Goal: Task Accomplishment & Management: Use online tool/utility

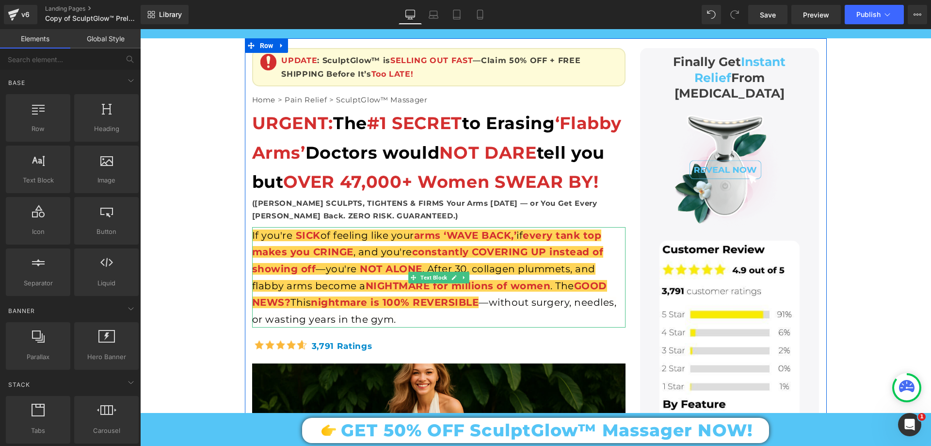
scroll to position [145, 0]
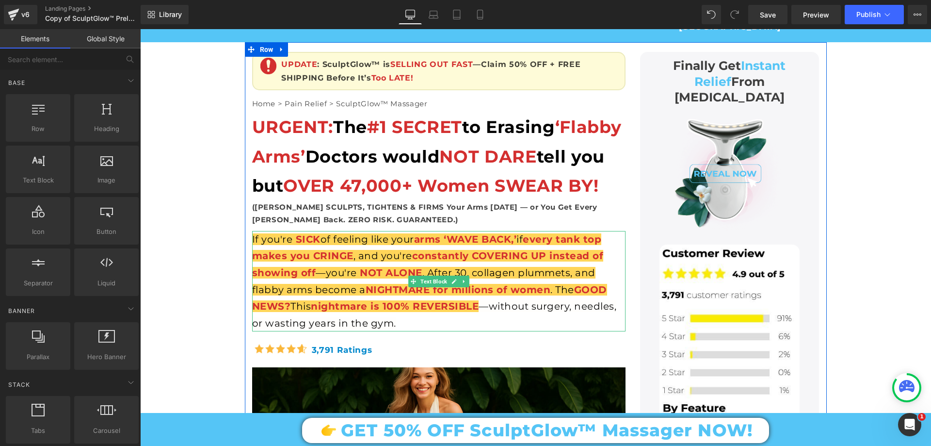
click at [540, 326] on span "—without surgery, needles, or wasting years in the gym." at bounding box center [434, 314] width 365 height 29
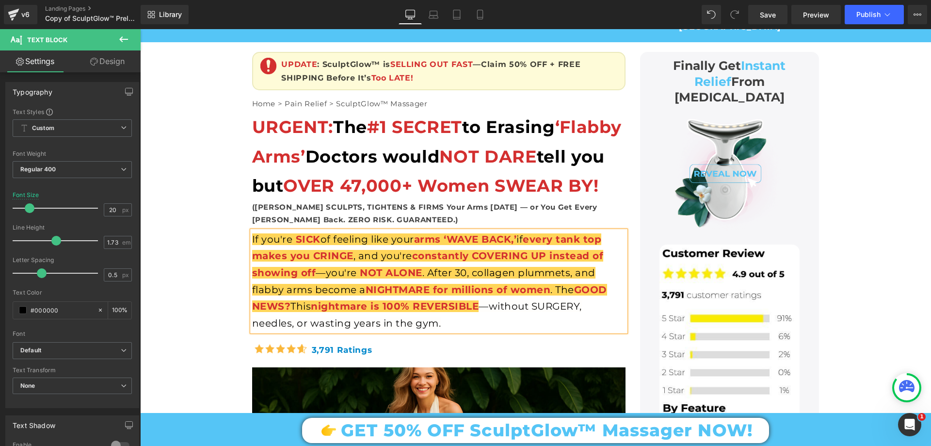
click at [263, 329] on span "—without SURGERY, needles, or wasting years in the gym." at bounding box center [417, 314] width 330 height 29
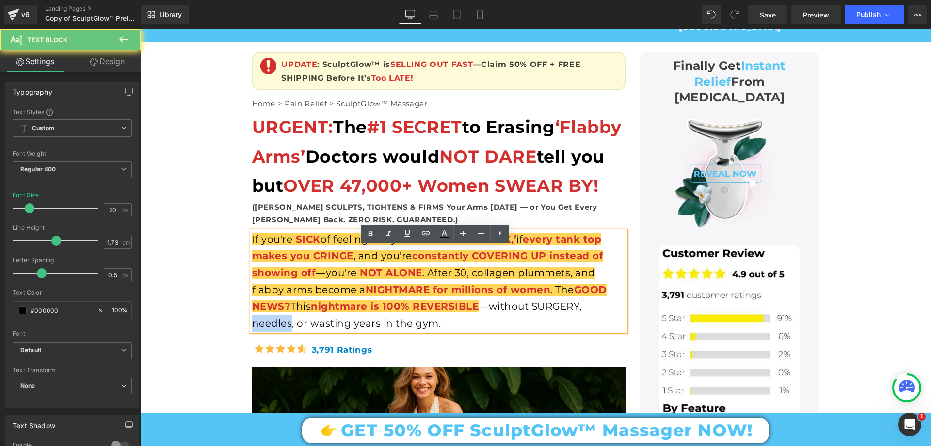
click at [263, 329] on span "—without SURGERY, needles, or wasting years in the gym." at bounding box center [417, 314] width 330 height 29
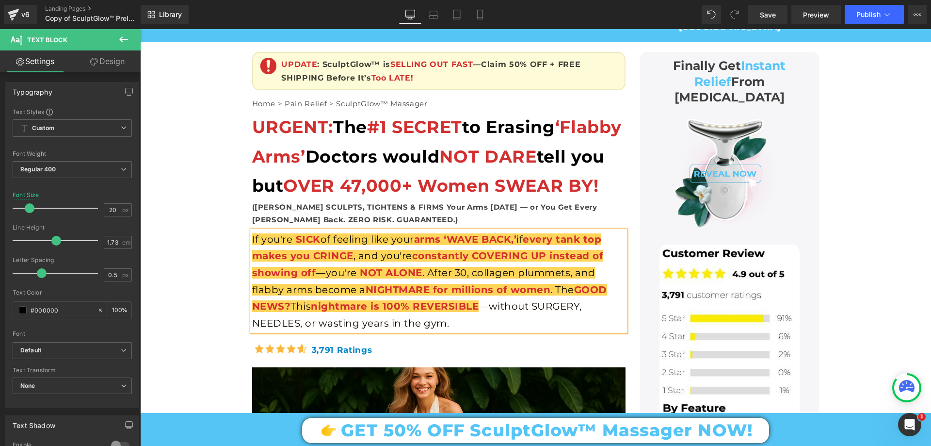
click at [330, 329] on span "—without SURGERY, NEEDLES, or wasting years in the gym." at bounding box center [417, 314] width 330 height 29
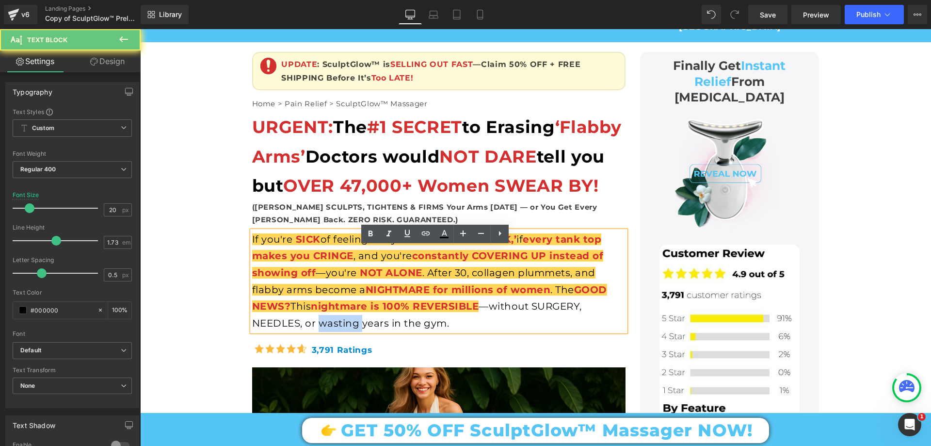
click at [330, 329] on span "—without SURGERY, NEEDLES, or wasting years in the gym." at bounding box center [417, 314] width 330 height 29
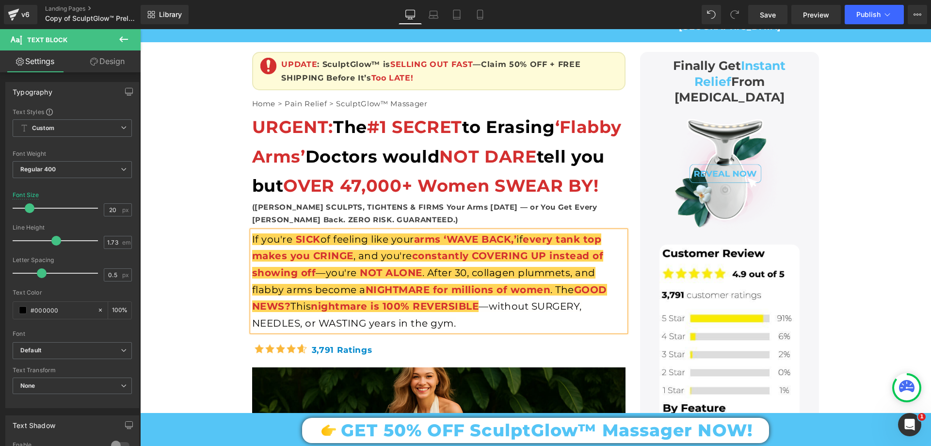
click at [371, 329] on span "—without SURGERY, NEEDLES, or WASTING years in the gym." at bounding box center [417, 314] width 330 height 29
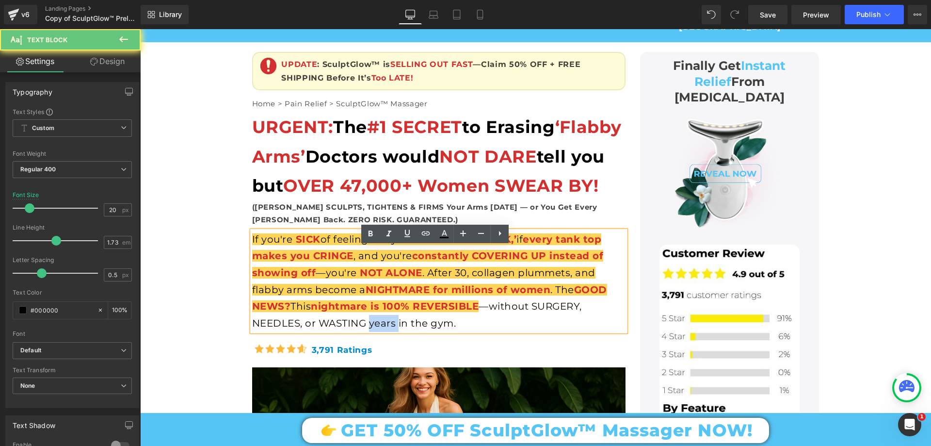
click at [371, 329] on span "—without SURGERY, NEEDLES, or WASTING years in the gym." at bounding box center [417, 314] width 330 height 29
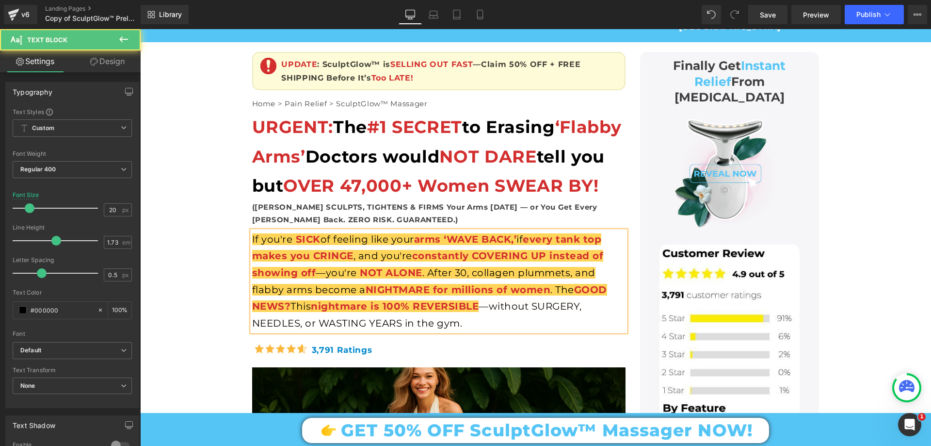
click at [444, 329] on span "—without SURGERY, NEEDLES, or WASTING YEARS in the gym." at bounding box center [417, 314] width 330 height 29
click at [487, 332] on div "If you're SICK of feeling like your arms ‘WAVE BACK,’ if every tank top makes y…" at bounding box center [438, 281] width 373 height 101
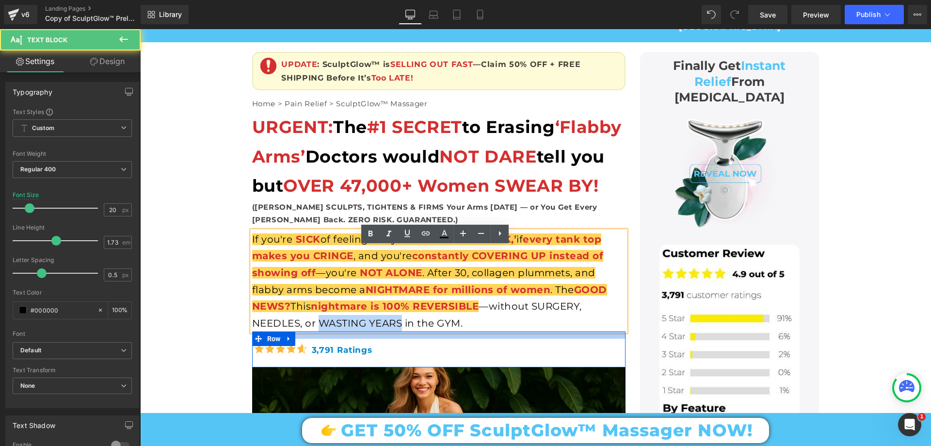
drag, startPoint x: 318, startPoint y: 337, endPoint x: 401, endPoint y: 352, distance: 84.6
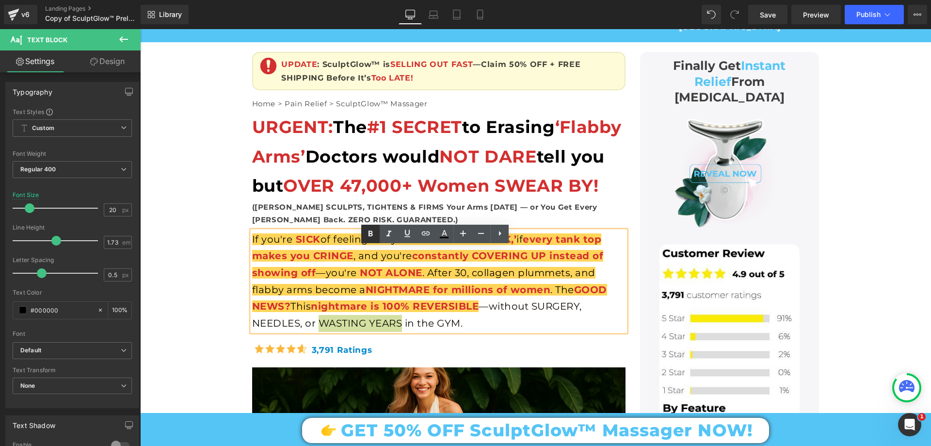
click at [369, 234] on icon at bounding box center [370, 233] width 4 height 6
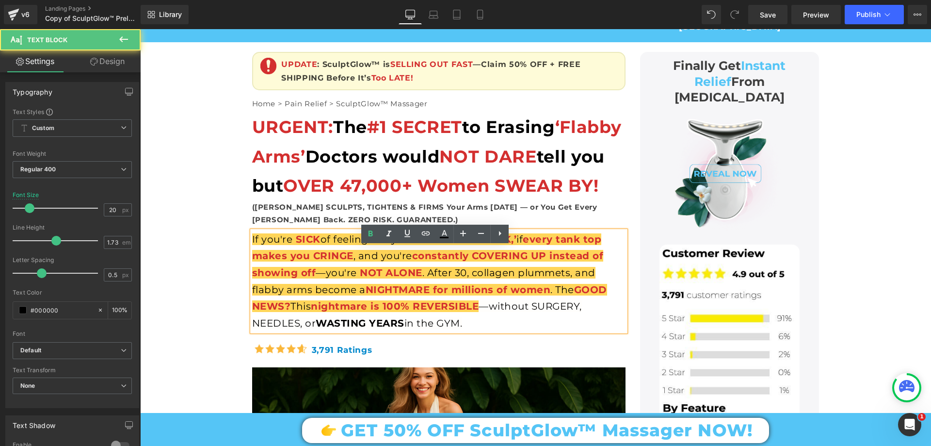
drag, startPoint x: 438, startPoint y: 341, endPoint x: 468, endPoint y: 345, distance: 29.8
click at [468, 332] on div "If you're SICK of feeling like your arms ‘WAVE BACK,’ if every tank top makes y…" at bounding box center [438, 281] width 373 height 101
click at [374, 233] on icon at bounding box center [371, 234] width 12 height 12
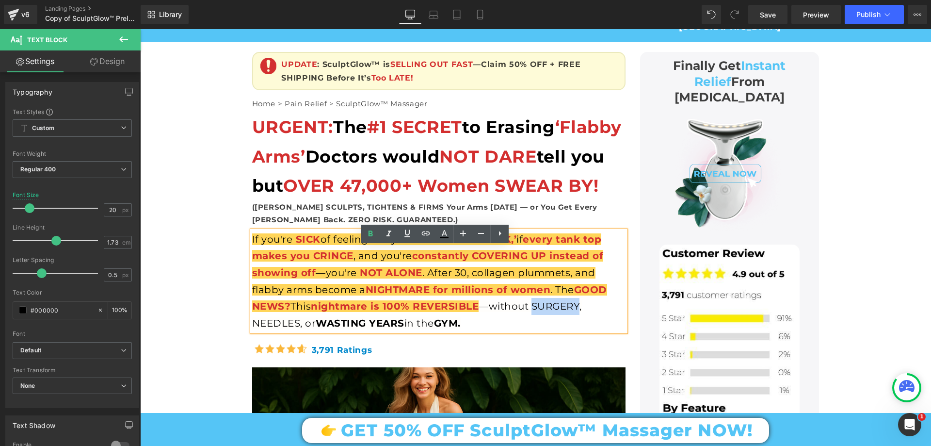
drag, startPoint x: 533, startPoint y: 321, endPoint x: 579, endPoint y: 326, distance: 46.3
click at [579, 326] on span "—without SURGERY, NEEDLES, or WASTING YEARS in the GYM." at bounding box center [417, 314] width 330 height 29
click at [371, 233] on icon at bounding box center [370, 233] width 4 height 6
drag, startPoint x: 297, startPoint y: 335, endPoint x: 251, endPoint y: 341, distance: 46.9
click at [252, 329] on span "—without SURGERY , NEEDLES, or WASTING YEARS in the GYM." at bounding box center [417, 314] width 330 height 29
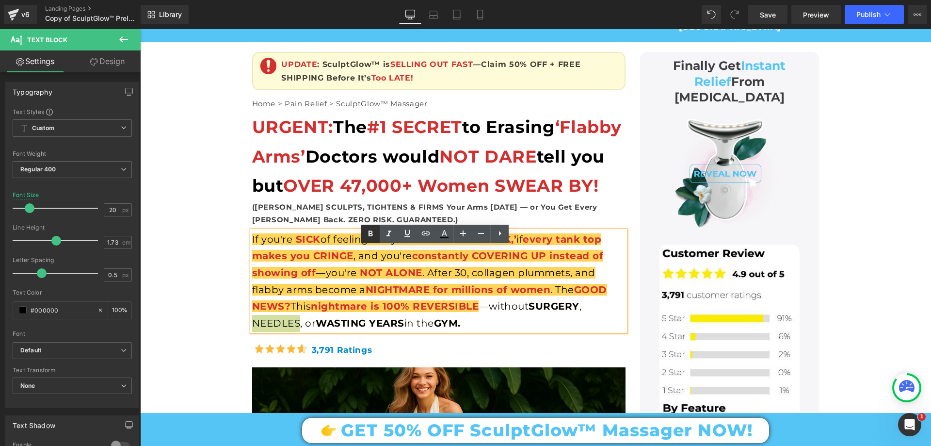
drag, startPoint x: 370, startPoint y: 239, endPoint x: 176, endPoint y: 213, distance: 195.1
click at [370, 239] on icon at bounding box center [371, 234] width 12 height 12
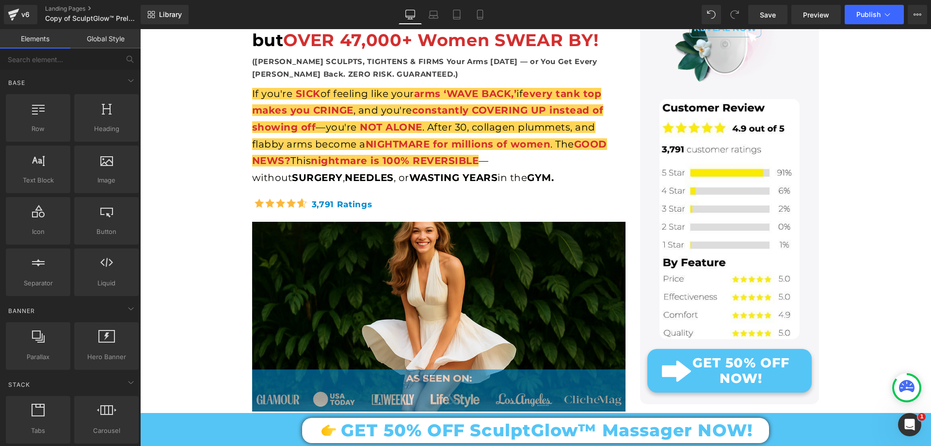
scroll to position [0, 0]
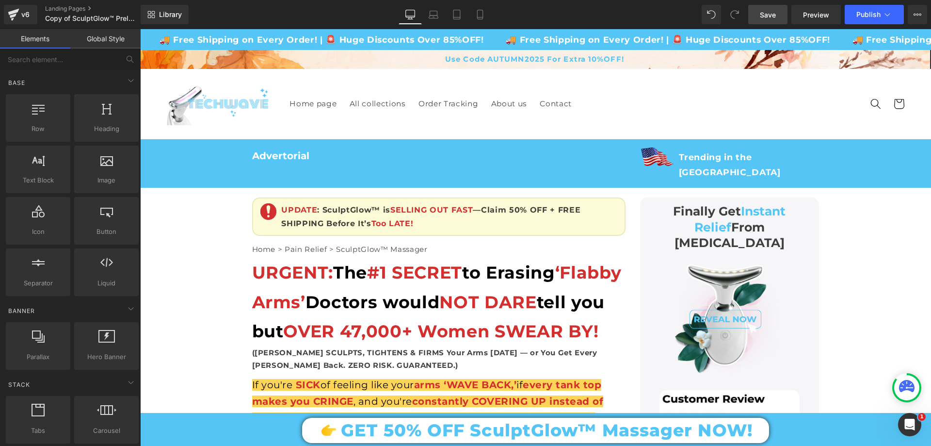
click at [771, 11] on span "Save" at bounding box center [768, 15] width 16 height 10
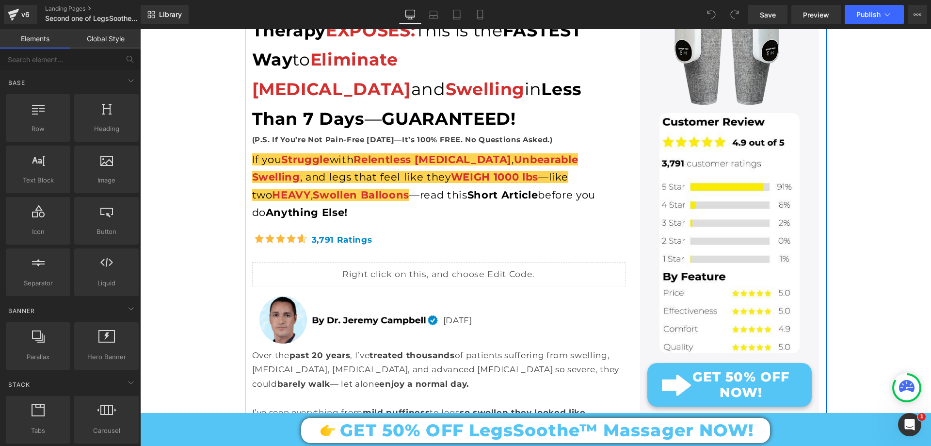
scroll to position [388, 0]
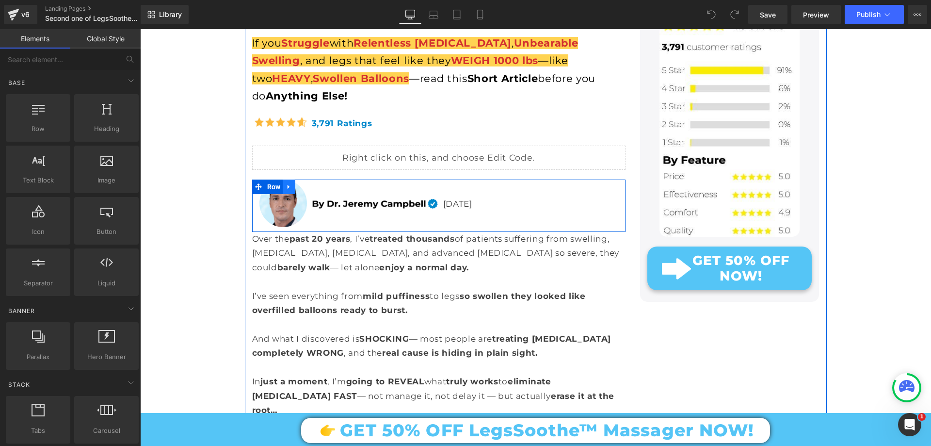
click at [287, 184] on icon at bounding box center [288, 186] width 2 height 4
click at [286, 183] on icon at bounding box center [289, 186] width 7 height 7
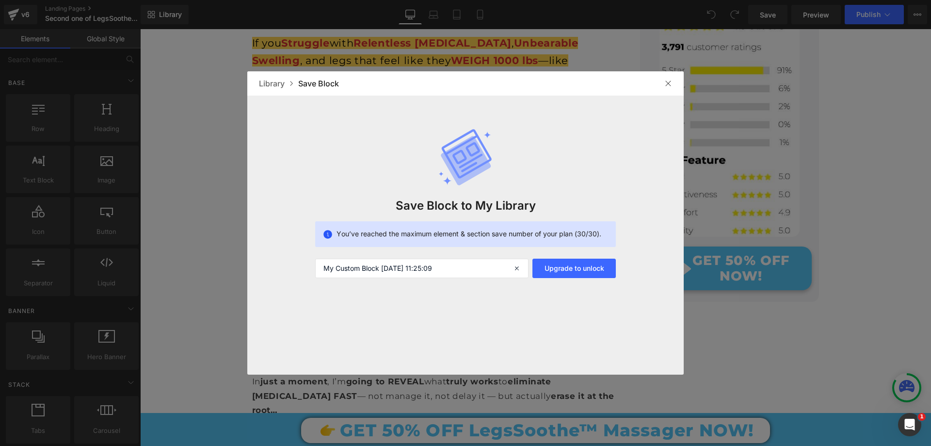
click at [663, 88] on div at bounding box center [668, 84] width 16 height 16
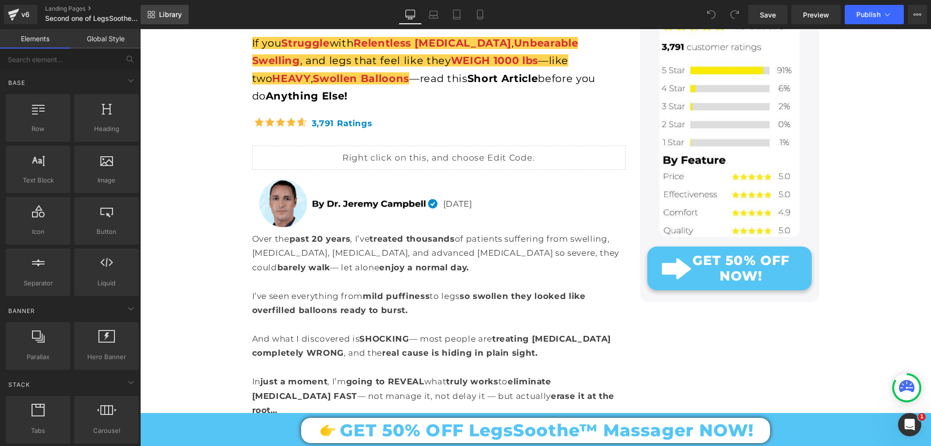
click at [170, 5] on link "Library" at bounding box center [165, 14] width 48 height 19
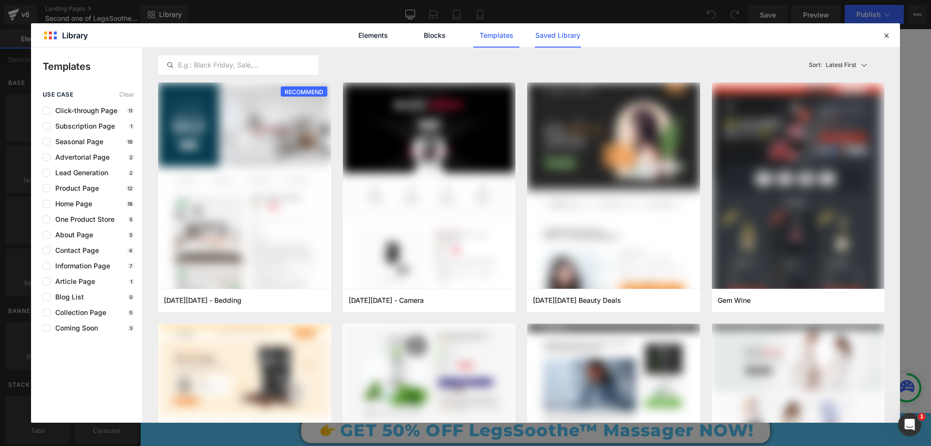
click at [553, 36] on link "Saved Library" at bounding box center [558, 35] width 46 height 24
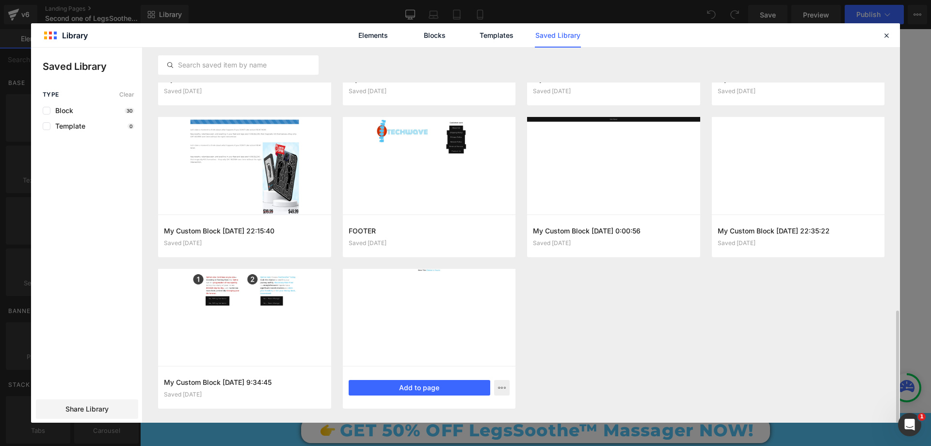
scroll to position [875, 0]
click at [506, 389] on button "button" at bounding box center [502, 388] width 16 height 16
click at [468, 368] on div "Delete" at bounding box center [454, 365] width 111 height 20
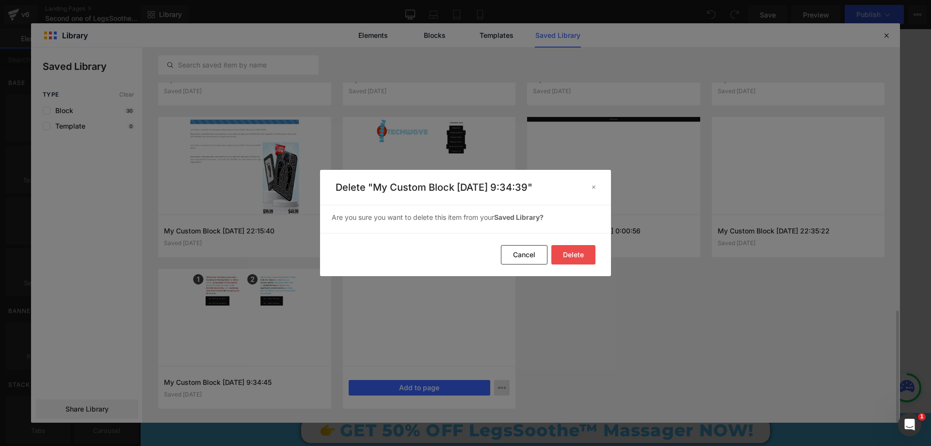
click at [577, 259] on button "Delete" at bounding box center [573, 254] width 44 height 19
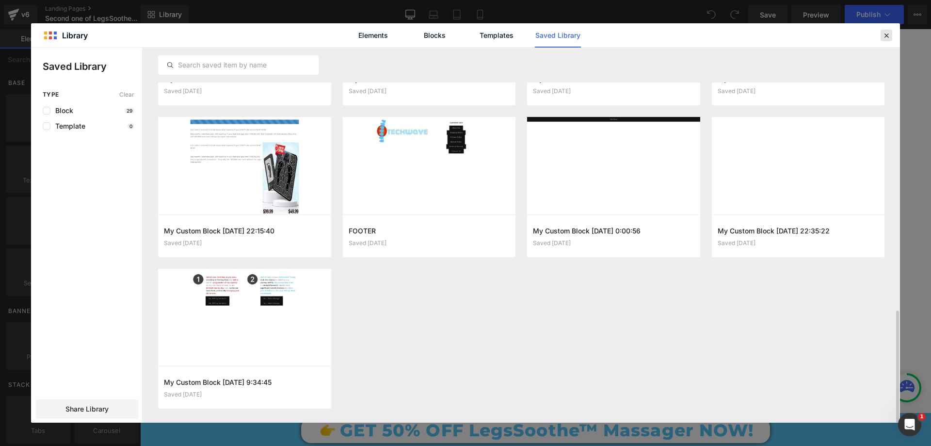
click at [891, 33] on div at bounding box center [886, 36] width 12 height 12
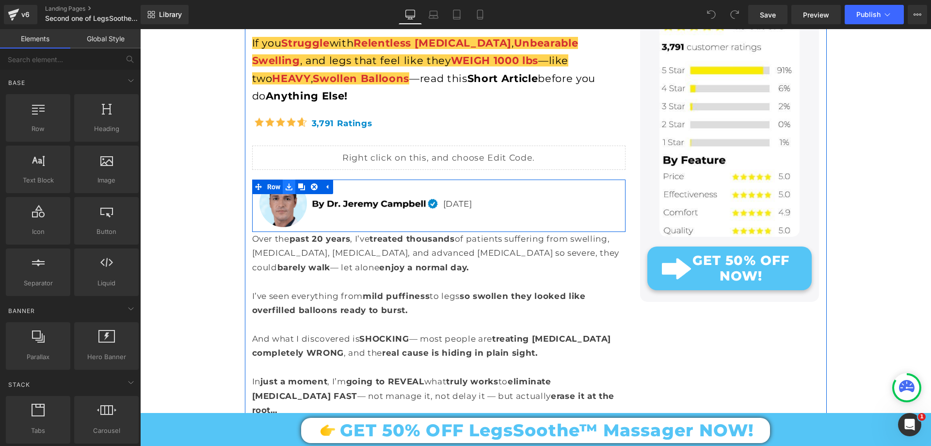
click at [286, 183] on icon at bounding box center [289, 186] width 7 height 7
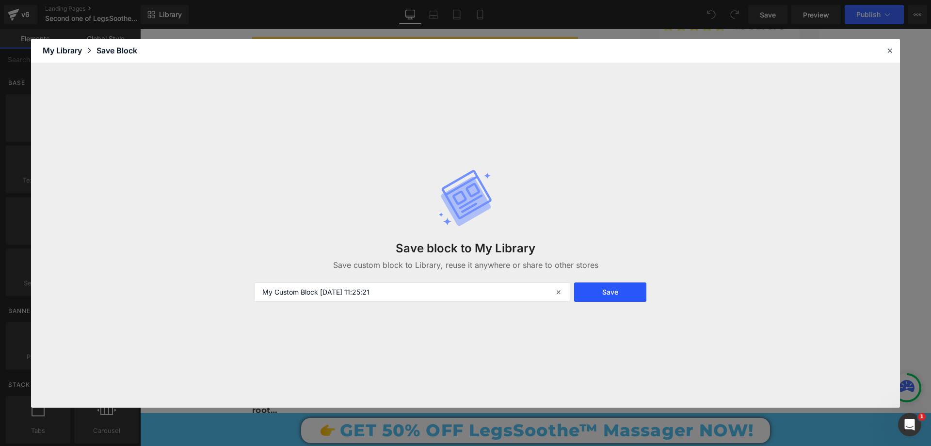
click at [622, 296] on button "Save" at bounding box center [610, 291] width 72 height 19
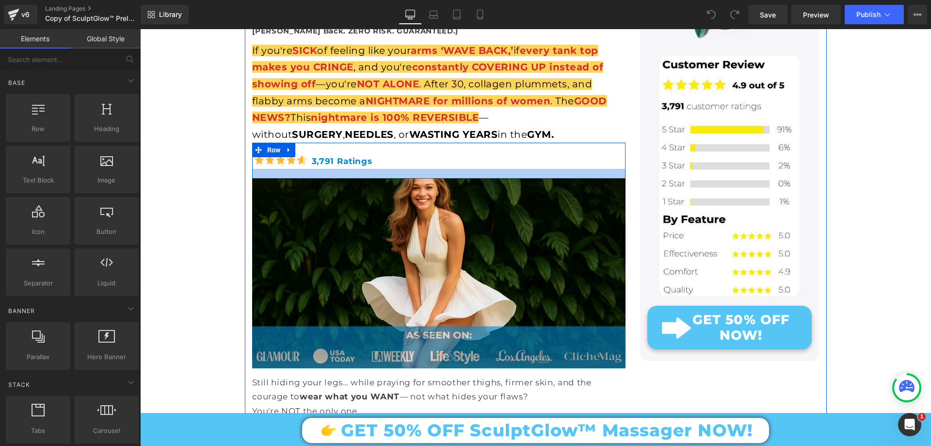
scroll to position [242, 0]
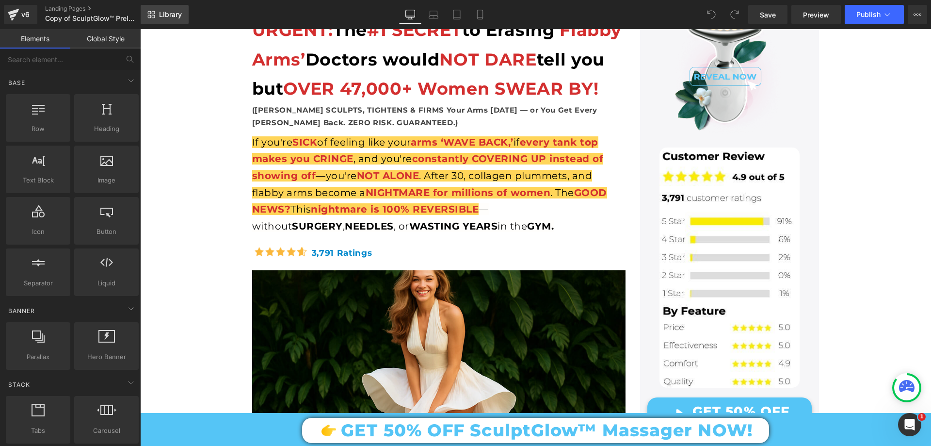
click at [177, 11] on span "Library" at bounding box center [170, 14] width 23 height 9
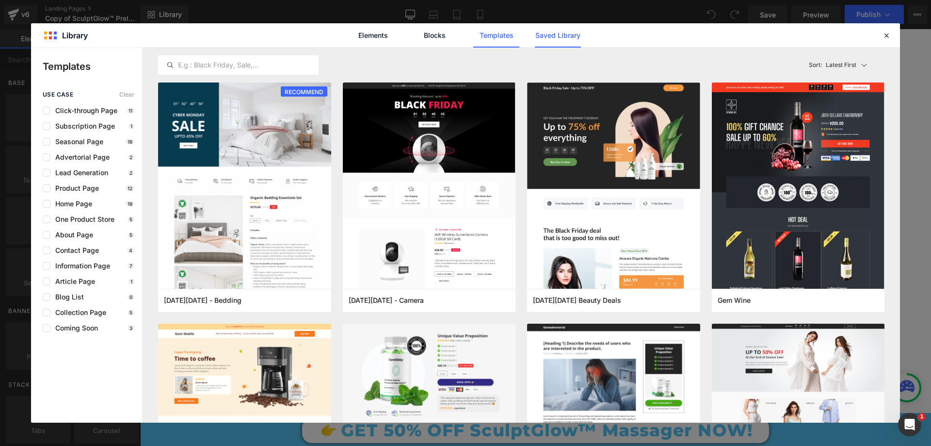
click at [573, 34] on link "Saved Library" at bounding box center [558, 35] width 46 height 24
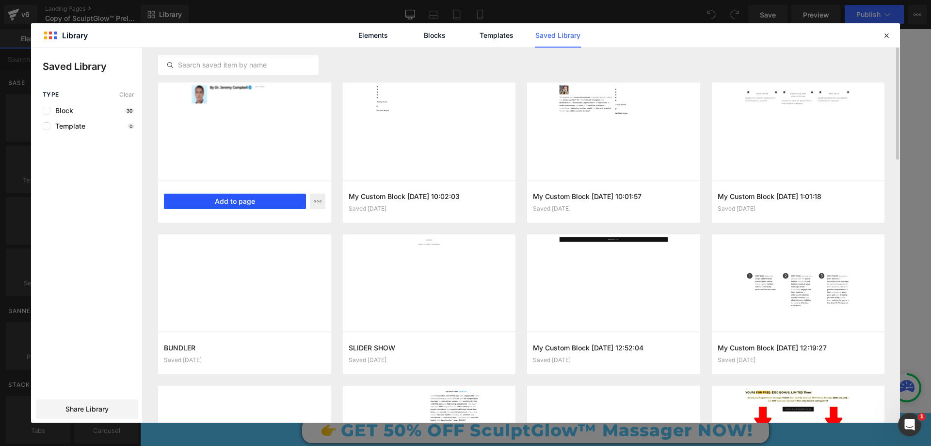
click at [272, 206] on button "Add to page" at bounding box center [235, 201] width 142 height 16
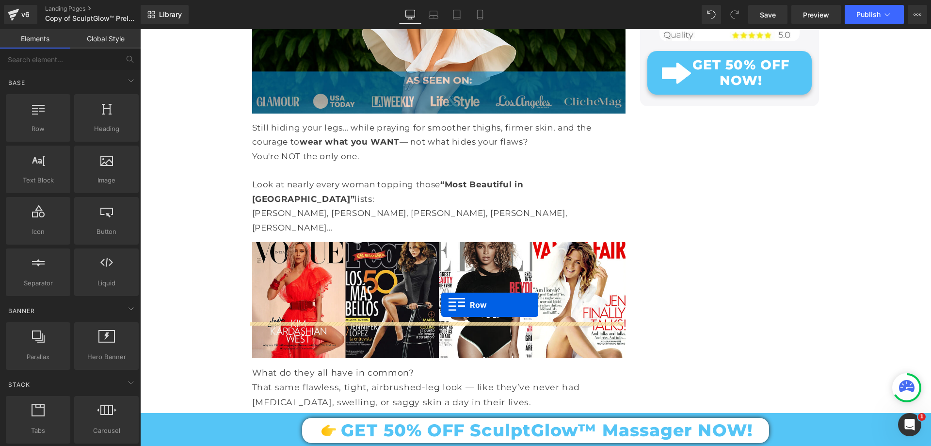
scroll to position [466, 0]
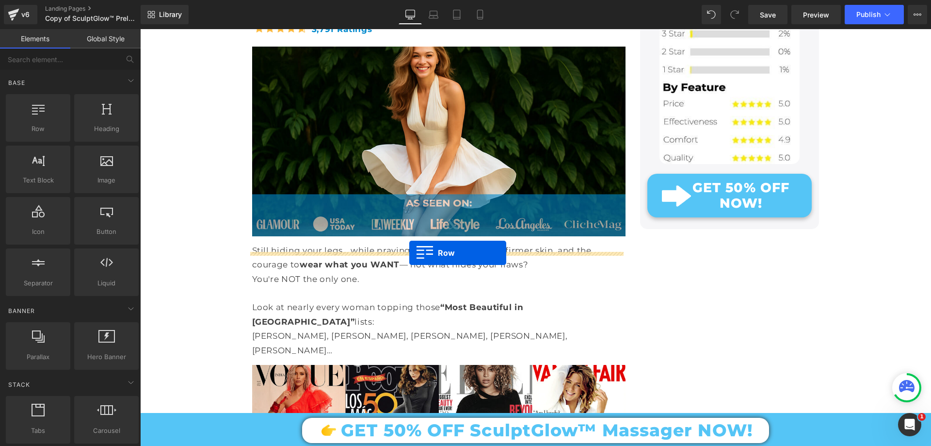
drag, startPoint x: 248, startPoint y: 260, endPoint x: 409, endPoint y: 252, distance: 161.1
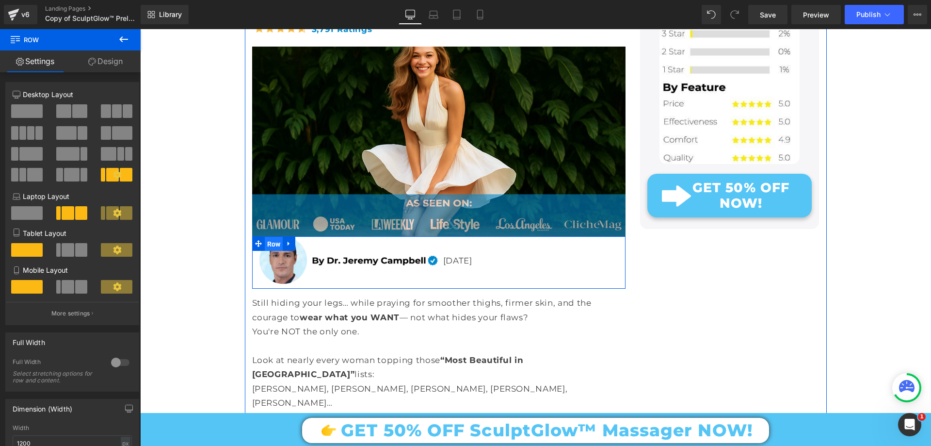
click at [266, 251] on span "Row" at bounding box center [274, 244] width 18 height 15
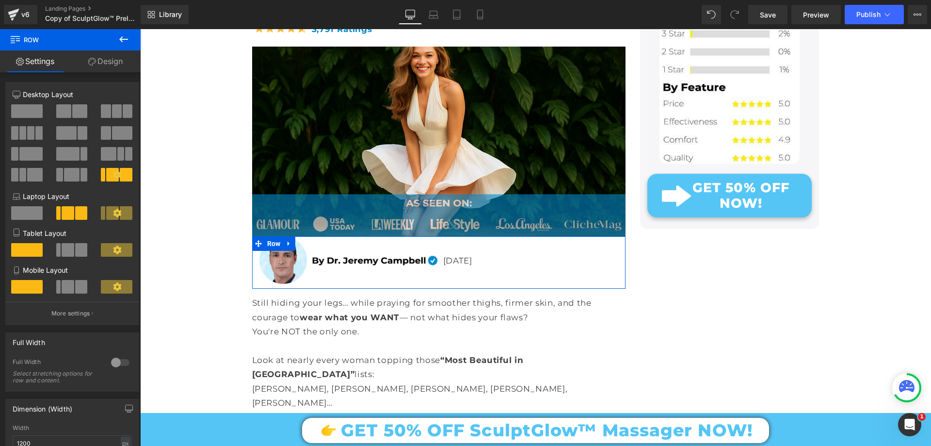
click at [119, 65] on link "Design" at bounding box center [105, 61] width 70 height 22
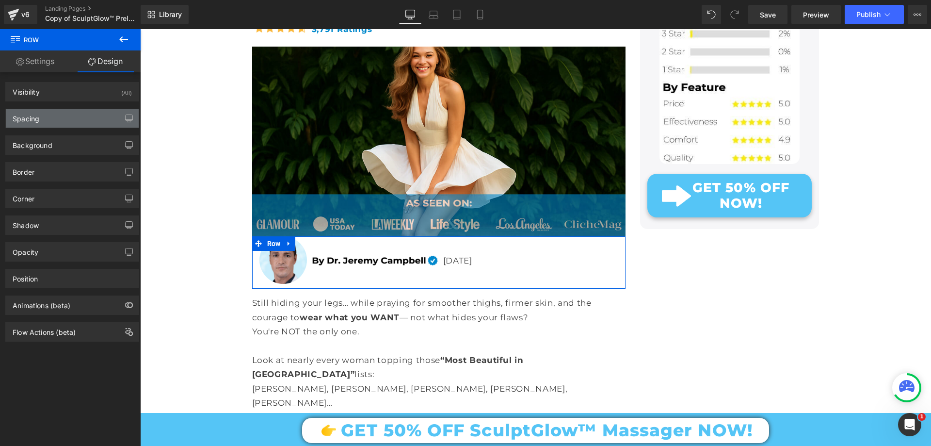
click at [33, 123] on div "Spacing" at bounding box center [72, 118] width 133 height 18
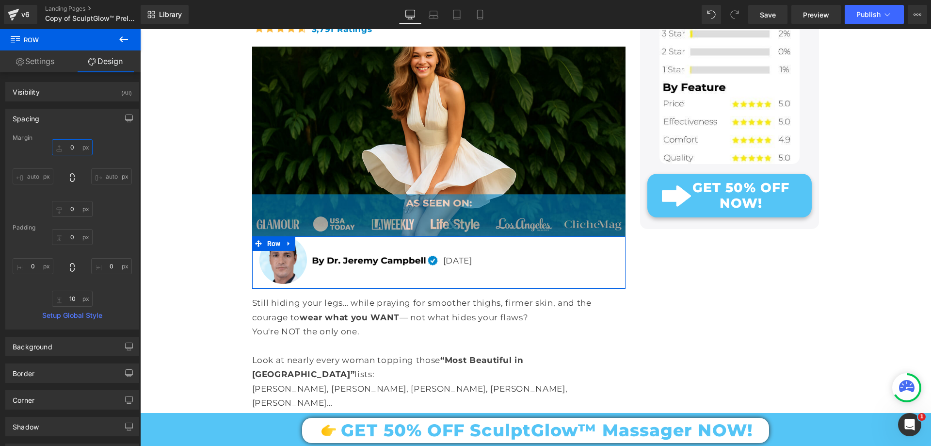
click at [70, 151] on input "text" at bounding box center [72, 147] width 41 height 16
type input "10"
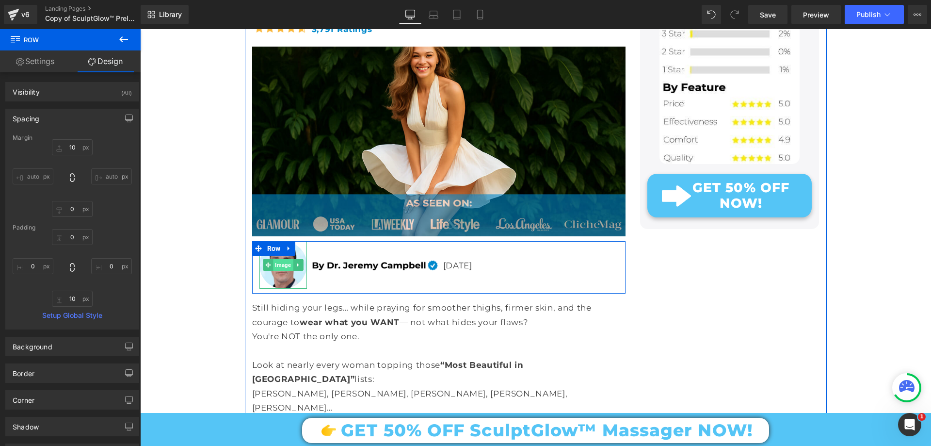
click at [279, 271] on span "Image" at bounding box center [283, 265] width 20 height 12
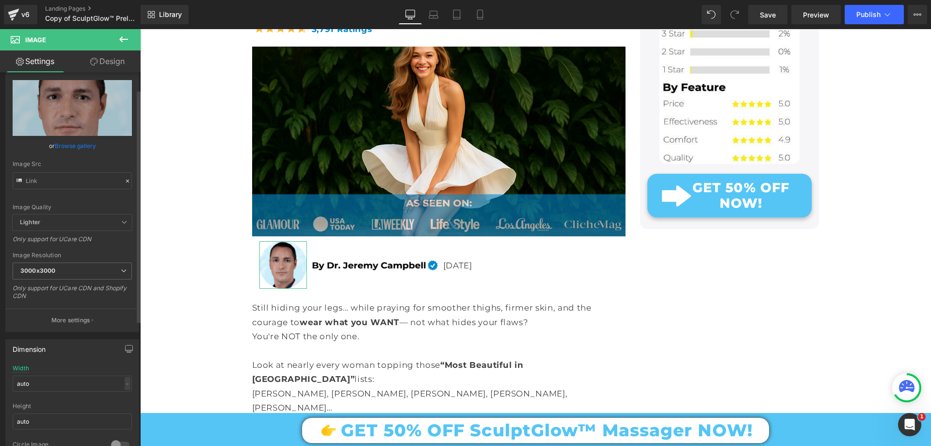
scroll to position [48, 0]
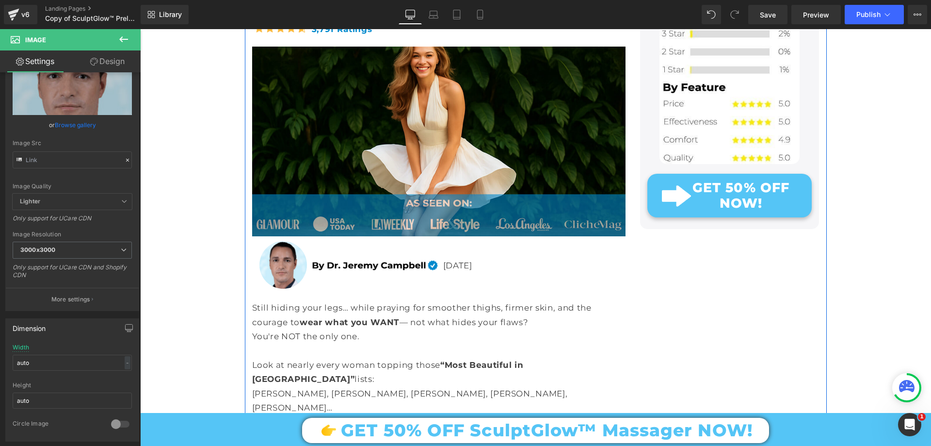
click at [311, 330] on div "Still hiding your legs… while praying for smoother thighs, firmer skin, and the…" at bounding box center [438, 358] width 373 height 114
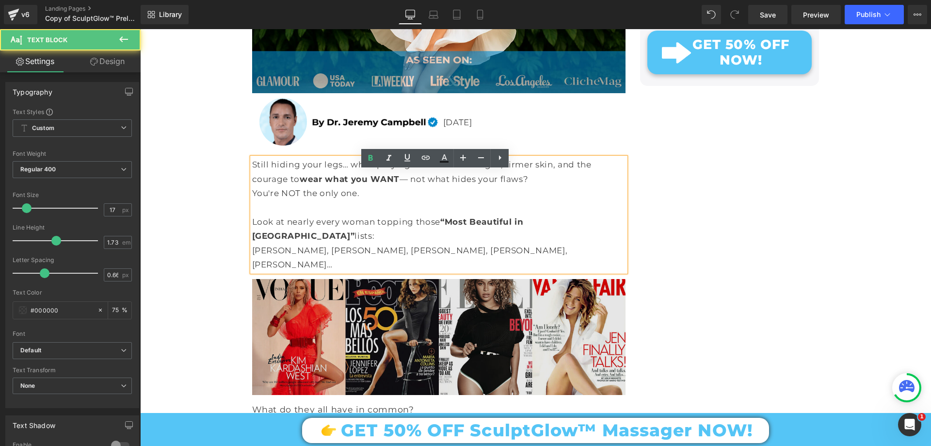
scroll to position [611, 0]
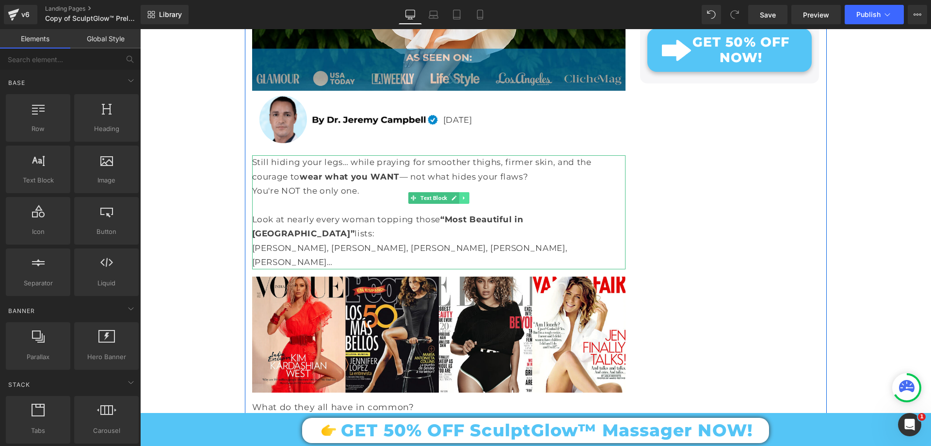
click at [461, 201] on icon at bounding box center [463, 198] width 5 height 6
click at [458, 201] on icon at bounding box center [458, 197] width 5 height 5
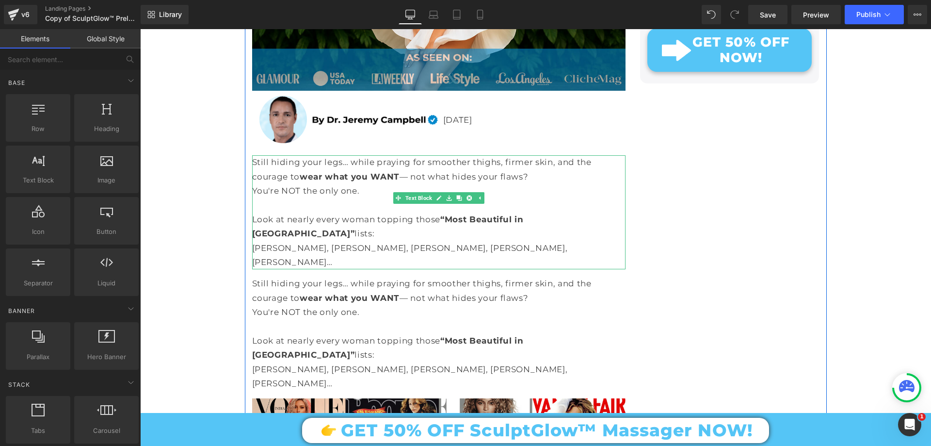
click at [375, 198] on div "You're NOT the only one." at bounding box center [438, 191] width 373 height 14
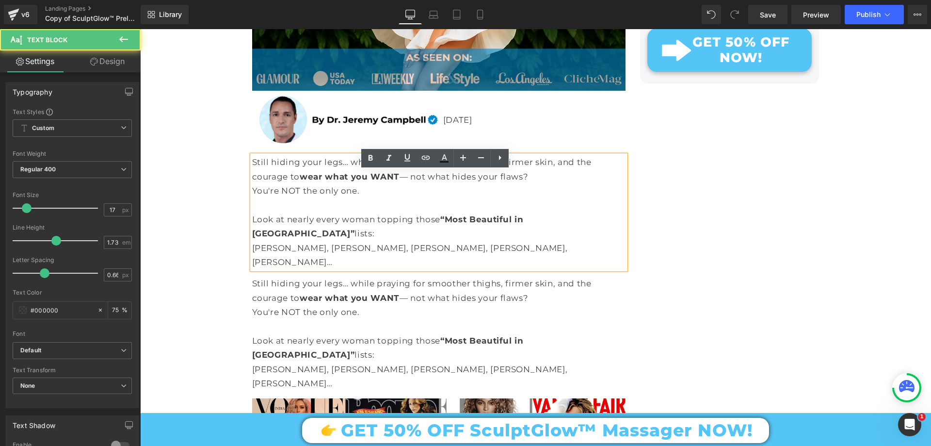
click at [603, 239] on div "Look at nearly every woman topping those “Most Beautiful in Hollywood” lists:" at bounding box center [438, 226] width 373 height 29
click at [614, 250] on div "[PERSON_NAME], [PERSON_NAME], [PERSON_NAME], [PERSON_NAME], [PERSON_NAME]…" at bounding box center [438, 255] width 373 height 29
drag, startPoint x: 612, startPoint y: 249, endPoint x: 248, endPoint y: 174, distance: 371.2
click at [252, 174] on div "Still hiding your legs… while praying for smoother thighs, firmer skin, and the…" at bounding box center [438, 212] width 373 height 114
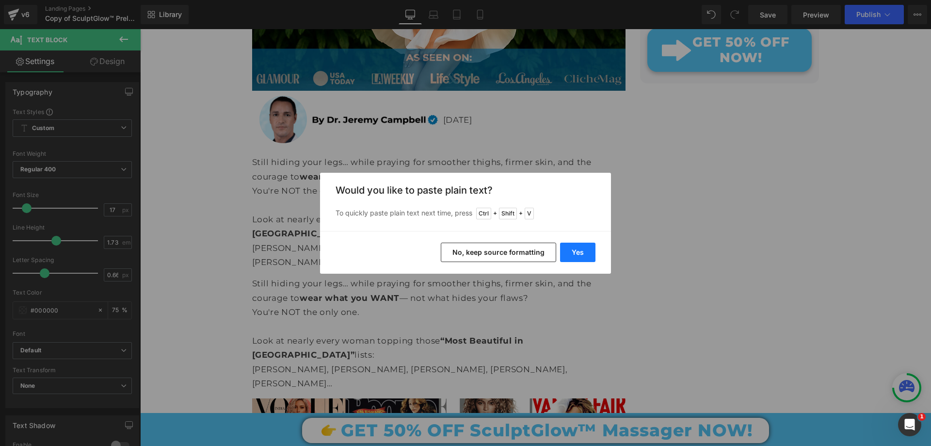
click at [579, 250] on button "Yes" at bounding box center [577, 251] width 35 height 19
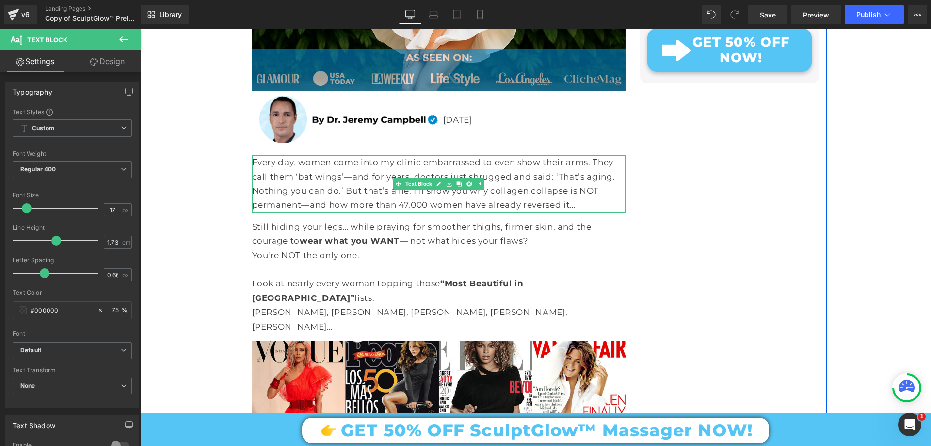
click at [364, 212] on div "Every day, women come into my clinic embarrassed to even show their arms. They …" at bounding box center [438, 183] width 373 height 57
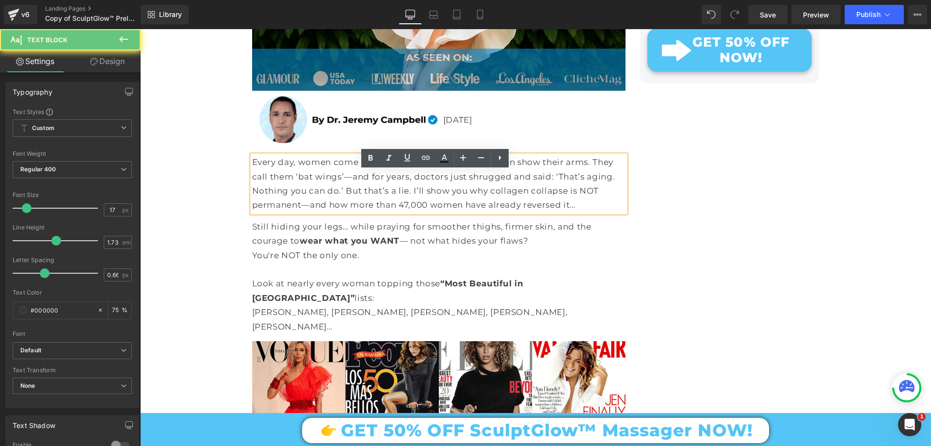
click at [322, 185] on div "Every day, women come into my clinic embarrassed to even show their arms. They …" at bounding box center [438, 183] width 373 height 57
click at [589, 177] on div "Every day, women come into my clinic embarrassed to even show their arms. They …" at bounding box center [438, 183] width 373 height 57
click at [342, 206] on div "Every day, women come into my clinic embarrassed to even show their arms. They …" at bounding box center [438, 183] width 373 height 57
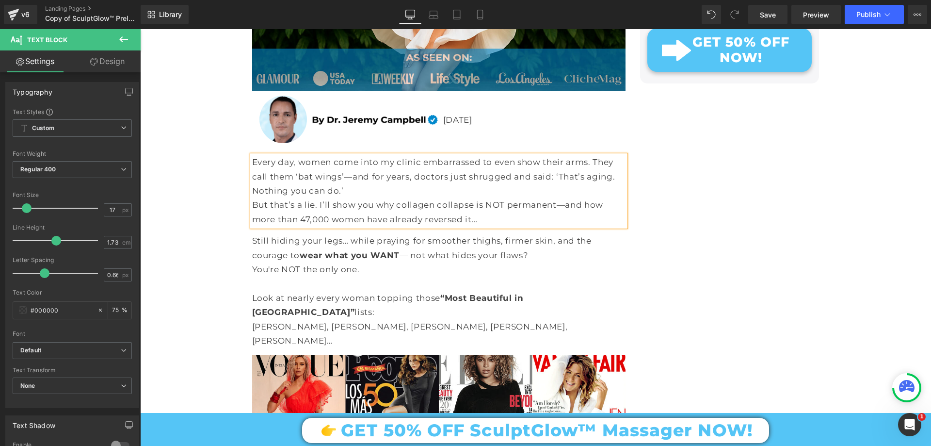
click at [316, 220] on div "But that’s a lie. I’ll show you why collagen collapse is NOT permanent—and how …" at bounding box center [438, 212] width 373 height 29
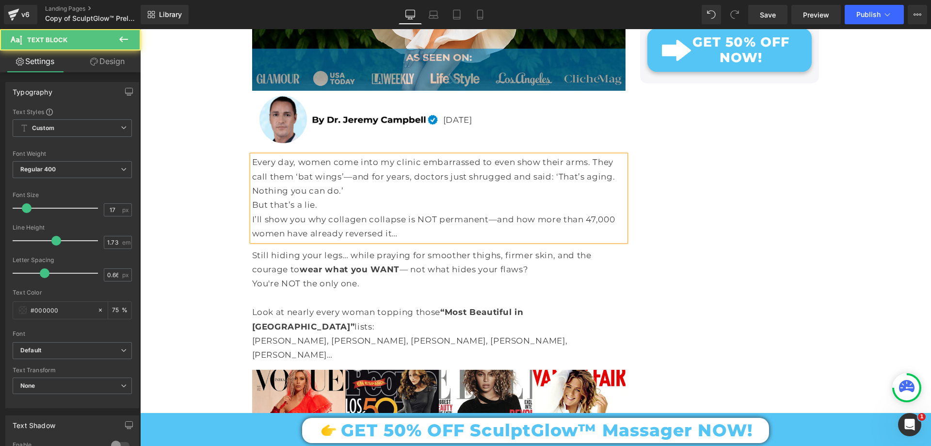
click at [349, 204] on div "Every day, women come into my clinic embarrassed to even show their arms. They …" at bounding box center [438, 197] width 373 height 85
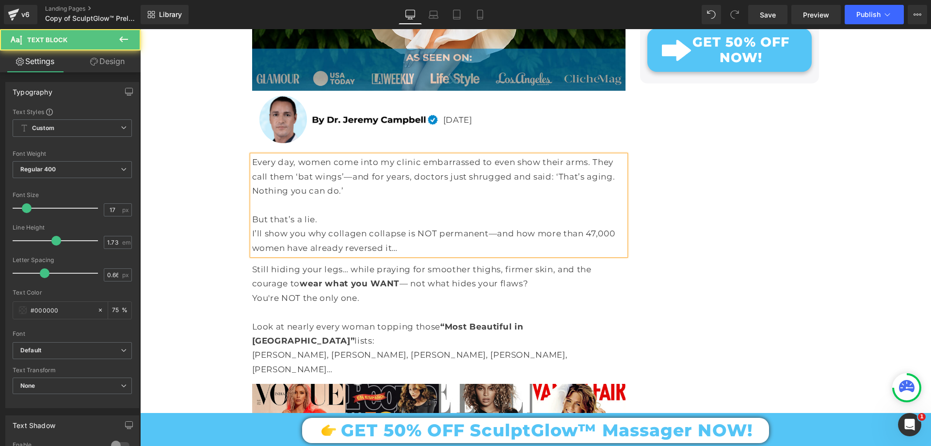
click at [331, 226] on div "But that’s a lie." at bounding box center [438, 219] width 373 height 14
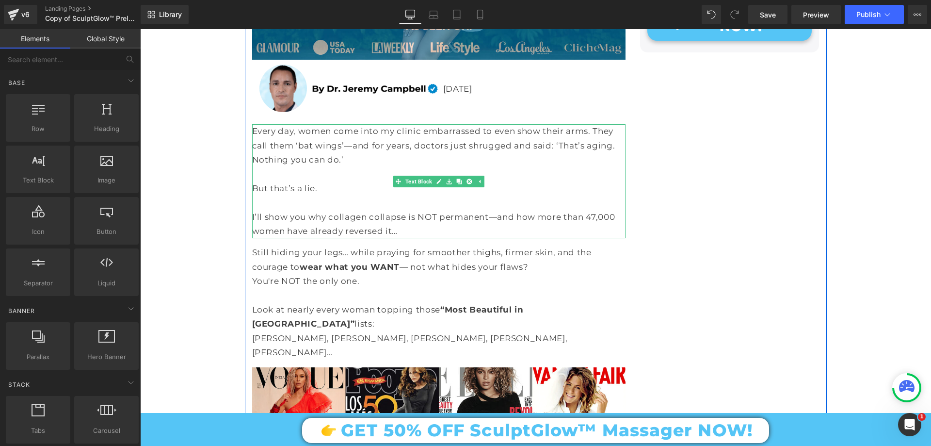
scroll to position [660, 0]
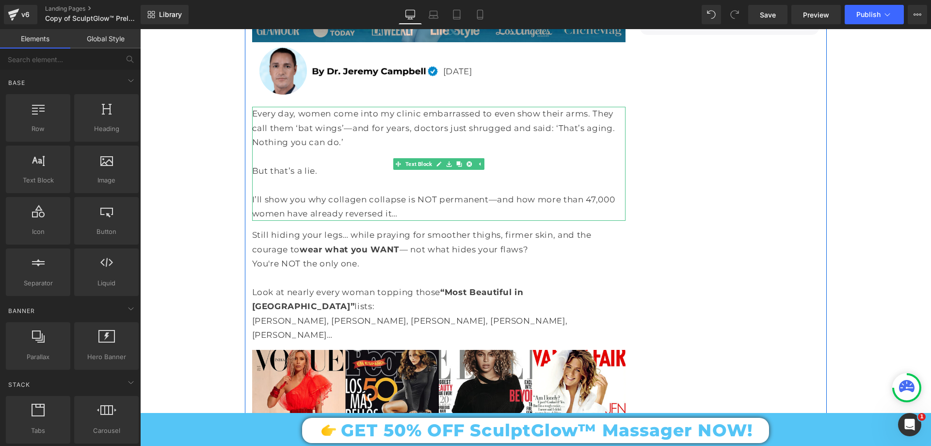
click at [368, 221] on div "I’ll show you why collagen collapse is NOT permanent—and how more than 47,000 w…" at bounding box center [438, 206] width 373 height 29
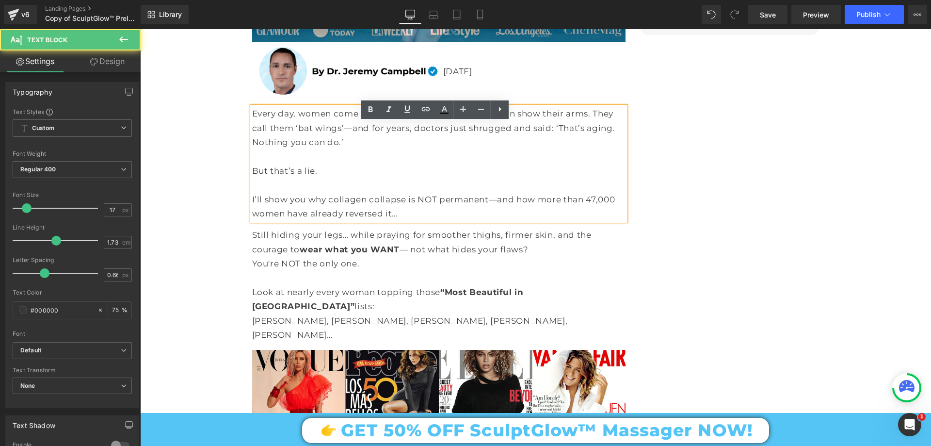
click at [268, 250] on div "Still hiding your legs… while praying for smoother thighs, firmer skin, and the…" at bounding box center [438, 285] width 373 height 114
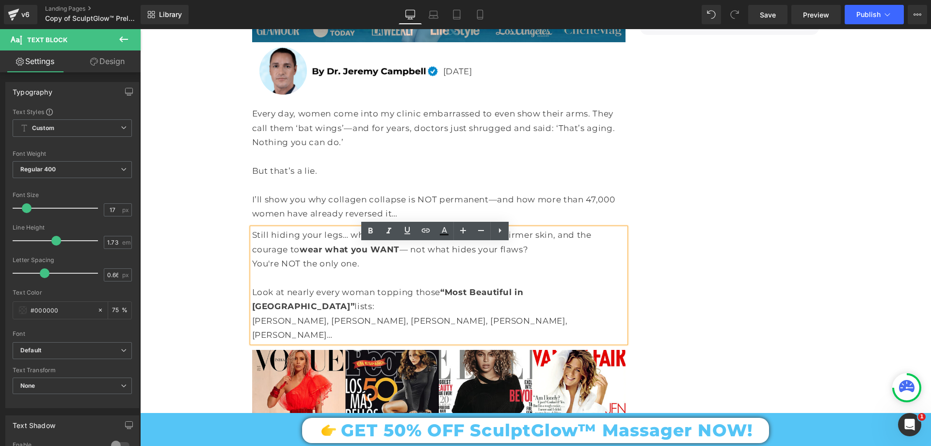
drag, startPoint x: 249, startPoint y: 251, endPoint x: 619, endPoint y: 324, distance: 376.6
click at [619, 324] on div "Still hiding your legs… while praying for smoother thighs, firmer skin, and the…" at bounding box center [438, 285] width 373 height 114
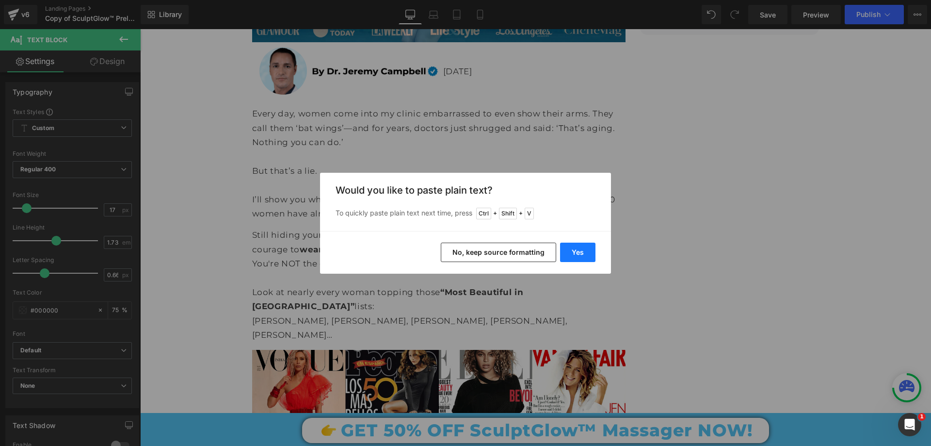
click at [574, 257] on button "Yes" at bounding box center [577, 251] width 35 height 19
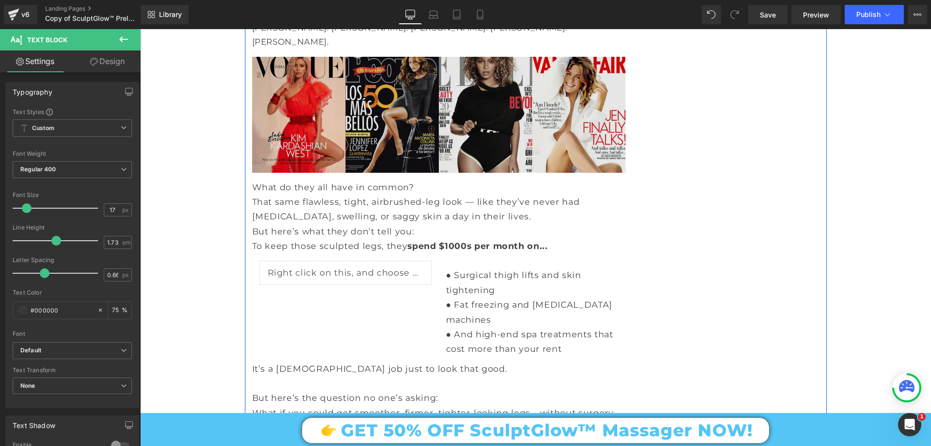
scroll to position [902, 0]
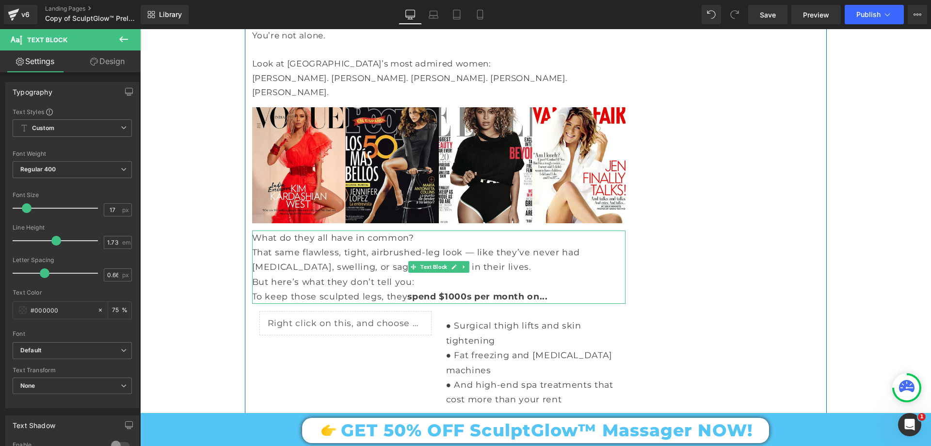
click at [387, 280] on p "But here’s what they don’t tell you:" at bounding box center [438, 281] width 373 height 15
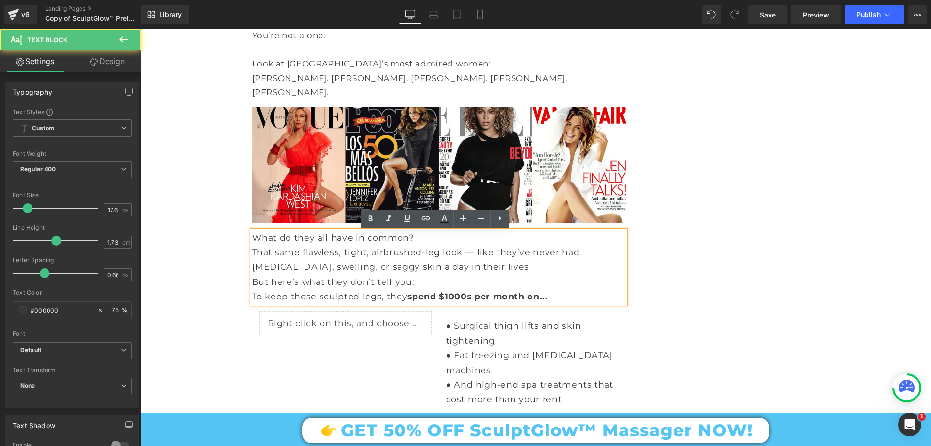
scroll to position [951, 0]
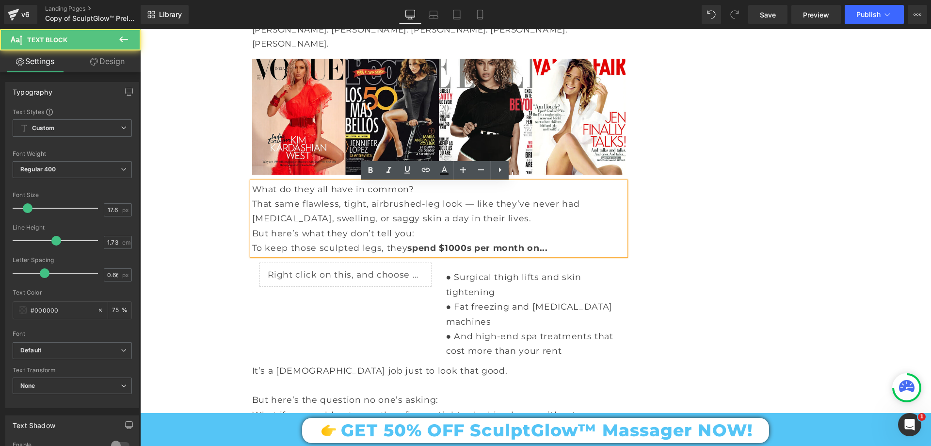
click at [395, 235] on p "But here’s what they don’t tell you:" at bounding box center [438, 233] width 373 height 15
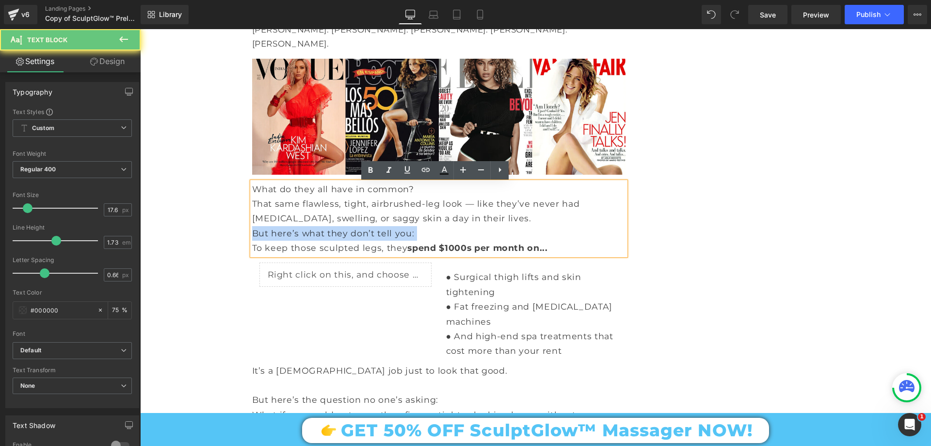
click at [395, 235] on p "But here’s what they don’t tell you:" at bounding box center [438, 233] width 373 height 15
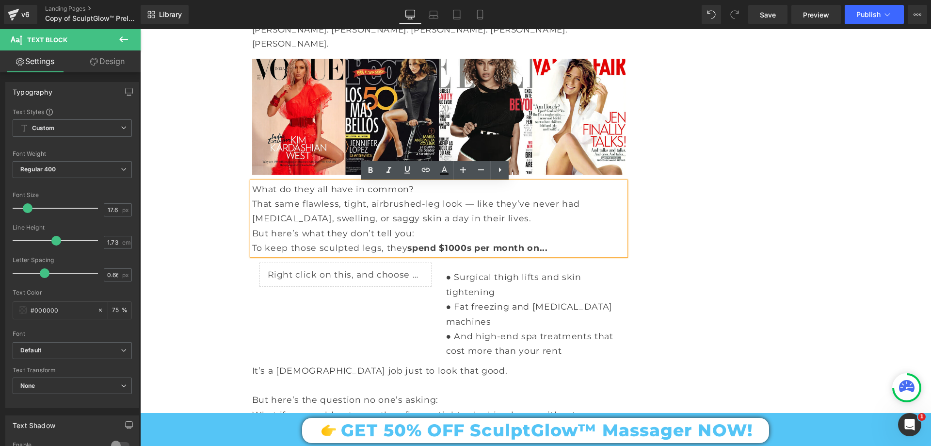
click at [555, 255] on p "To keep those sculpted legs, they spend $1000s per month on..." at bounding box center [438, 247] width 373 height 15
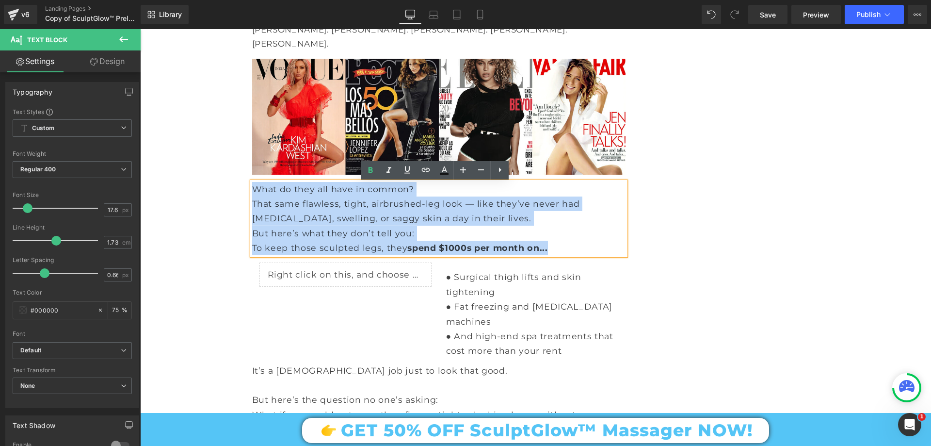
drag, startPoint x: 552, startPoint y: 253, endPoint x: 244, endPoint y: 184, distance: 315.6
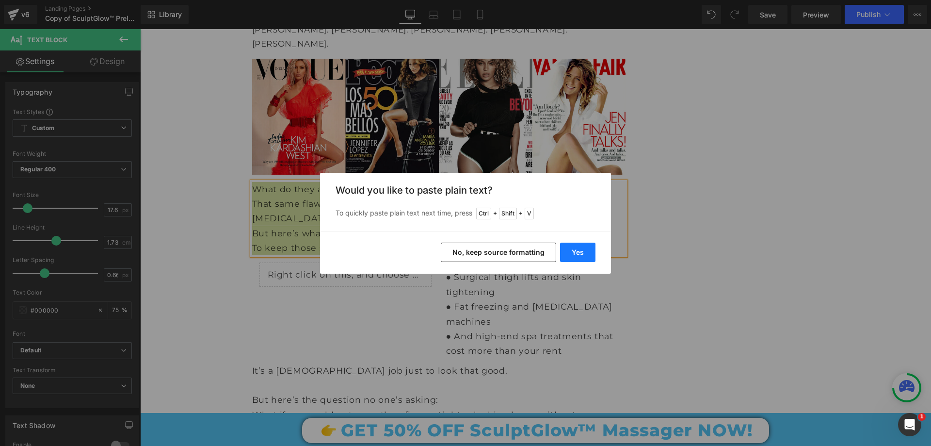
click at [563, 252] on button "Yes" at bounding box center [577, 251] width 35 height 19
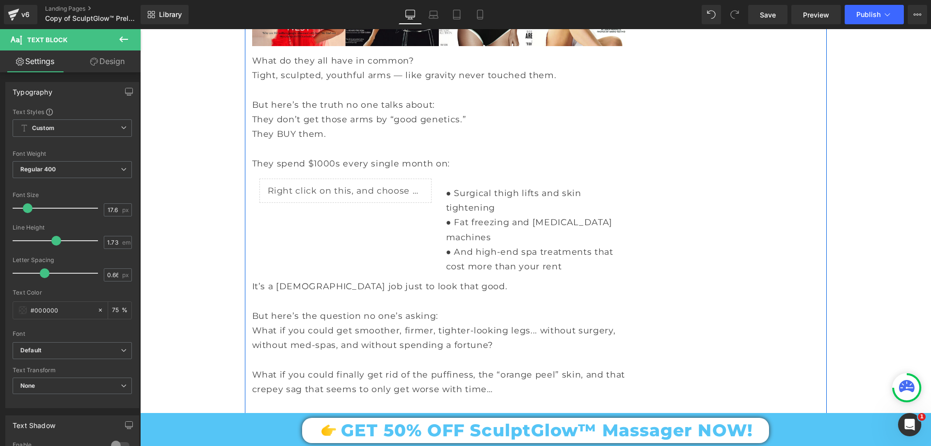
scroll to position [1096, 0]
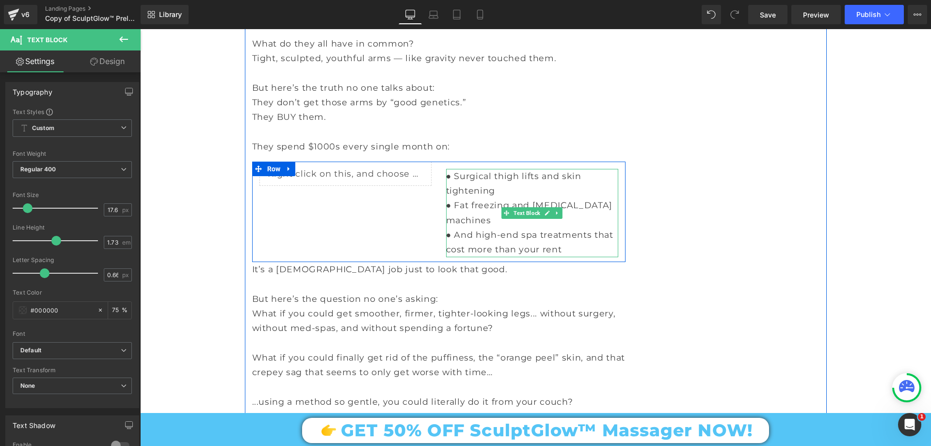
click at [482, 182] on p "● Surgical thigh lifts and skin tightening" at bounding box center [532, 184] width 172 height 30
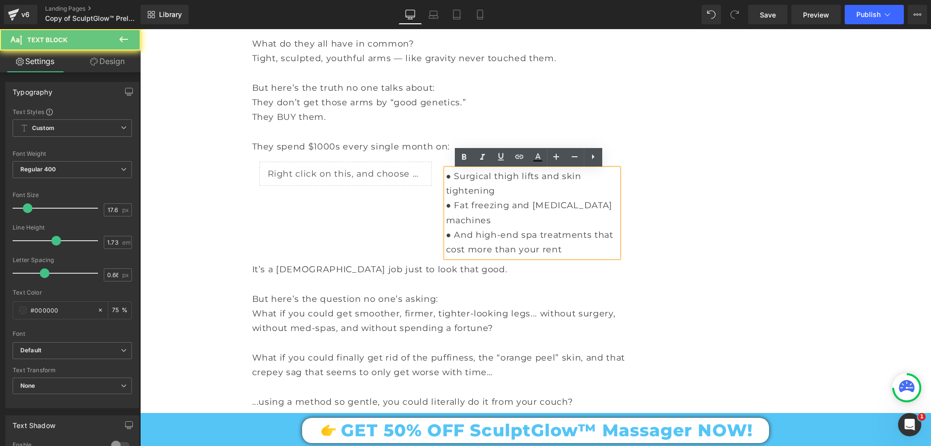
click at [484, 186] on p "● Surgical thigh lifts and skin tightening" at bounding box center [532, 184] width 172 height 30
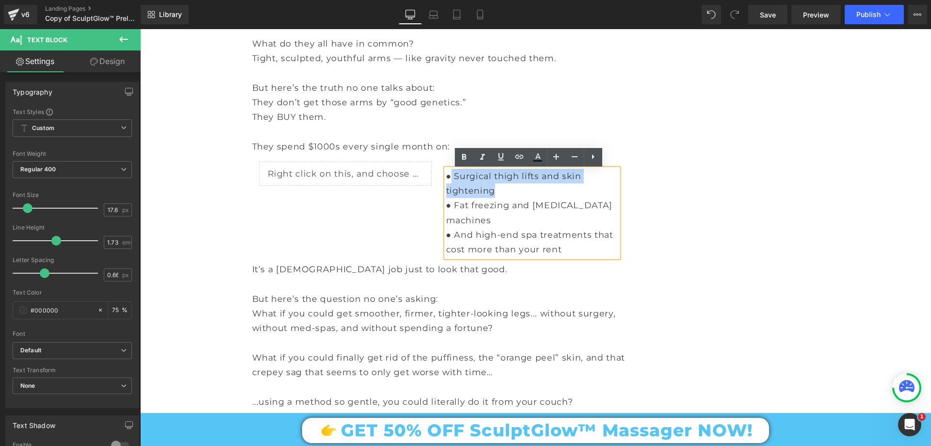
drag, startPoint x: 494, startPoint y: 191, endPoint x: 446, endPoint y: 178, distance: 49.9
click at [446, 178] on p "● Surgical thigh lifts and skin tightening" at bounding box center [532, 184] width 172 height 30
click at [460, 178] on p "● Surgical thigh lifts and skin tightening" at bounding box center [532, 184] width 172 height 30
click at [452, 175] on p "● Surgical thigh lifts and skin tightening" at bounding box center [532, 184] width 172 height 30
drag, startPoint x: 450, startPoint y: 177, endPoint x: 495, endPoint y: 192, distance: 47.7
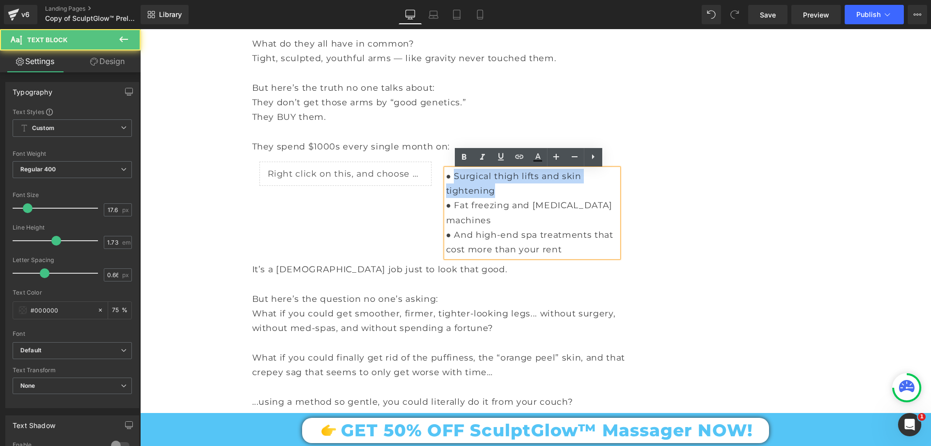
click at [495, 192] on p "● Surgical thigh lifts and skin tightening" at bounding box center [532, 184] width 172 height 30
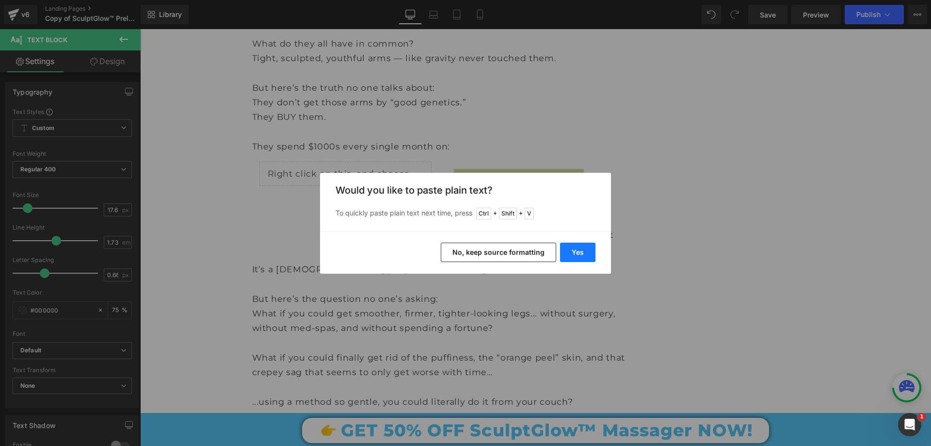
click at [578, 258] on button "Yes" at bounding box center [577, 251] width 35 height 19
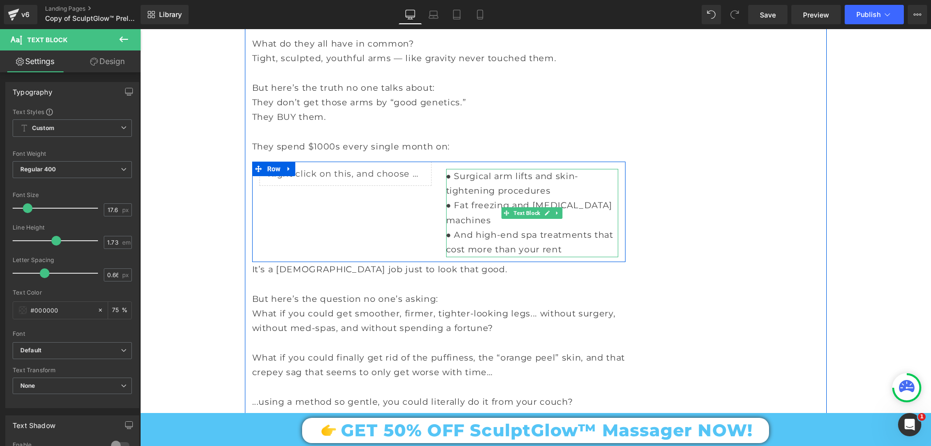
click at [482, 210] on p "● Fat freezing and lymphatic drainage machines" at bounding box center [532, 213] width 172 height 30
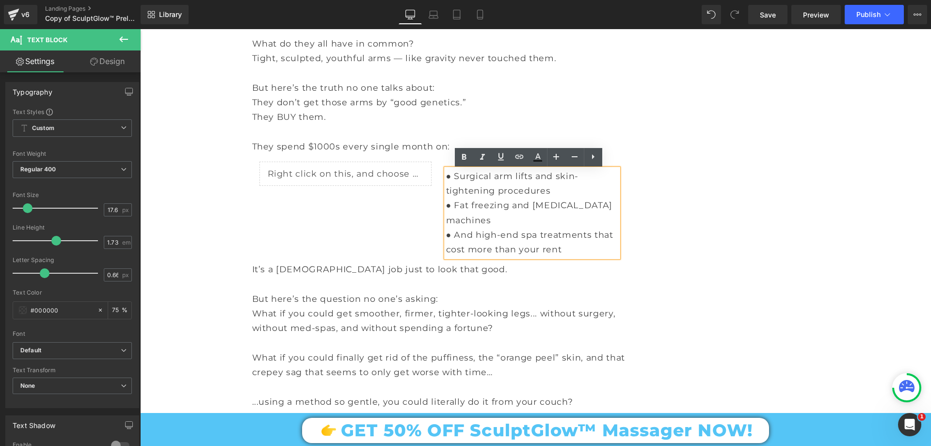
drag, startPoint x: 459, startPoint y: 207, endPoint x: 545, endPoint y: 221, distance: 87.4
click at [545, 221] on p "● Fat freezing and lymphatic drainage machines" at bounding box center [532, 213] width 172 height 30
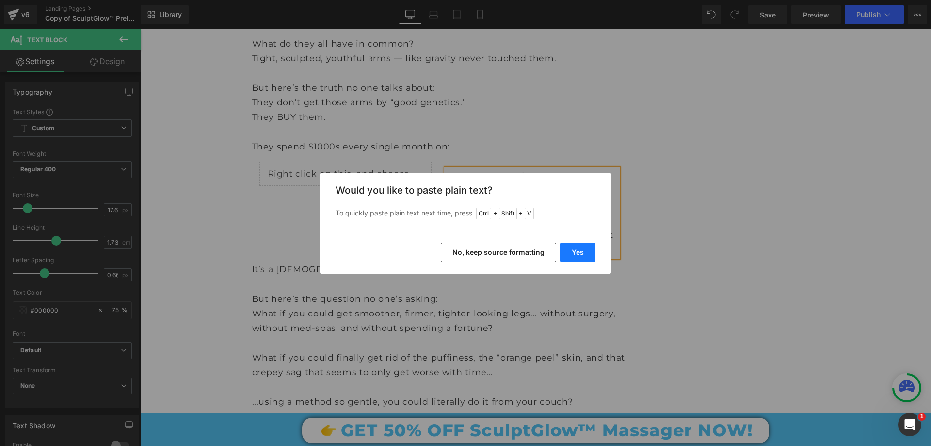
click at [580, 252] on button "Yes" at bounding box center [577, 251] width 35 height 19
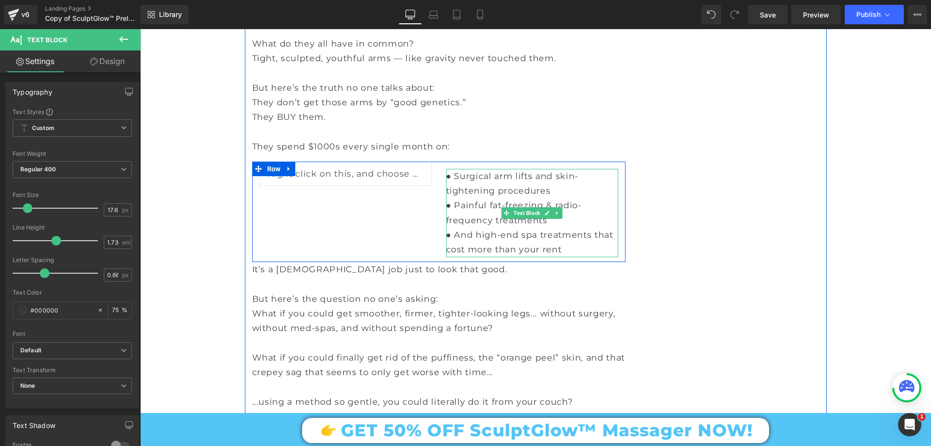
click at [503, 240] on p "● And high-end spa treatments that cost more than your rent" at bounding box center [532, 242] width 172 height 30
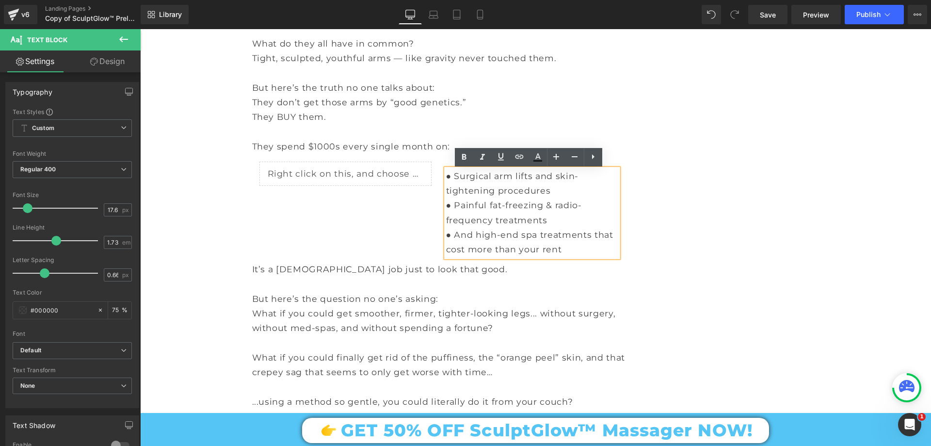
click at [462, 251] on p "● And high-end spa treatments that cost more than your rent" at bounding box center [532, 242] width 172 height 30
click at [462, 233] on p "● And high-end spa treatments that cost more than your rent" at bounding box center [532, 242] width 172 height 30
drag, startPoint x: 452, startPoint y: 236, endPoint x: 575, endPoint y: 247, distance: 123.2
click at [575, 247] on p "● And high-end spa treatments that cost more than your rent" at bounding box center [532, 242] width 172 height 30
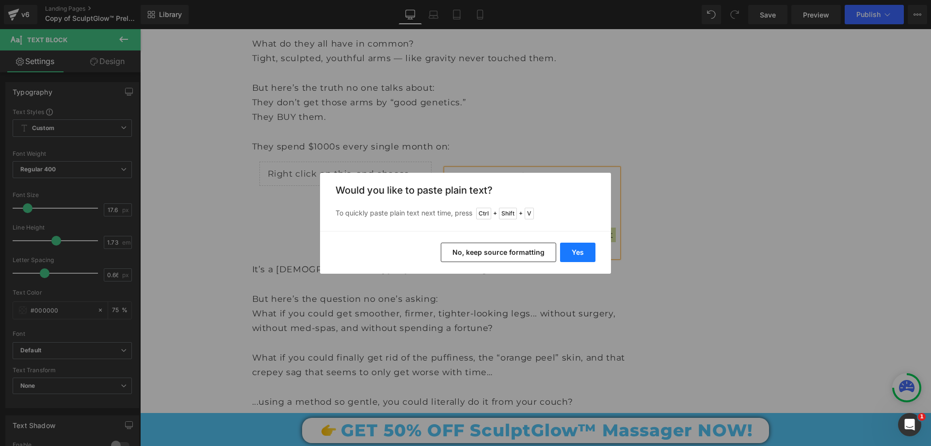
click at [581, 250] on button "Yes" at bounding box center [577, 251] width 35 height 19
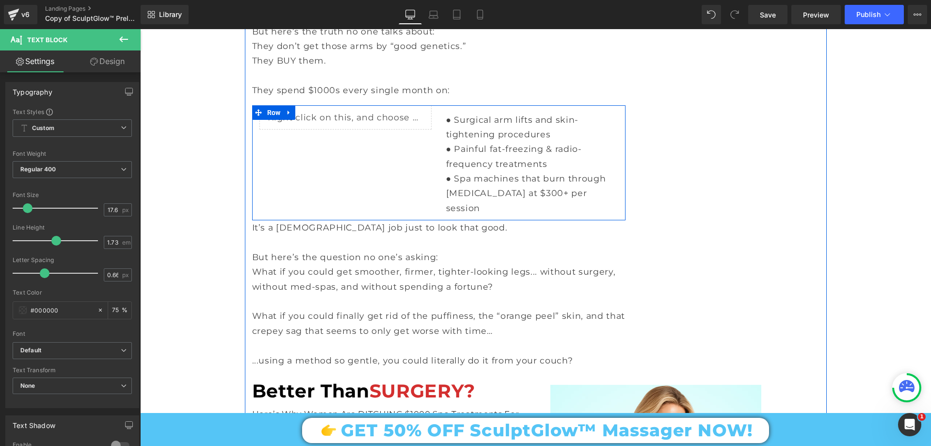
scroll to position [1242, 0]
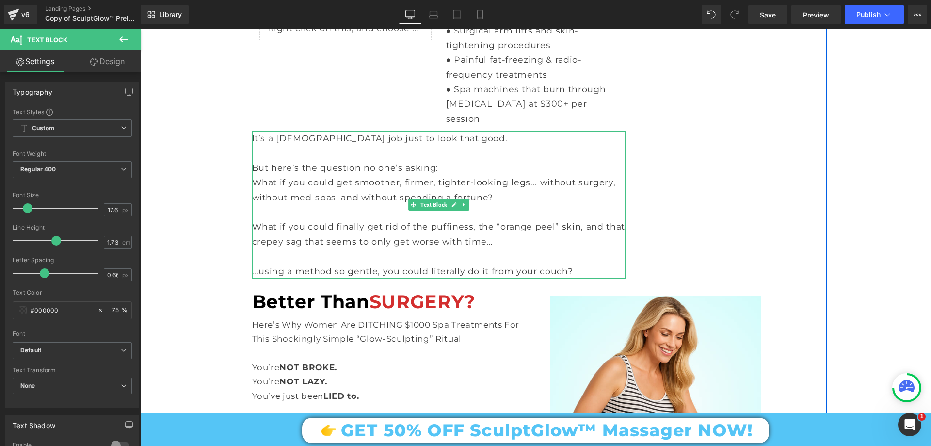
click at [363, 146] on p at bounding box center [438, 153] width 373 height 15
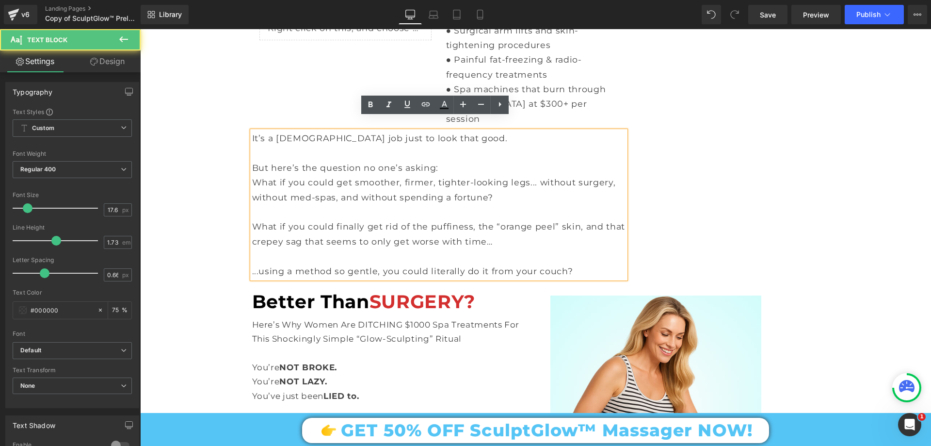
click at [315, 160] on p "But here’s the question no one’s asking:" at bounding box center [438, 167] width 373 height 15
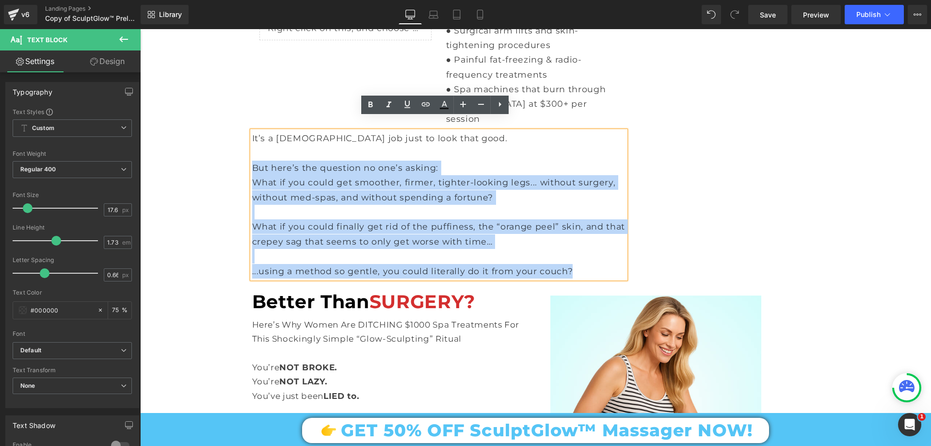
drag, startPoint x: 249, startPoint y: 152, endPoint x: 573, endPoint y: 261, distance: 341.6
click at [573, 261] on div "It’s a full-time job just to look that good. But here’s the question no one’s a…" at bounding box center [438, 204] width 373 height 147
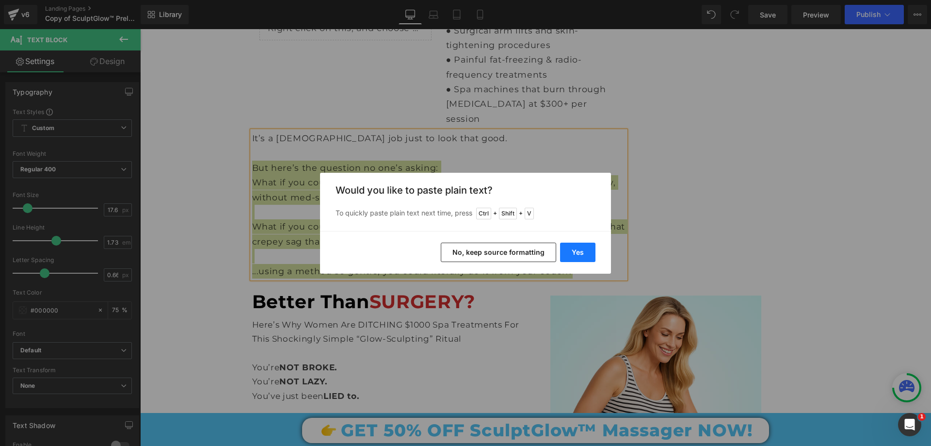
click at [576, 254] on button "Yes" at bounding box center [577, 251] width 35 height 19
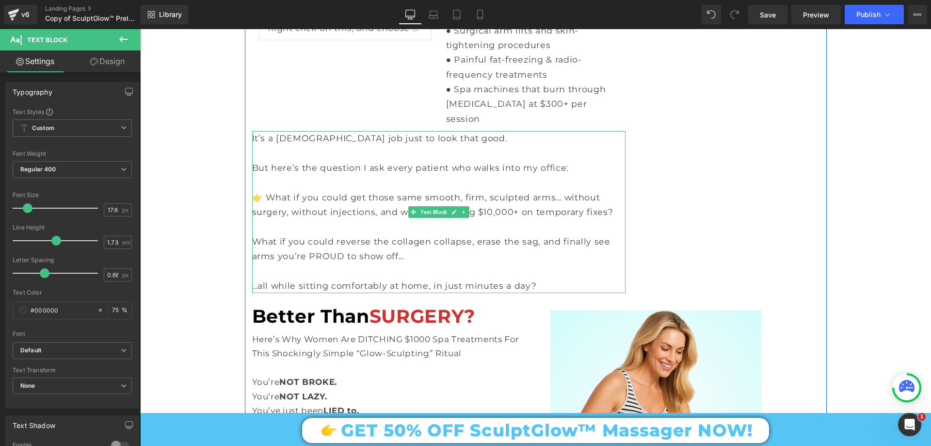
click at [266, 190] on p "👉 What if you could get those same smooth, firm, sculpted arms… without surgery…" at bounding box center [438, 205] width 373 height 30
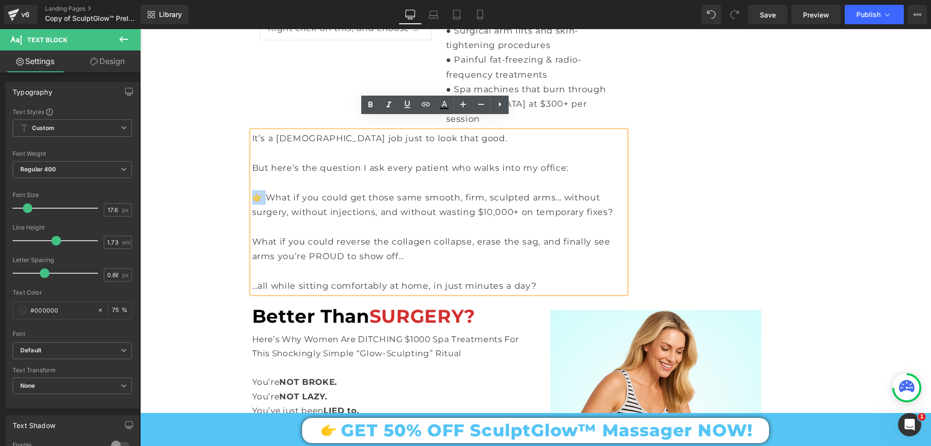
drag, startPoint x: 266, startPoint y: 185, endPoint x: 250, endPoint y: 187, distance: 15.6
click at [252, 190] on p "👉 What if you could get those same smooth, firm, sculpted arms… without surgery…" at bounding box center [438, 205] width 373 height 30
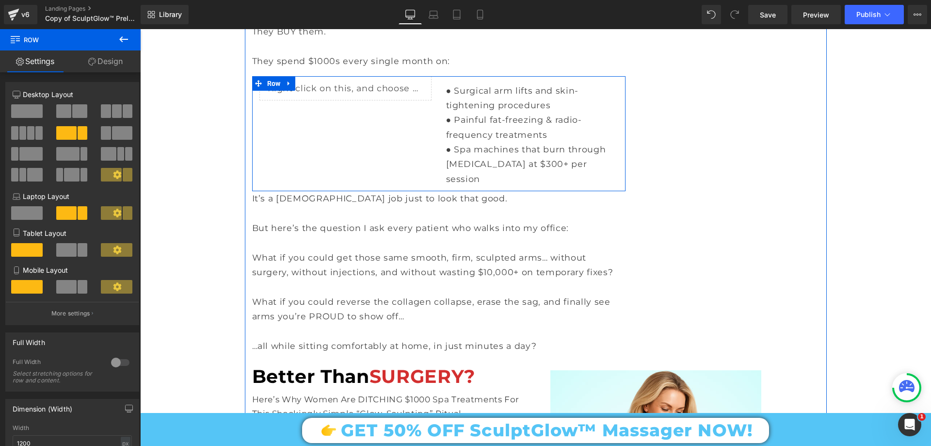
scroll to position [1454, 0]
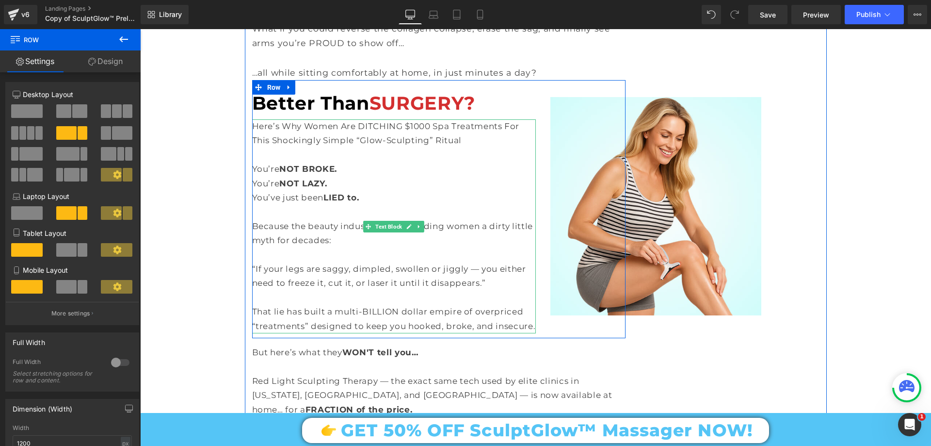
click at [273, 205] on p at bounding box center [394, 212] width 284 height 14
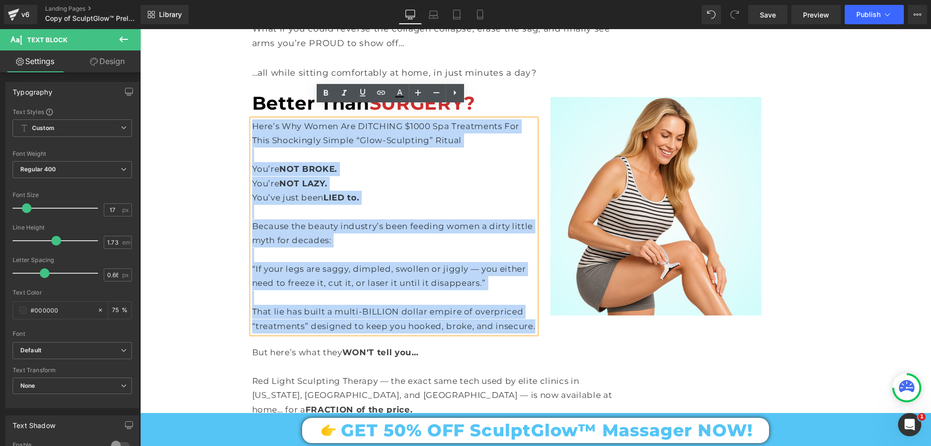
drag, startPoint x: 249, startPoint y: 112, endPoint x: 534, endPoint y: 318, distance: 351.7
click at [534, 318] on div "Better Than SURGERY? Text Block Here’s Why Women Are DITCHING $1000 Spa Treatme…" at bounding box center [438, 209] width 373 height 258
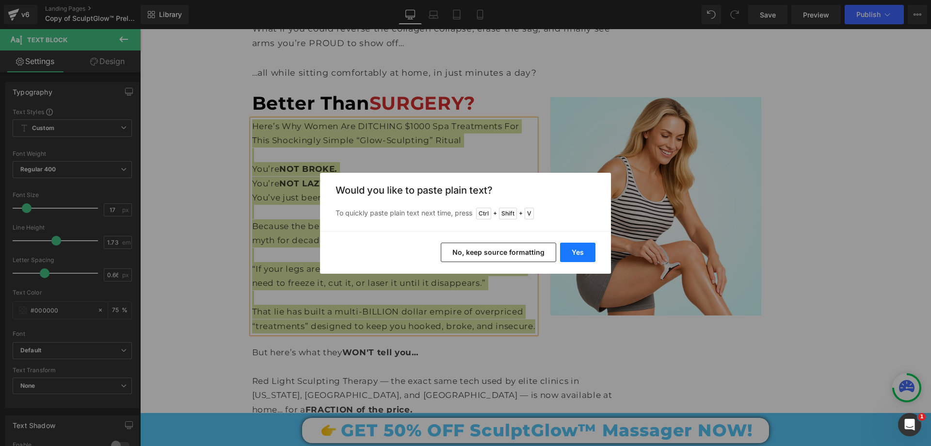
click at [573, 255] on button "Yes" at bounding box center [577, 251] width 35 height 19
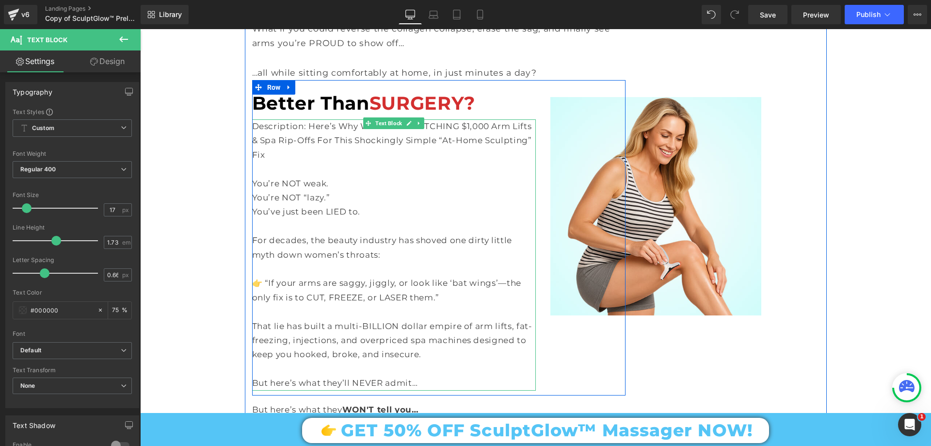
click at [262, 276] on p "👉 “If your arms are saggy, jiggly, or look like ‘bat wings’—the only fix is to …" at bounding box center [394, 290] width 284 height 29
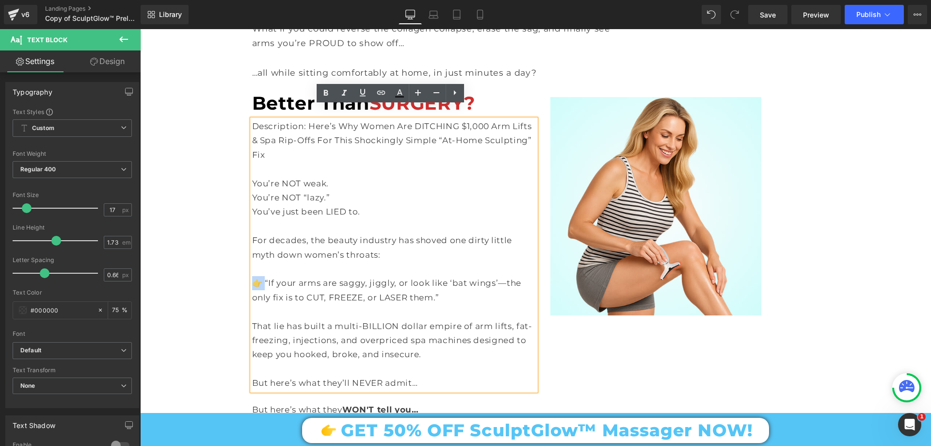
drag, startPoint x: 262, startPoint y: 268, endPoint x: 249, endPoint y: 269, distance: 12.6
click at [252, 276] on p "👉 “If your arms are saggy, jiggly, or look like ‘bat wings’—the only fix is to …" at bounding box center [394, 290] width 284 height 29
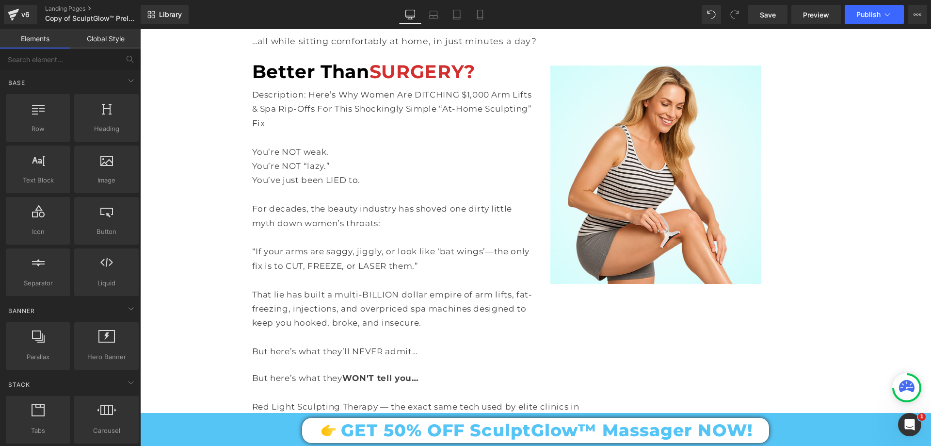
scroll to position [1503, 0]
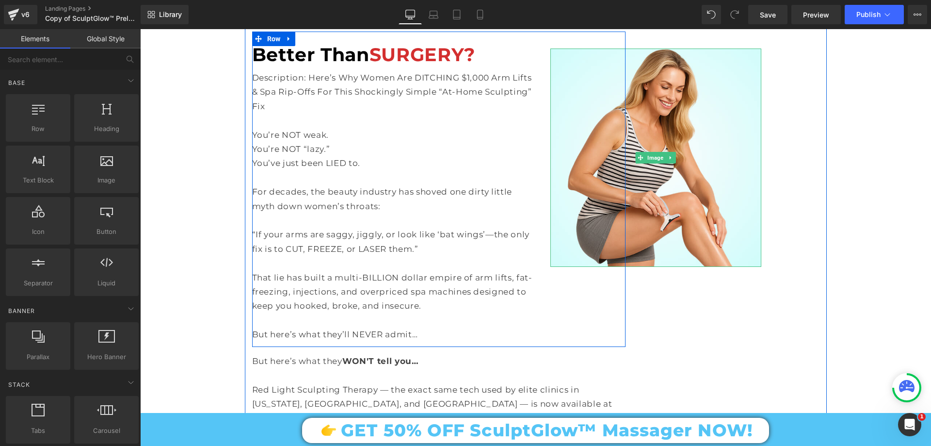
click at [652, 152] on span "Image" at bounding box center [655, 158] width 20 height 12
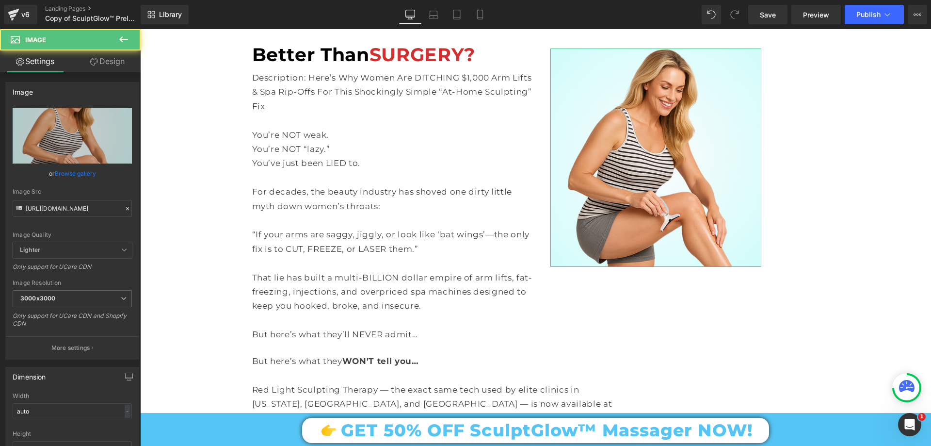
click at [114, 65] on link "Design" at bounding box center [107, 61] width 70 height 22
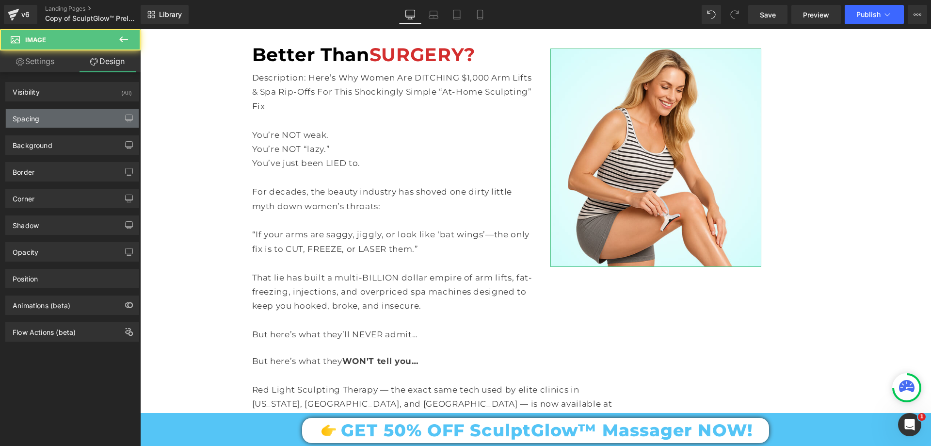
click at [57, 116] on div "Spacing" at bounding box center [72, 118] width 133 height 18
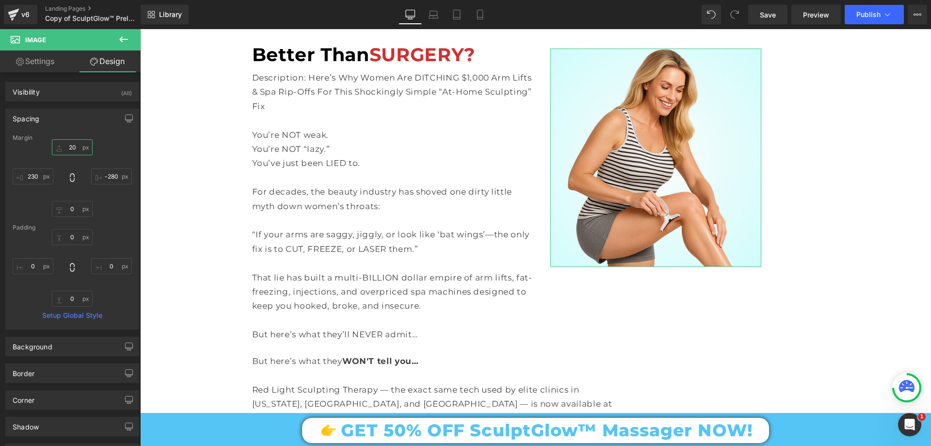
click at [71, 141] on input "text" at bounding box center [72, 147] width 41 height 16
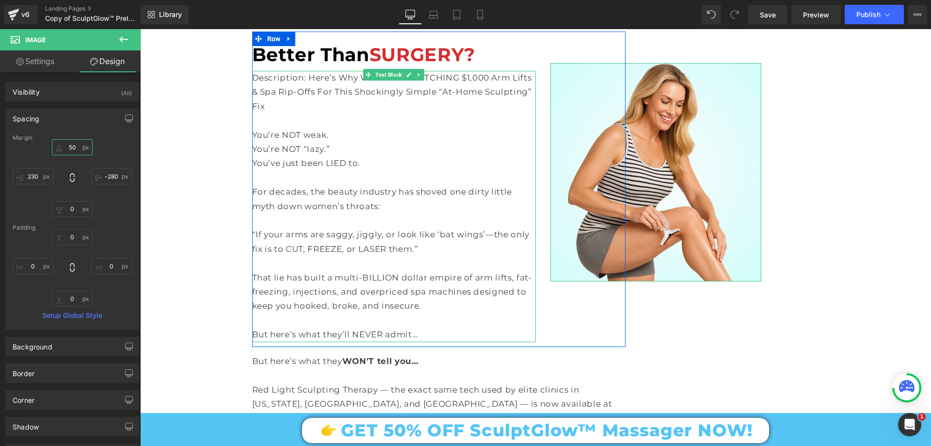
click at [73, 146] on input "50" at bounding box center [72, 147] width 41 height 16
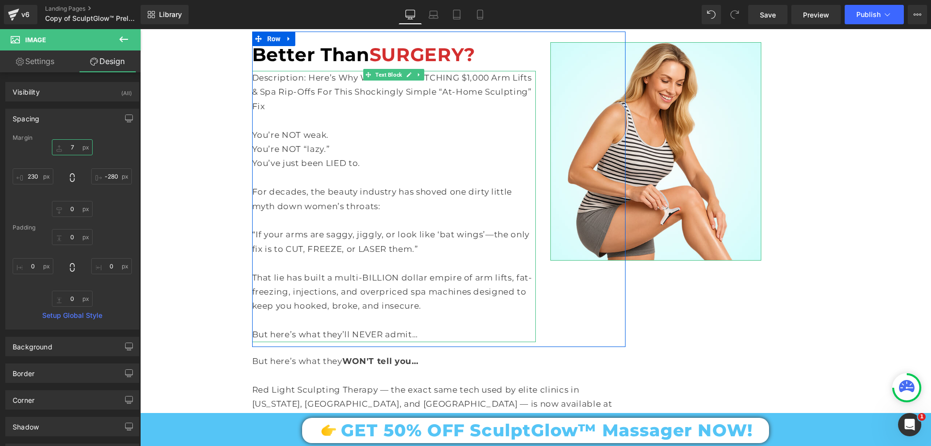
type input "70"
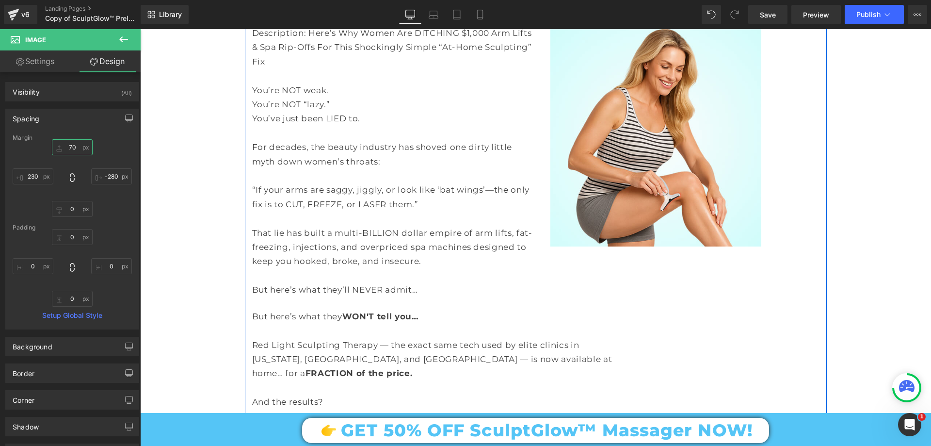
scroll to position [1600, 0]
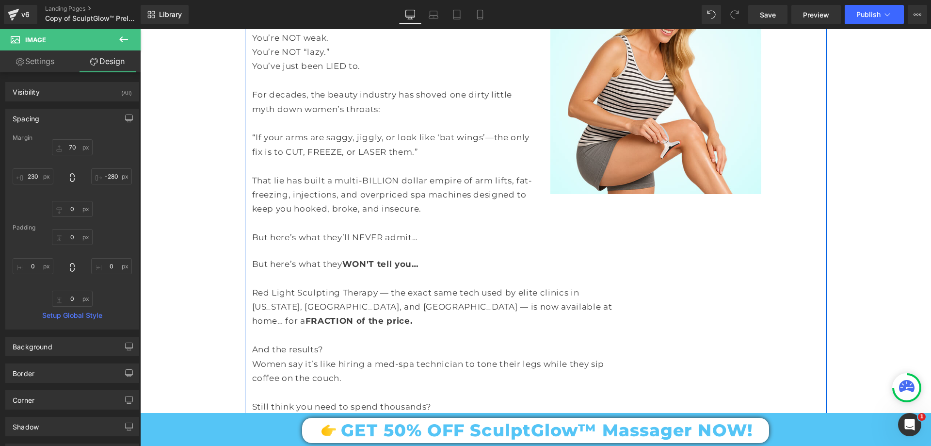
click at [355, 257] on p "But here’s what they WON'T tell you…" at bounding box center [438, 264] width 373 height 14
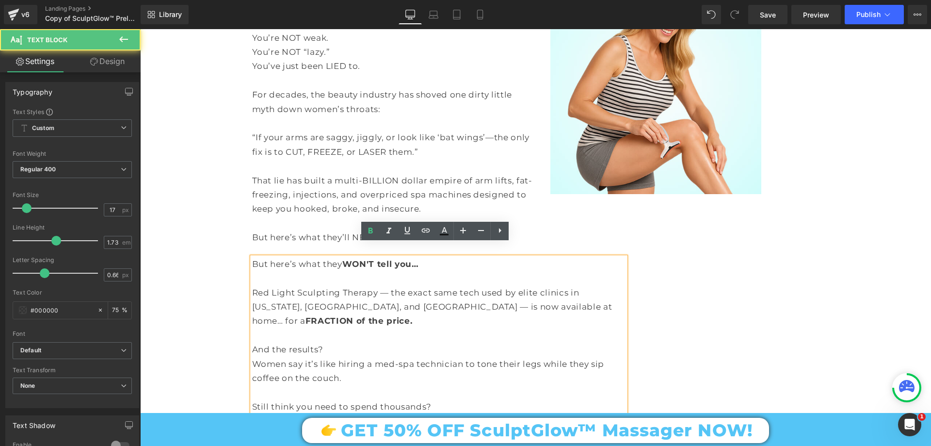
click at [339, 286] on p "Red Light Sculpting Therapy — the exact same tech used by elite clinics in New …" at bounding box center [438, 307] width 373 height 43
click at [298, 257] on div "But here’s what they WON'T tell you… Red Light Sculpting Therapy — the exact sa…" at bounding box center [438, 349] width 373 height 185
click at [303, 257] on p "But here’s what they WON'T tell you…" at bounding box center [438, 264] width 373 height 14
click at [368, 271] on p at bounding box center [438, 278] width 373 height 14
click at [422, 297] on p "Red Light Sculpting Therapy — the exact same tech used by elite clinics in New …" at bounding box center [438, 307] width 373 height 43
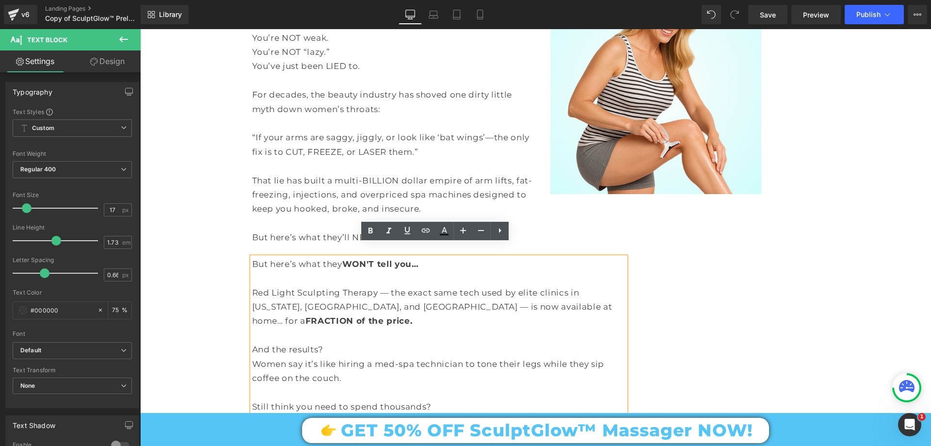
click at [295, 230] on div "Description: Here’s Why Women Are DITCHING $1,000 Arm Lifts & Spa Rip-Offs For …" at bounding box center [394, 109] width 284 height 271
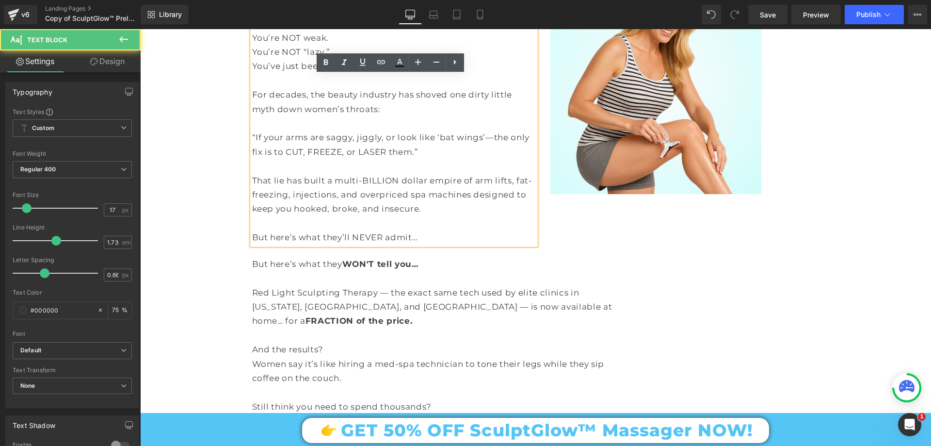
click at [312, 230] on p "But here’s what they’ll NEVER admit…" at bounding box center [394, 237] width 284 height 14
click at [420, 230] on p "But here’s what they’ll NEVER admit…" at bounding box center [394, 237] width 284 height 14
click at [331, 257] on p "But here’s what they WON'T tell you…" at bounding box center [438, 264] width 373 height 14
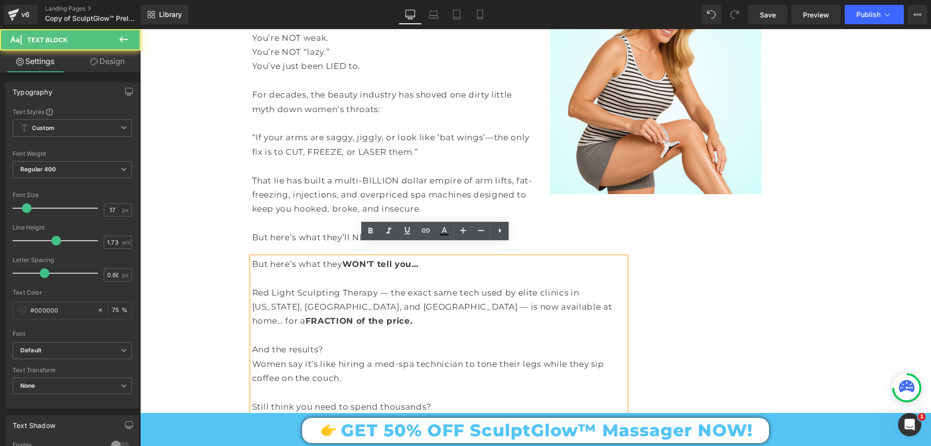
click at [428, 216] on p at bounding box center [394, 223] width 284 height 14
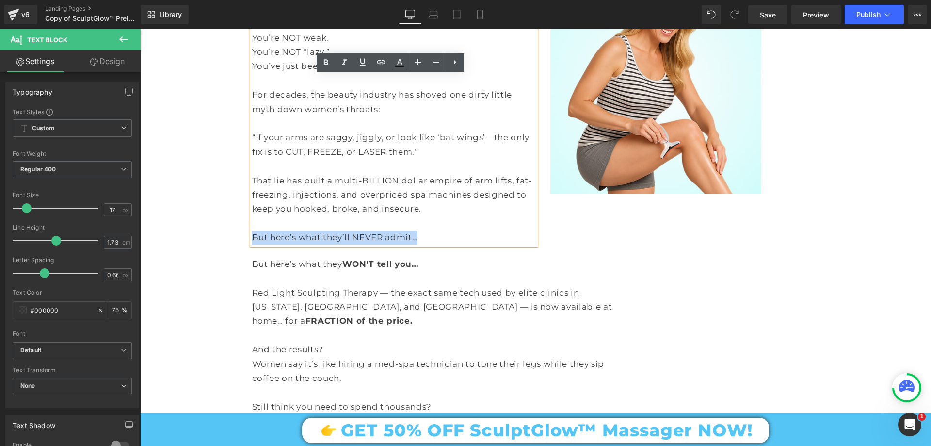
drag, startPoint x: 421, startPoint y: 223, endPoint x: 249, endPoint y: 221, distance: 172.1
click at [252, 230] on p "But here’s what they’ll NEVER admit…" at bounding box center [394, 237] width 284 height 14
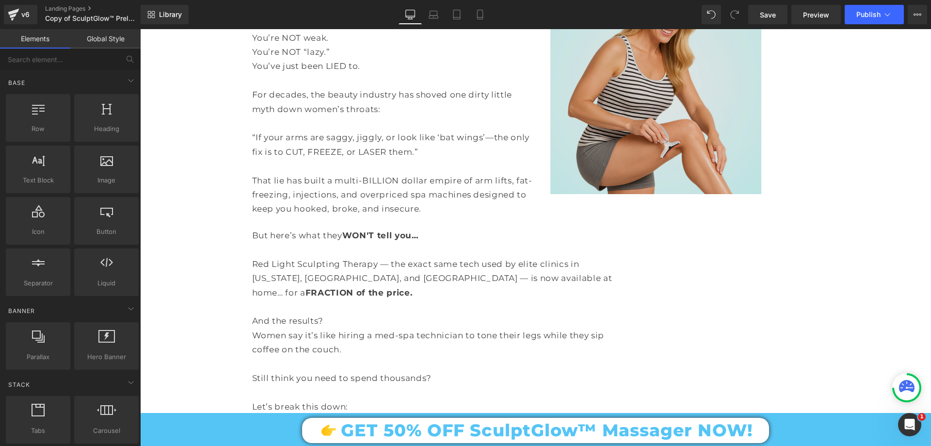
click at [640, 156] on img at bounding box center [655, 85] width 211 height 218
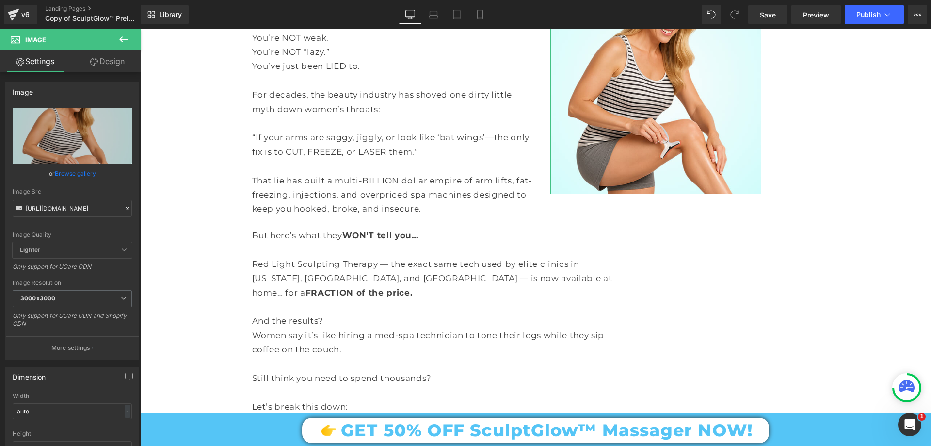
drag, startPoint x: 125, startPoint y: 65, endPoint x: 64, endPoint y: 117, distance: 80.2
click at [125, 65] on link "Design" at bounding box center [107, 61] width 70 height 22
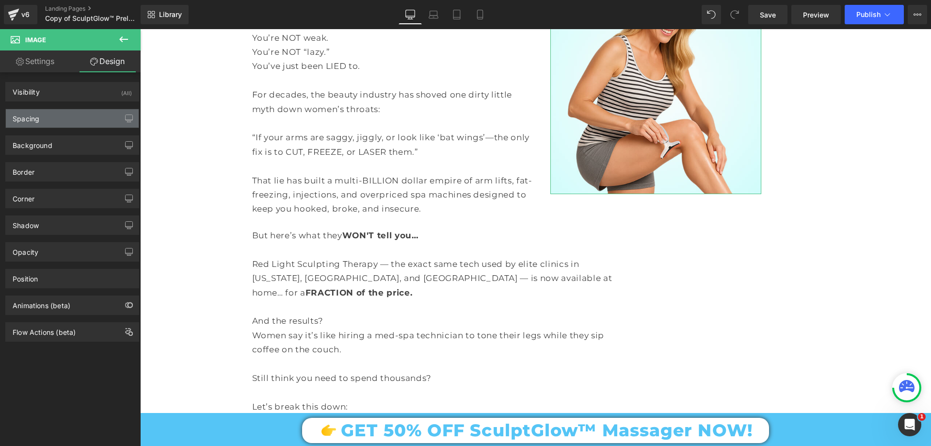
click at [62, 122] on div "Spacing" at bounding box center [72, 118] width 133 height 18
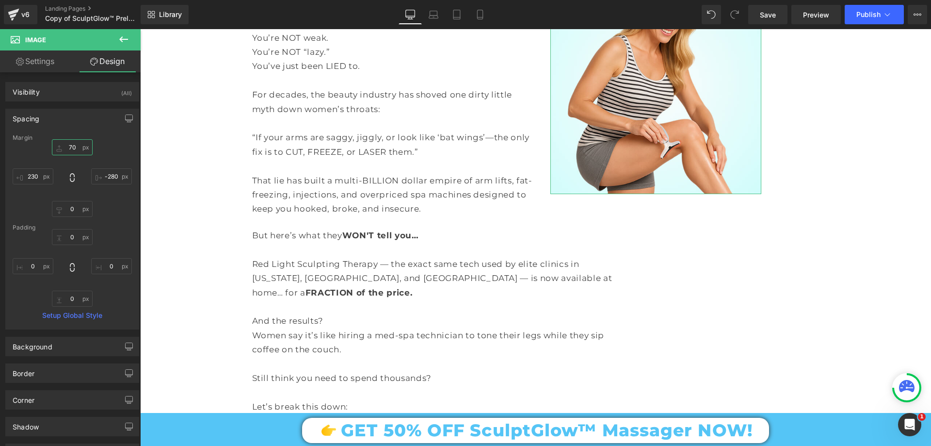
click at [77, 147] on input "text" at bounding box center [72, 147] width 41 height 16
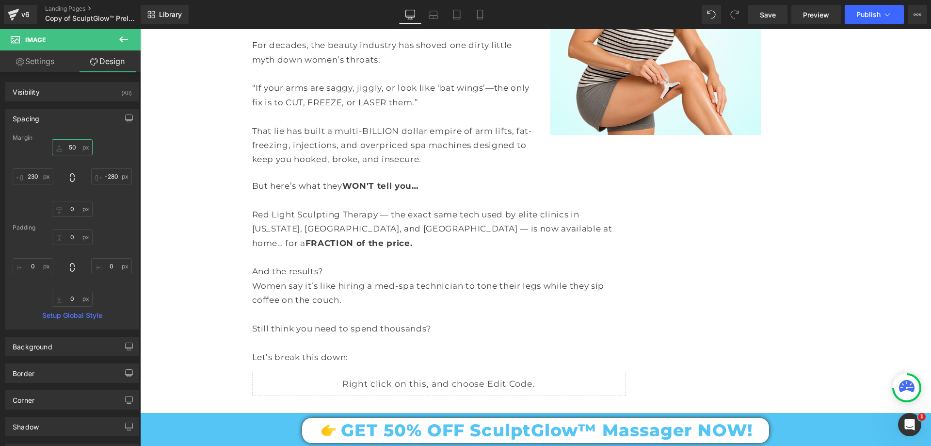
scroll to position [1648, 0]
click at [73, 144] on input "50" at bounding box center [72, 147] width 41 height 16
type input "70"
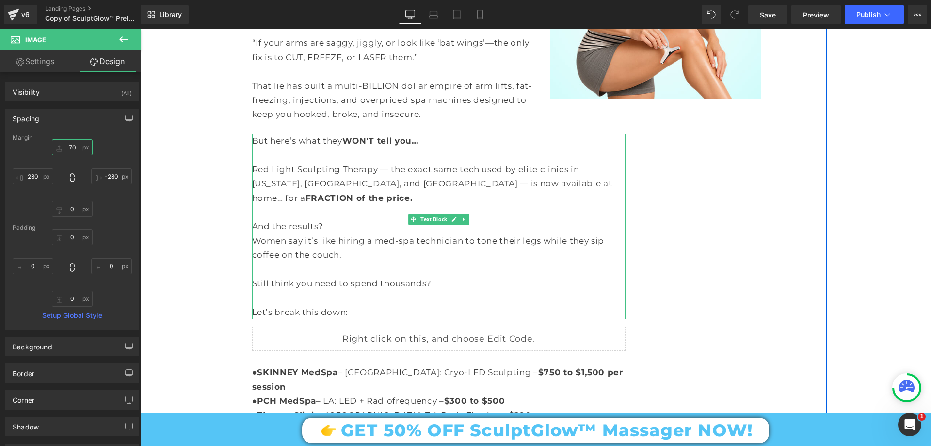
scroll to position [1697, 0]
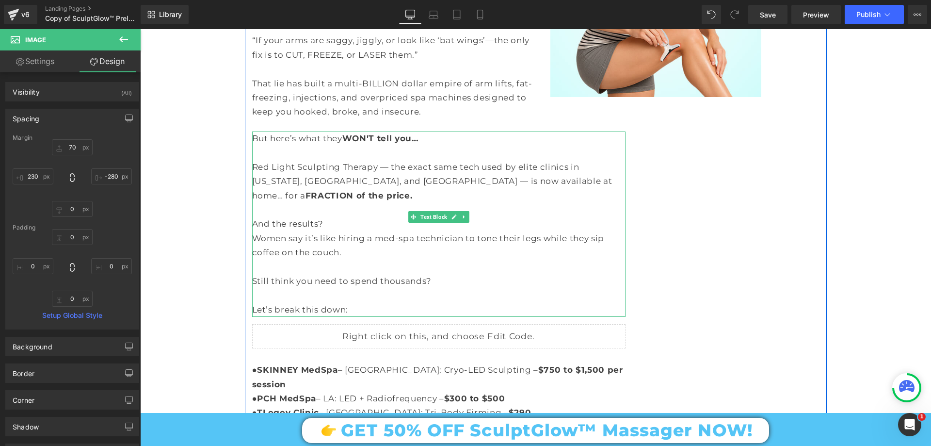
click at [296, 231] on p "Women say it’s like hiring a med-spa technician to tone their legs while they s…" at bounding box center [438, 245] width 373 height 29
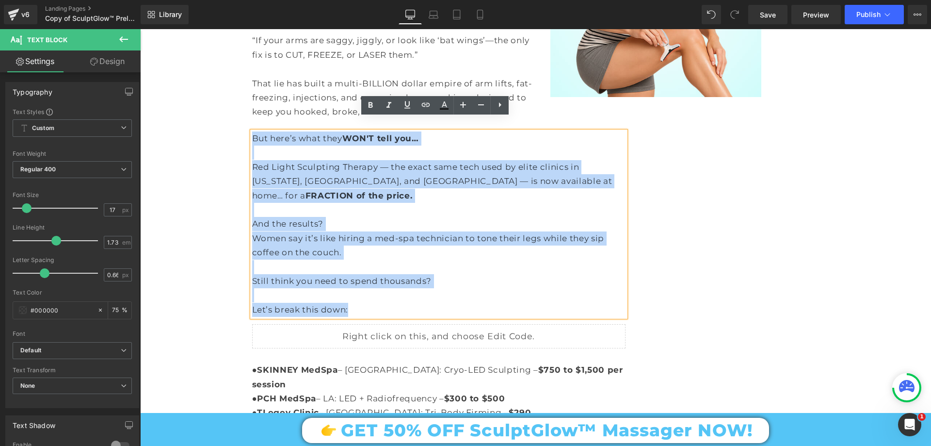
drag, startPoint x: 357, startPoint y: 285, endPoint x: 249, endPoint y: 124, distance: 193.5
click at [252, 131] on div "But here’s what they WON'T tell you… Red Light Sculpting Therapy — the exact sa…" at bounding box center [438, 223] width 373 height 185
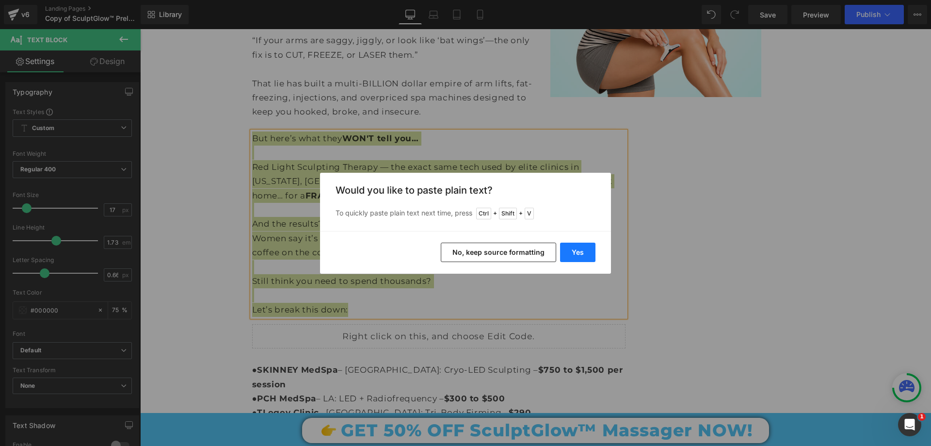
click at [572, 257] on button "Yes" at bounding box center [577, 251] width 35 height 19
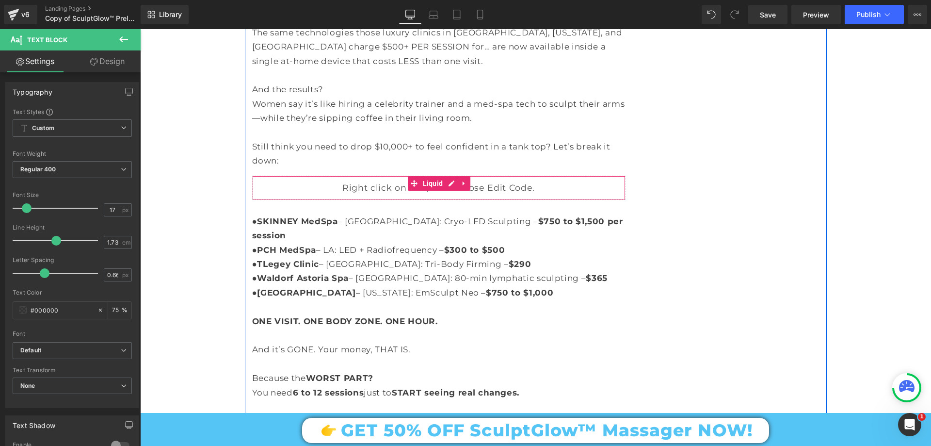
scroll to position [1939, 0]
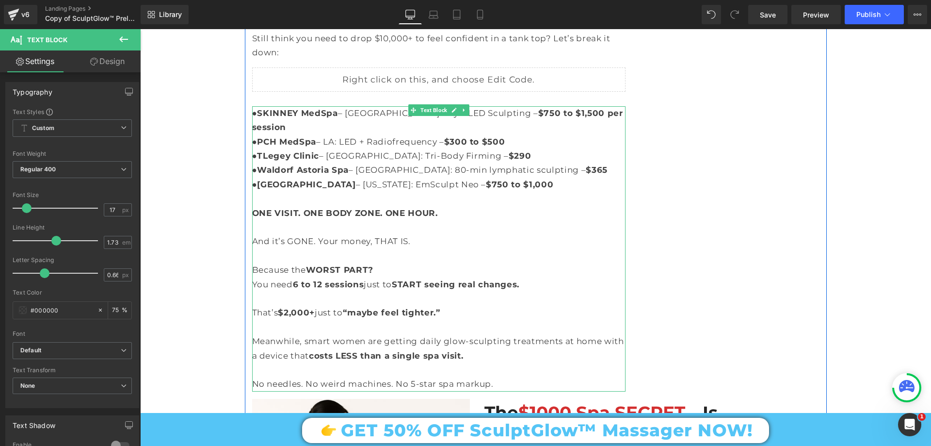
click at [305, 234] on p "And it’s GONE. Your money, THAT IS." at bounding box center [438, 241] width 373 height 14
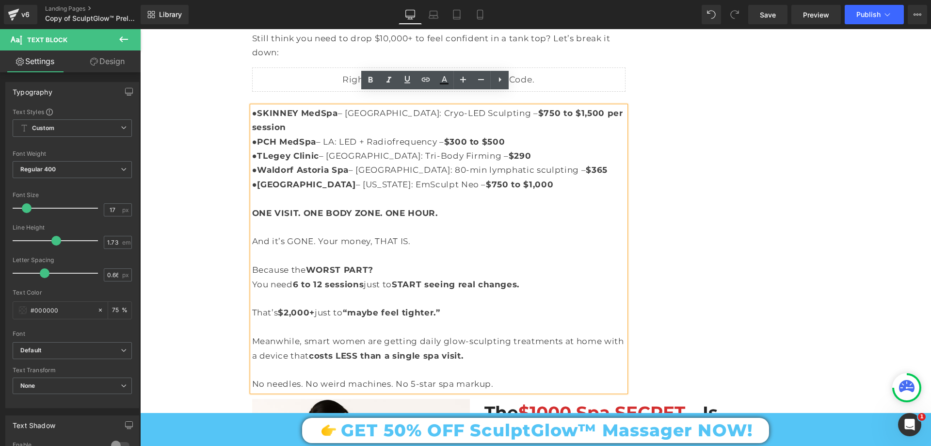
click at [346, 265] on strong "WORST PART?" at bounding box center [339, 270] width 67 height 10
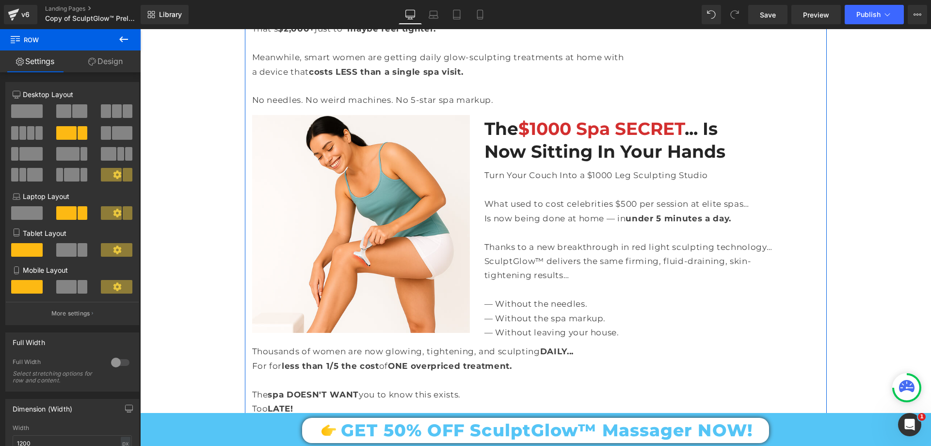
scroll to position [2230, 0]
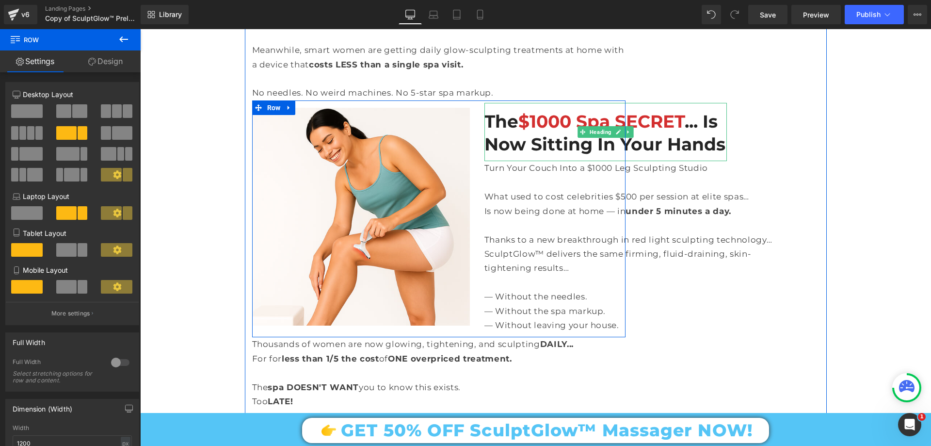
click at [525, 110] on h2 "The $1000 Spa SECRET ... Is Now Sitting In Your Hands" at bounding box center [605, 133] width 243 height 46
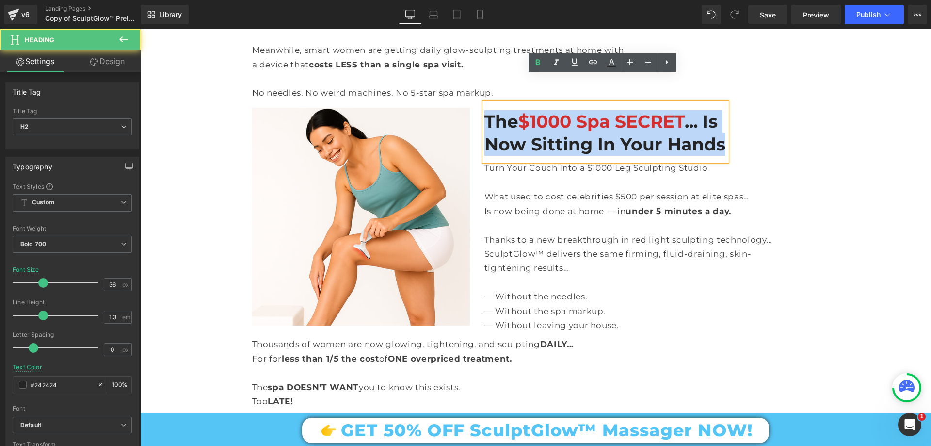
drag, startPoint x: 484, startPoint y: 97, endPoint x: 730, endPoint y: 130, distance: 247.5
paste div
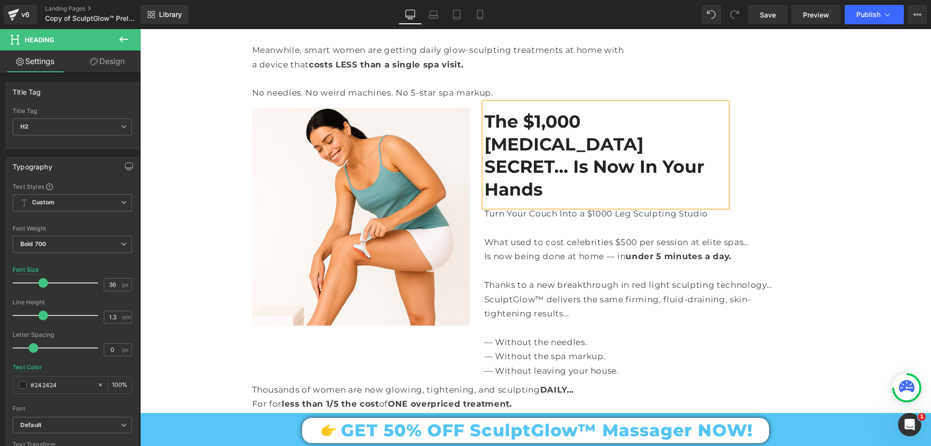
click at [572, 153] on div "The $1,000 Arm-Lift SECRET… Is Now In Your Hands" at bounding box center [605, 155] width 243 height 104
click at [562, 123] on h2 "The $1,000 Arm-Lift SECRET… Is Now In Your Hands" at bounding box center [605, 155] width 243 height 91
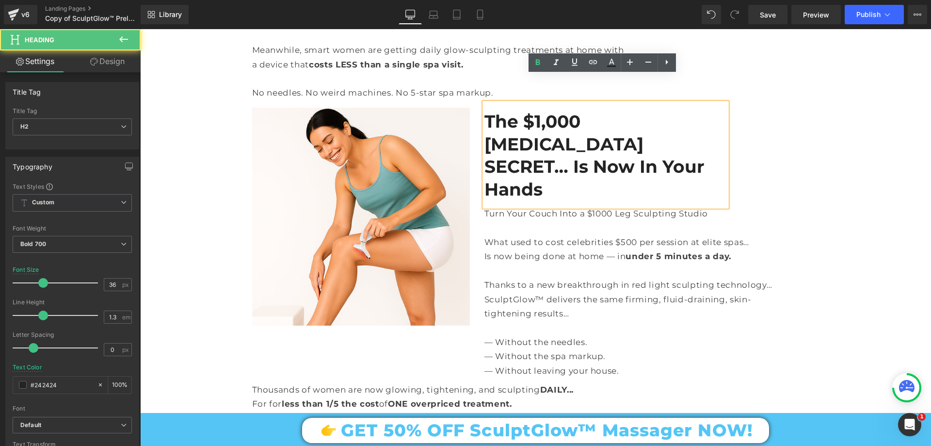
click at [559, 146] on h2 "The $1,000 Arm-Lift SECRET… Is Now In Your Hands" at bounding box center [605, 155] width 243 height 91
click at [555, 142] on h2 "The $1,000 Arm-Lift SECRET… Is Now In Your Hands" at bounding box center [605, 155] width 243 height 91
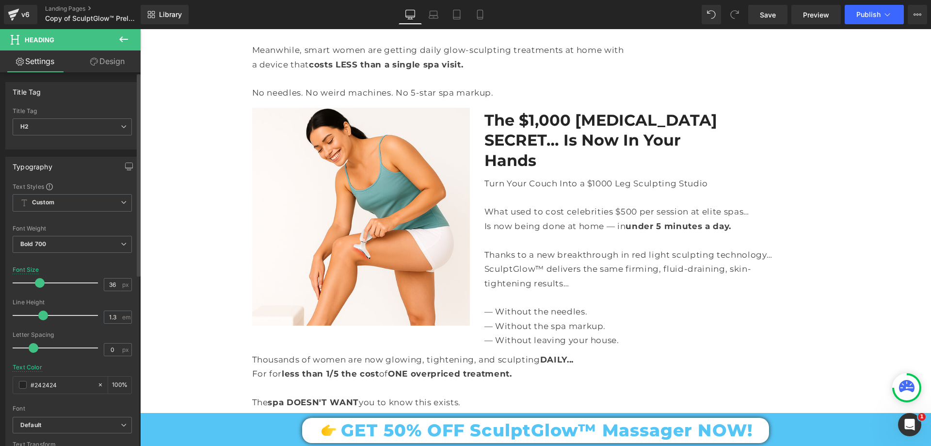
click at [40, 283] on span at bounding box center [40, 283] width 10 height 10
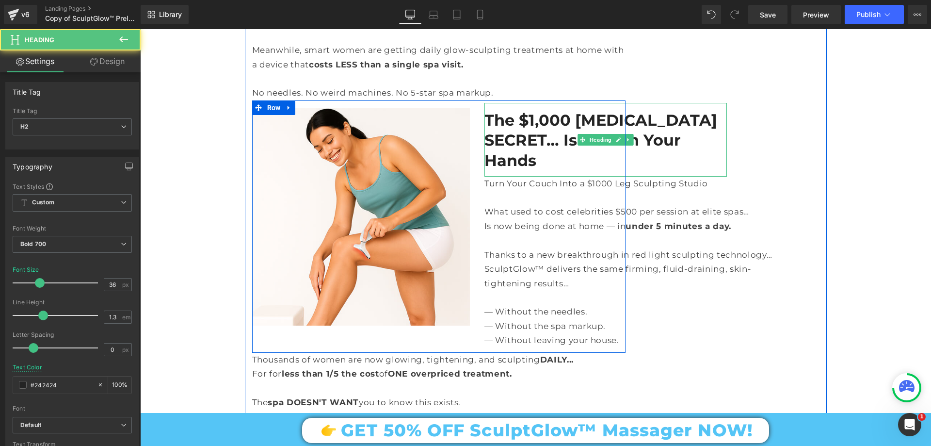
click at [560, 110] on h2 "The $1,000 Arm-Lift SECRET… Is Now In Your Hands" at bounding box center [605, 140] width 243 height 61
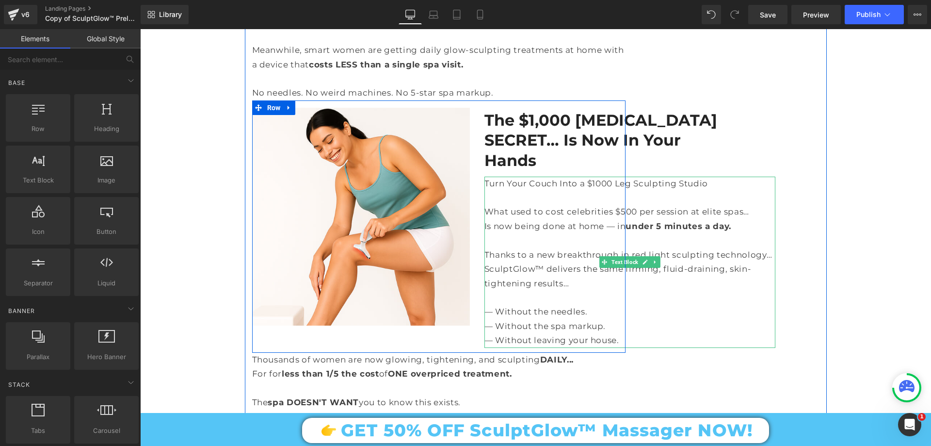
click at [580, 290] on p at bounding box center [629, 297] width 291 height 14
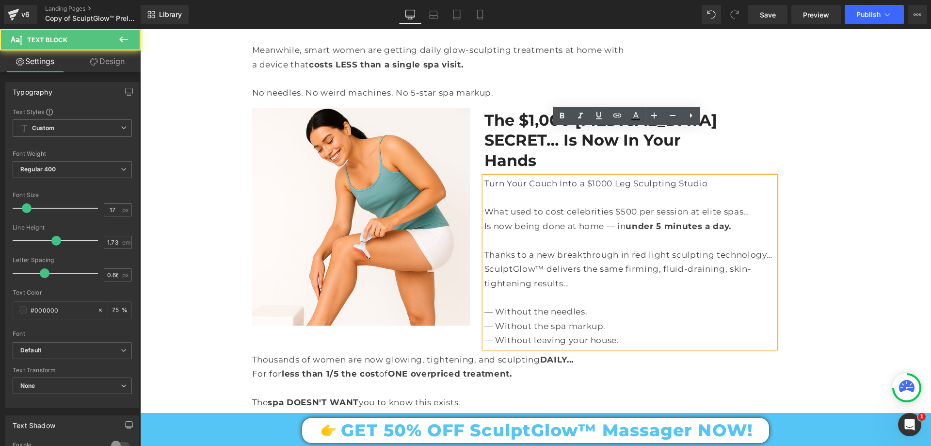
click at [486, 176] on p "Turn Your Couch Into a $1000 Leg Sculpting Studio" at bounding box center [629, 183] width 291 height 14
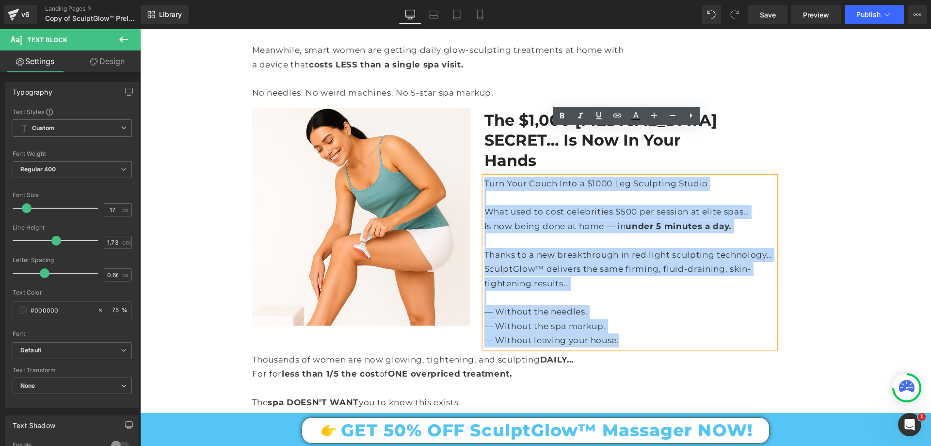
drag, startPoint x: 482, startPoint y: 133, endPoint x: 639, endPoint y: 294, distance: 224.5
click at [639, 294] on div "Turn Your Couch Into a $1000 Leg Sculpting Studio What used to cost celebrities…" at bounding box center [629, 261] width 291 height 171
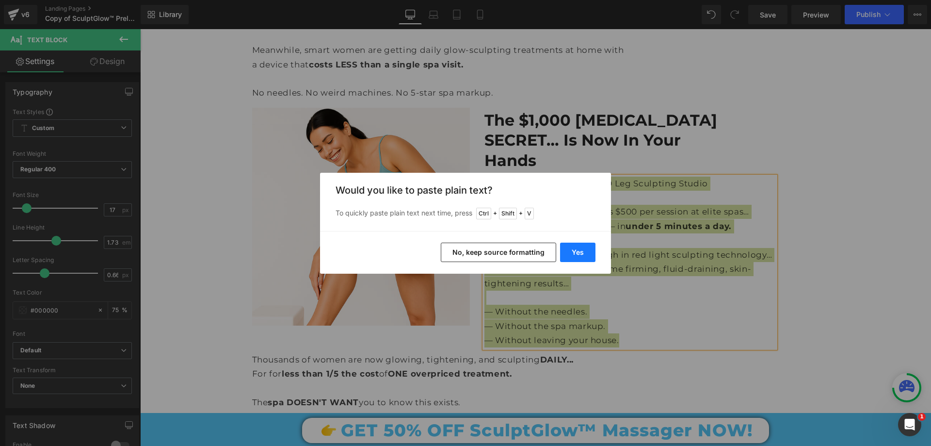
click at [577, 255] on button "Yes" at bounding box center [577, 251] width 35 height 19
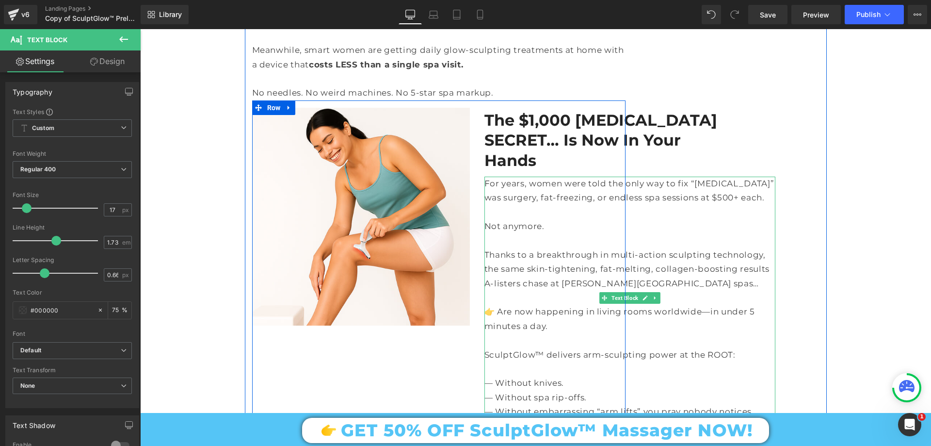
click at [491, 304] on p "👉 Are now happening in living rooms worldwide—in under 5 minutes a day." at bounding box center [629, 318] width 291 height 29
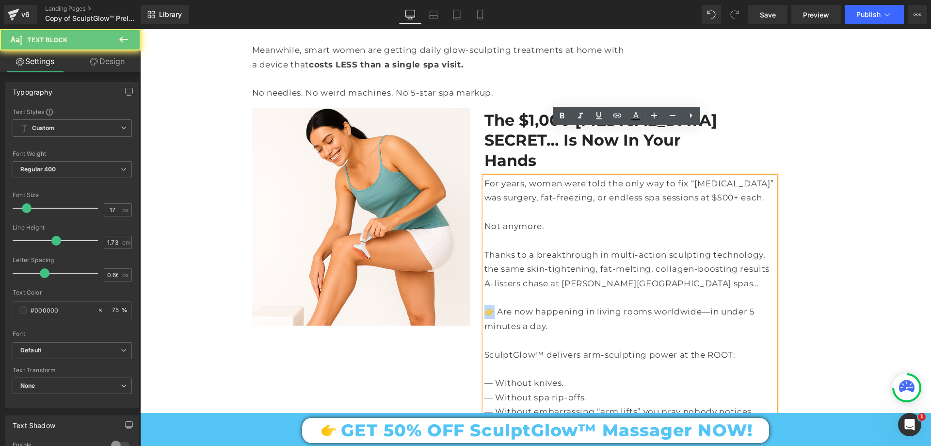
drag, startPoint x: 492, startPoint y: 265, endPoint x: 485, endPoint y: 267, distance: 6.9
click at [485, 304] on p "👉 Are now happening in living rooms worldwide—in under 5 minutes a day." at bounding box center [629, 318] width 291 height 29
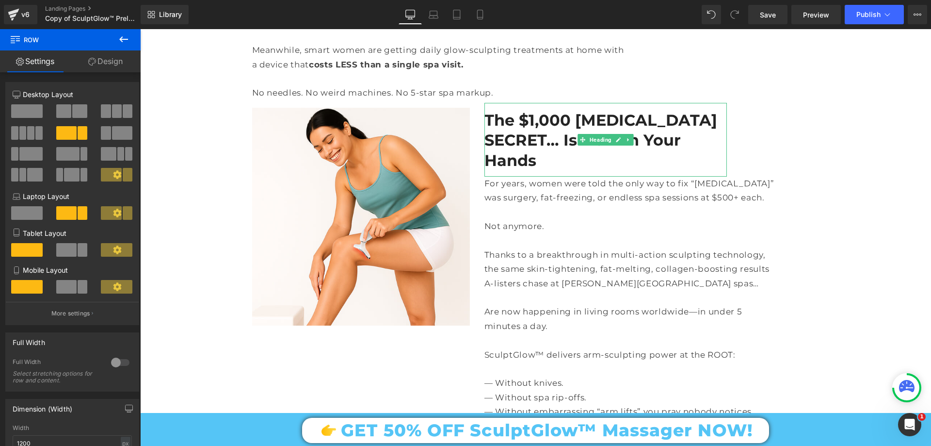
scroll to position [2327, 0]
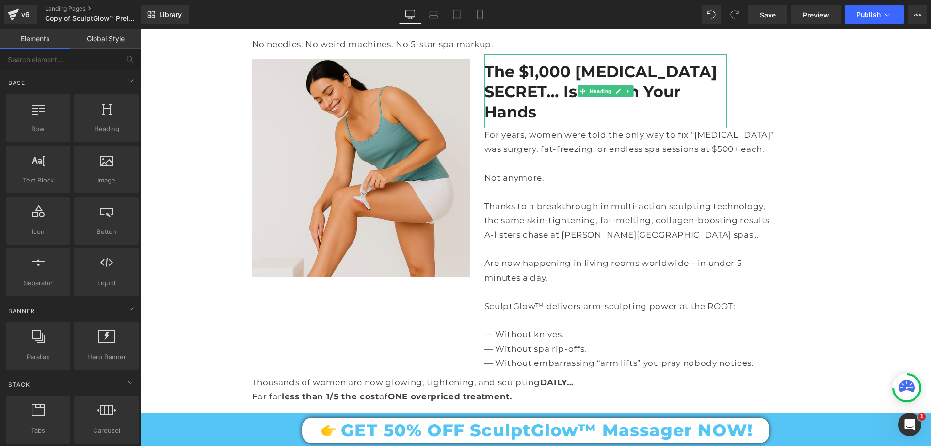
click at [321, 201] on img at bounding box center [361, 168] width 218 height 218
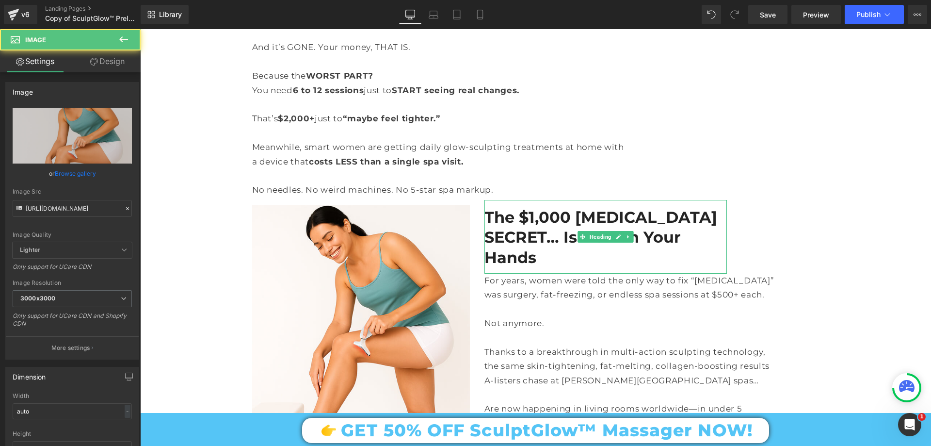
drag, startPoint x: 219, startPoint y: 283, endPoint x: 228, endPoint y: 280, distance: 9.7
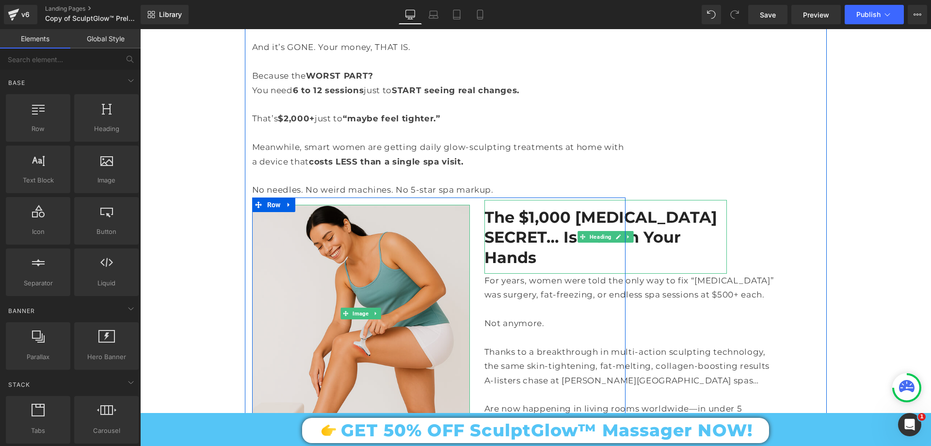
scroll to position [2230, 0]
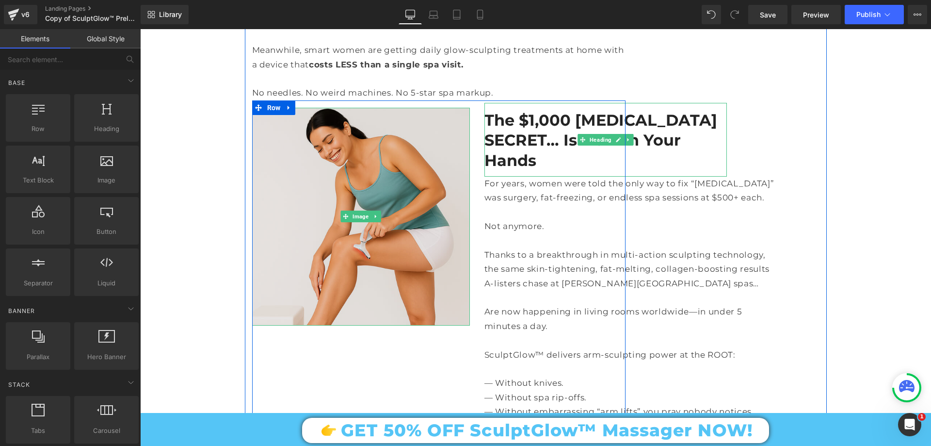
click at [319, 227] on img at bounding box center [361, 217] width 218 height 218
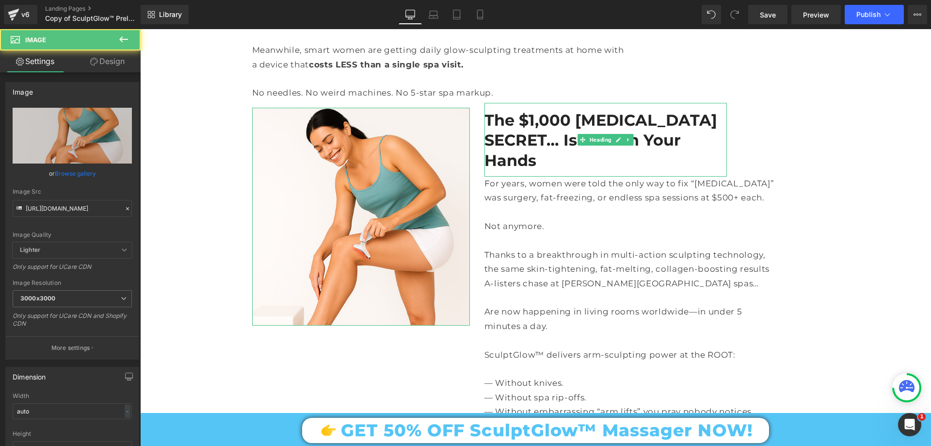
click at [119, 68] on link "Design" at bounding box center [107, 61] width 70 height 22
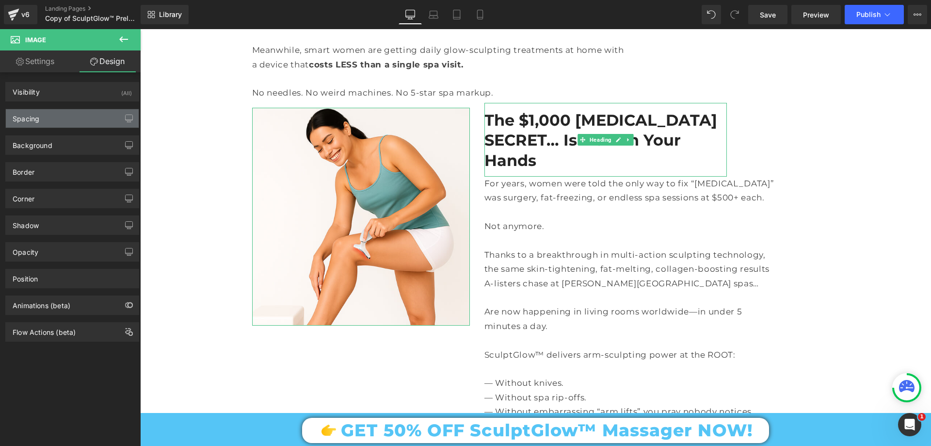
click at [52, 115] on div "Spacing" at bounding box center [72, 118] width 133 height 18
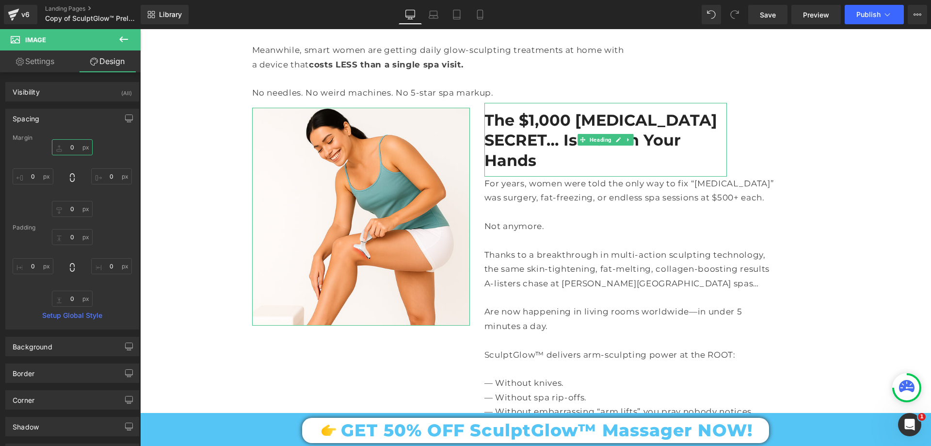
click at [71, 143] on input "0" at bounding box center [72, 147] width 41 height 16
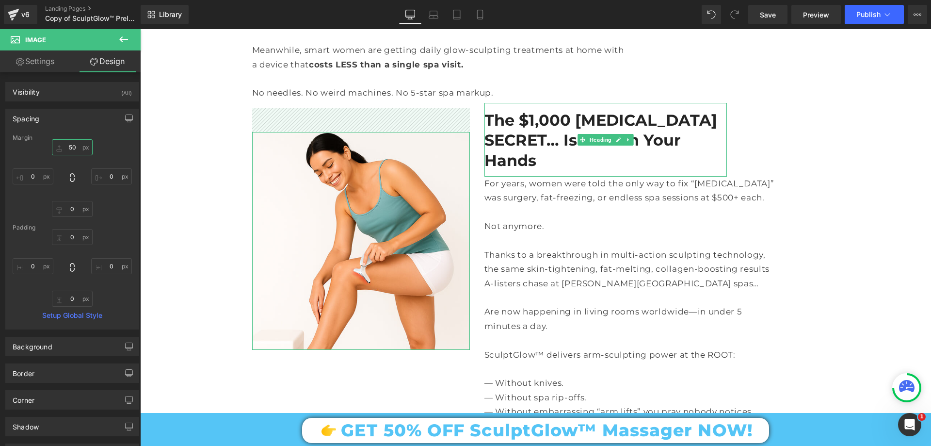
click at [76, 143] on input "50" at bounding box center [72, 147] width 41 height 16
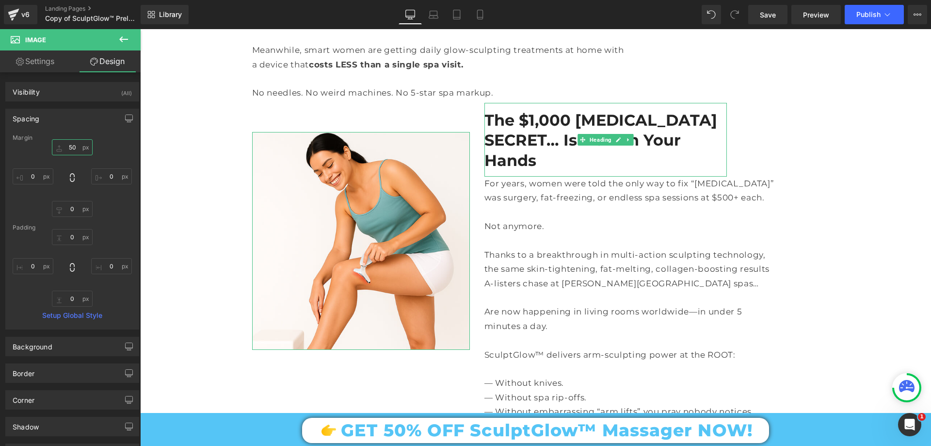
click at [76, 143] on input "50" at bounding box center [72, 147] width 41 height 16
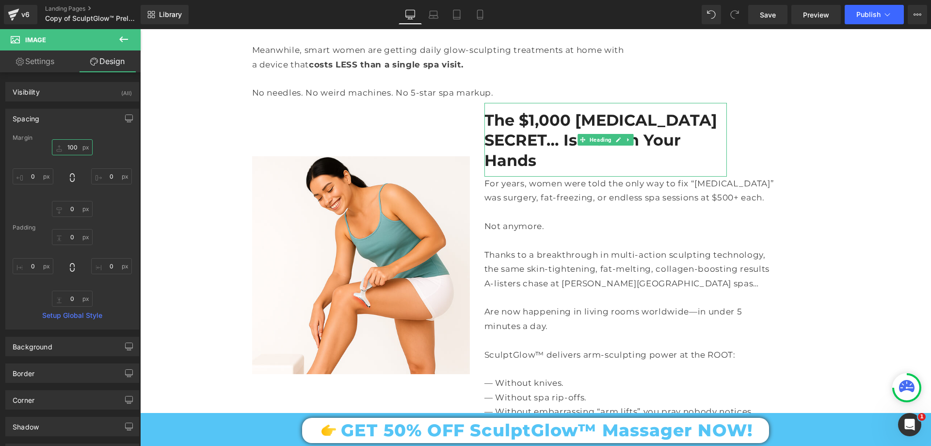
type input "100"
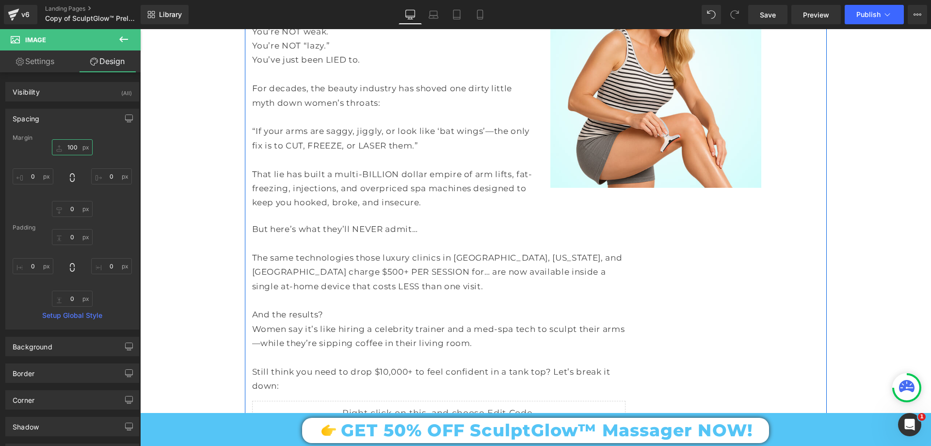
scroll to position [1454, 0]
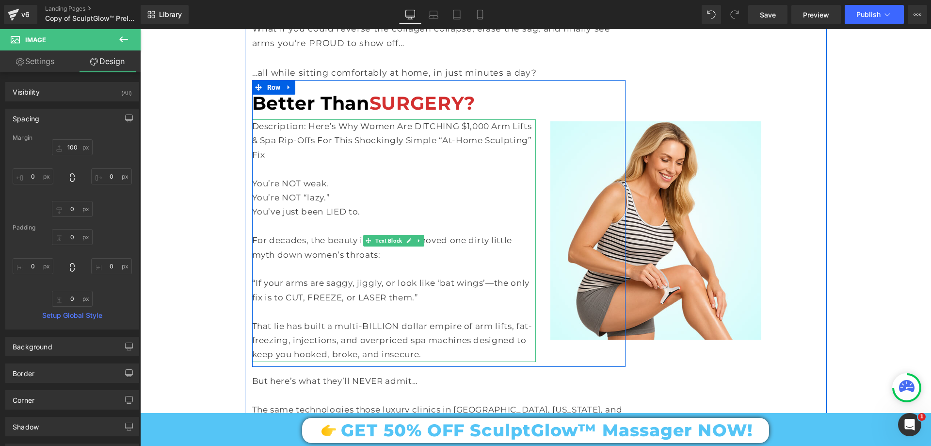
click at [302, 119] on p "Description: Here’s Why Women Are DITCHING $1,000 Arm Lifts & Spa Rip-Offs For …" at bounding box center [394, 140] width 284 height 43
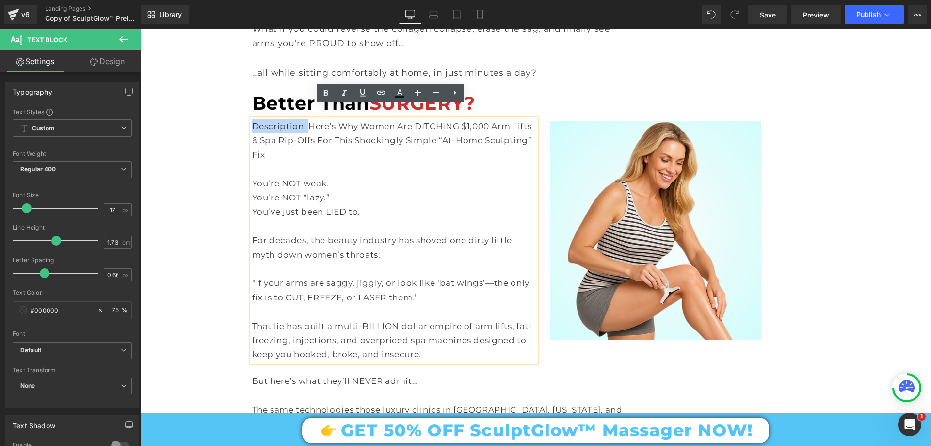
drag, startPoint x: 303, startPoint y: 112, endPoint x: 251, endPoint y: 110, distance: 52.4
click at [252, 119] on p "Description: Here’s Why Women Are DITCHING $1,000 Arm Lifts & Spa Rip-Offs For …" at bounding box center [394, 140] width 284 height 43
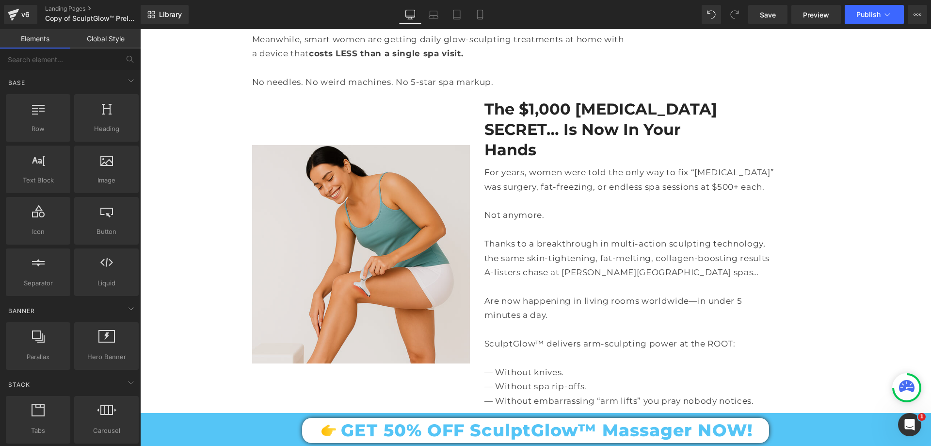
scroll to position [2230, 0]
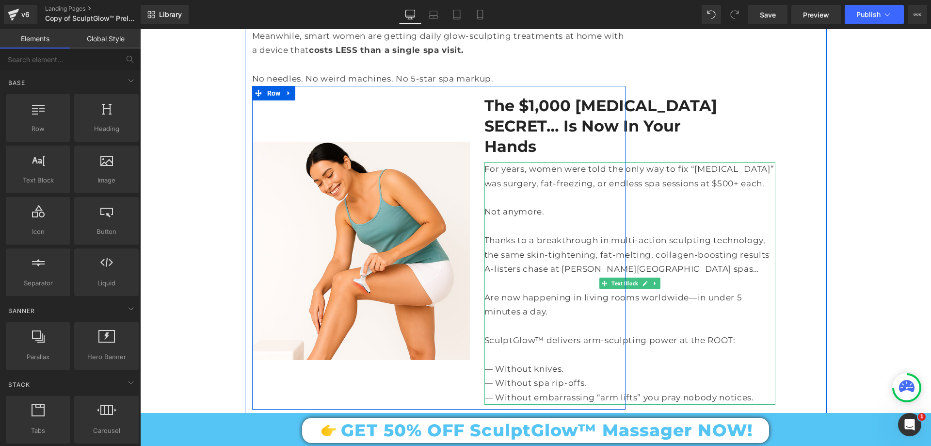
click at [551, 319] on p at bounding box center [629, 326] width 291 height 14
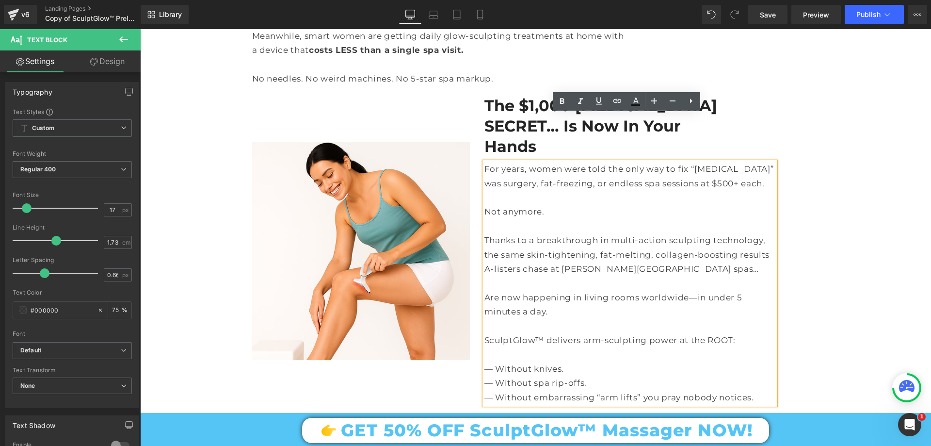
click at [570, 233] on p "Thanks to a breakthrough in multi-action sculpting technology, the same skin-ti…" at bounding box center [629, 254] width 291 height 43
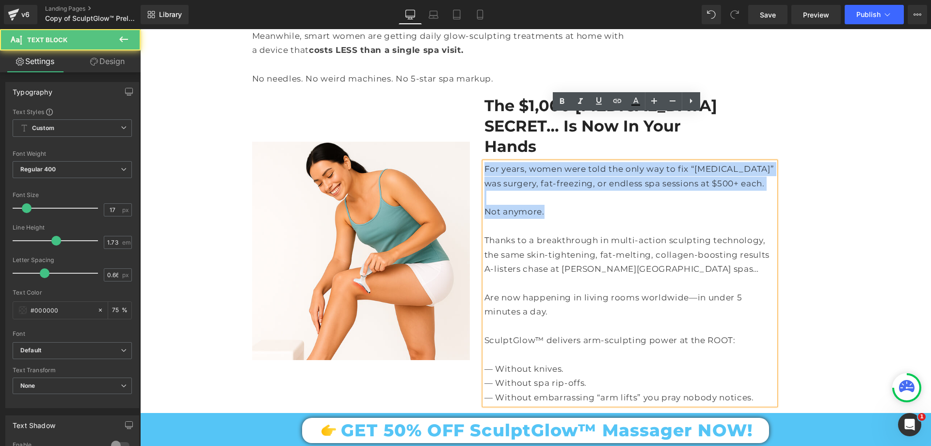
drag, startPoint x: 482, startPoint y: 120, endPoint x: 558, endPoint y: 160, distance: 86.5
click at [558, 162] on div "For years, women were told the only way to fix “bat wings” was surgery, fat-fre…" at bounding box center [629, 283] width 291 height 242
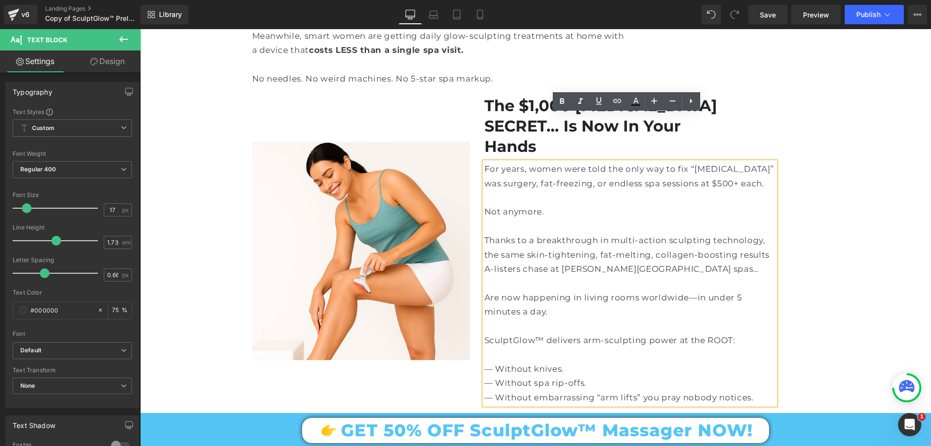
click at [575, 233] on p "Thanks to a breakthrough in multi-action sculpting technology, the same skin-ti…" at bounding box center [629, 254] width 291 height 43
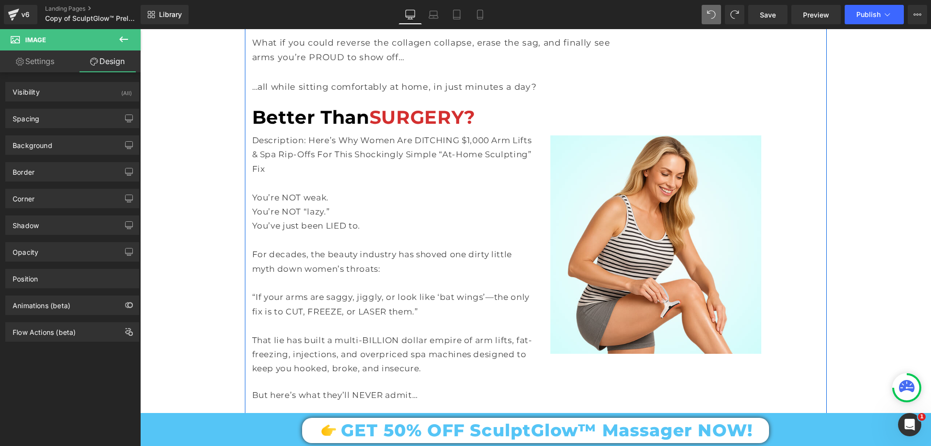
scroll to position [1365, 0]
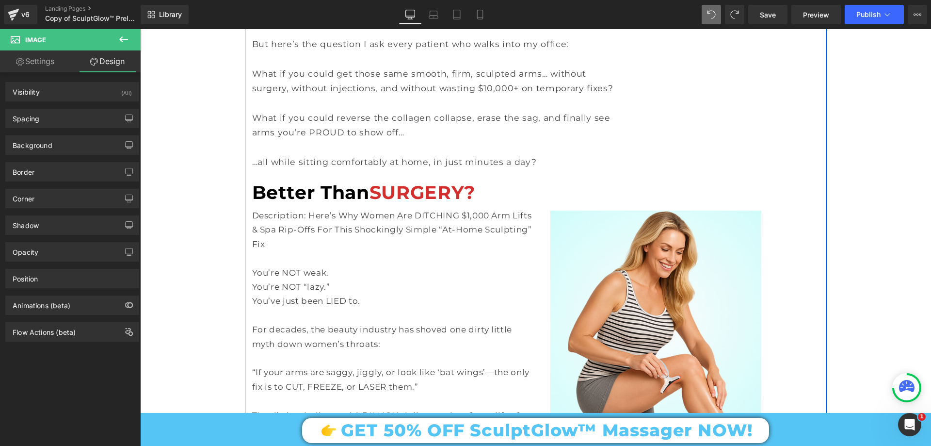
click at [290, 208] on div "Description: Here’s Why Women Are DITCHING $1,000 Arm Lifts & Spa Rip-Offs For …" at bounding box center [394, 329] width 284 height 242
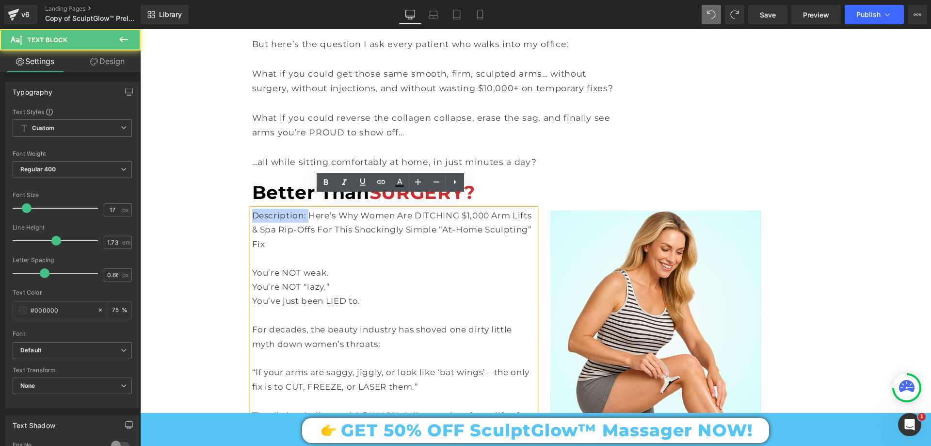
drag, startPoint x: 303, startPoint y: 202, endPoint x: 250, endPoint y: 203, distance: 53.3
click at [252, 208] on p "Description: Here’s Why Women Are DITCHING $1,000 Arm Lifts & Spa Rip-Offs For …" at bounding box center [394, 229] width 284 height 43
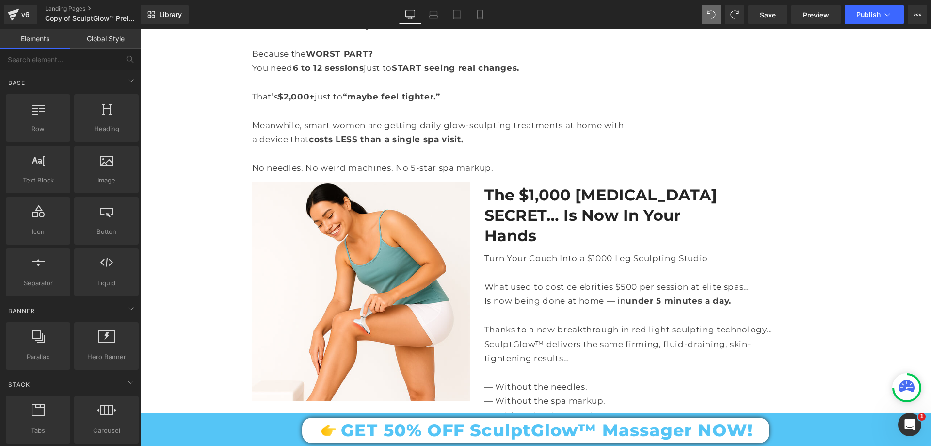
scroll to position [2286, 0]
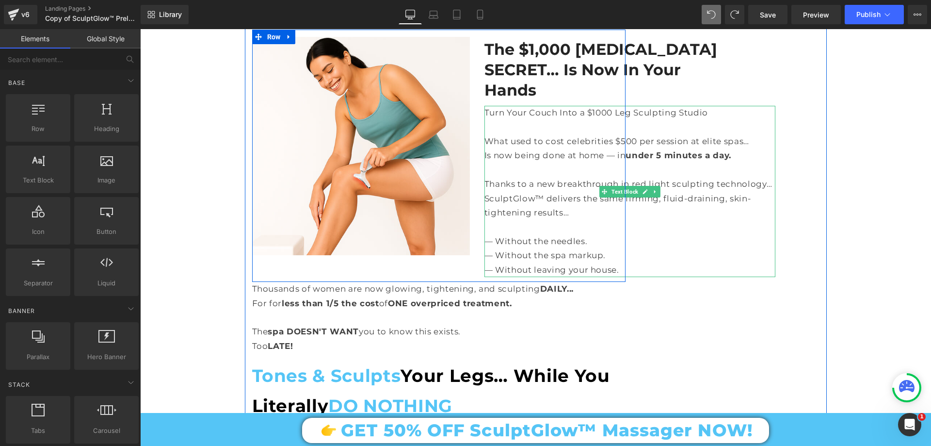
click at [533, 234] on p "— Without the needles." at bounding box center [629, 241] width 291 height 14
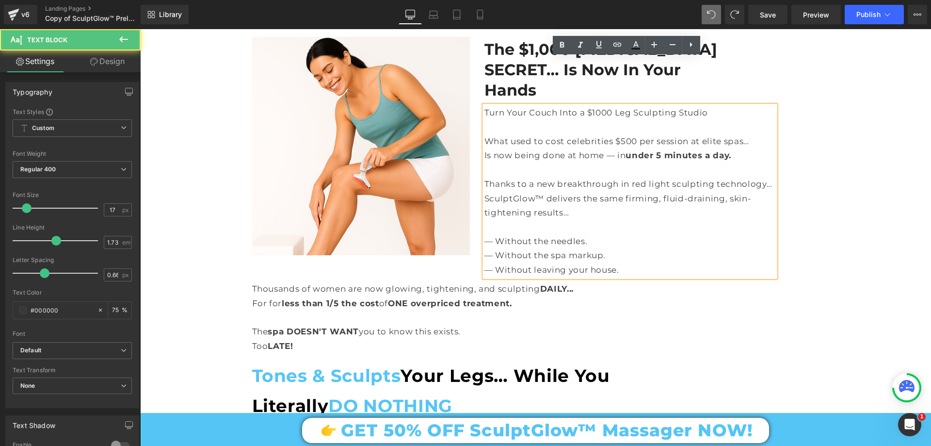
click at [528, 234] on p "— Without the needles." at bounding box center [629, 241] width 291 height 14
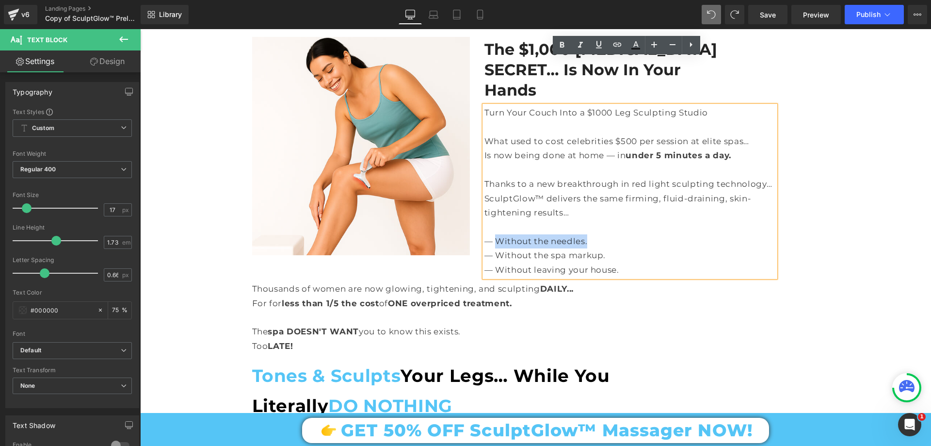
drag, startPoint x: 495, startPoint y: 194, endPoint x: 587, endPoint y: 194, distance: 92.1
click at [587, 234] on p "— Without the needles." at bounding box center [629, 241] width 291 height 14
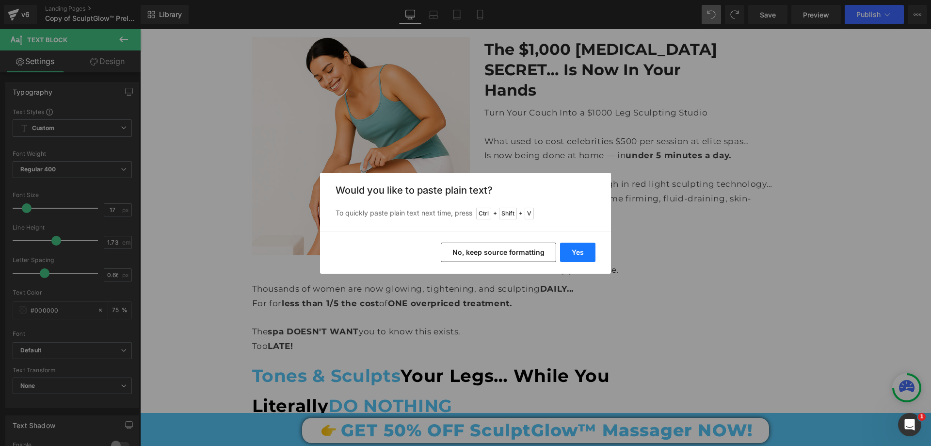
click at [583, 250] on button "Yes" at bounding box center [577, 251] width 35 height 19
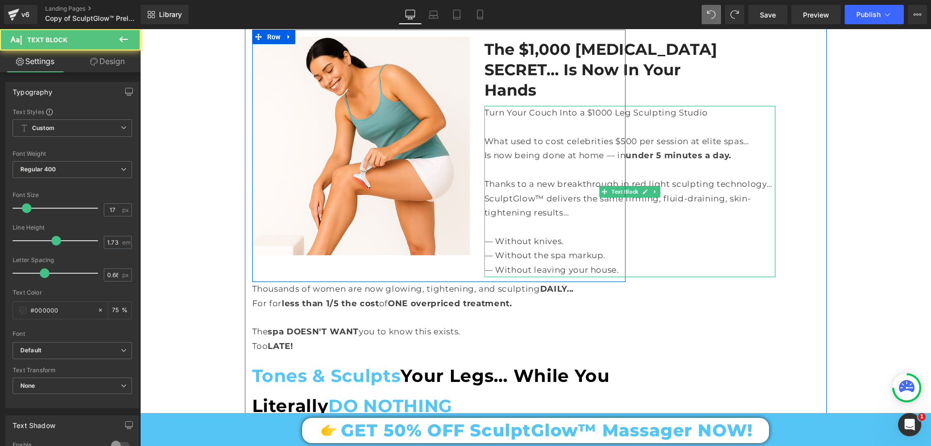
click at [495, 248] on p "— Without the spa markup." at bounding box center [629, 255] width 291 height 14
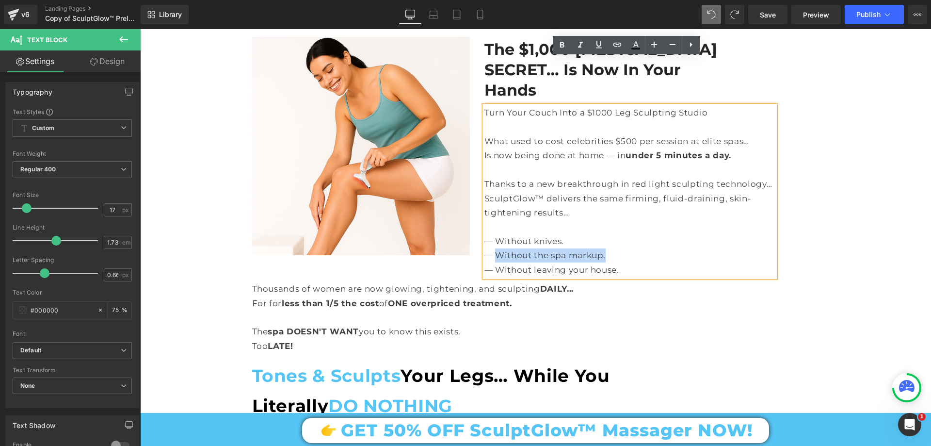
drag, startPoint x: 494, startPoint y: 206, endPoint x: 624, endPoint y: 207, distance: 130.9
click at [624, 248] on p "— Without the spa markup." at bounding box center [629, 255] width 291 height 14
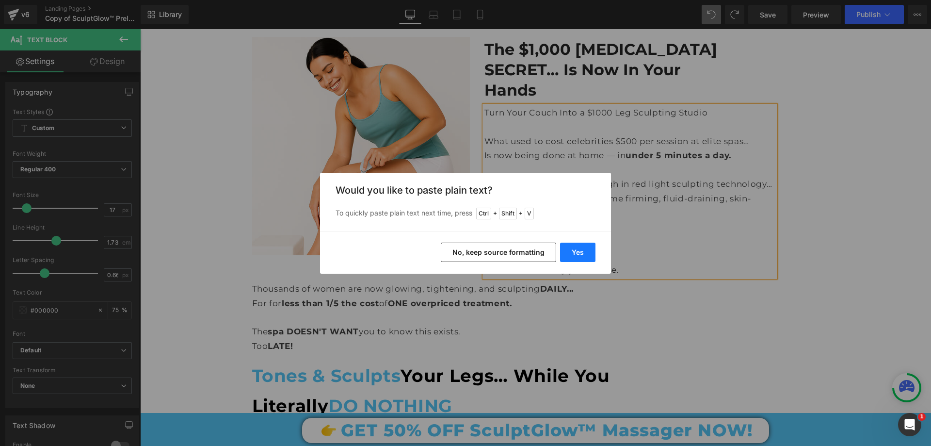
click at [582, 248] on button "Yes" at bounding box center [577, 251] width 35 height 19
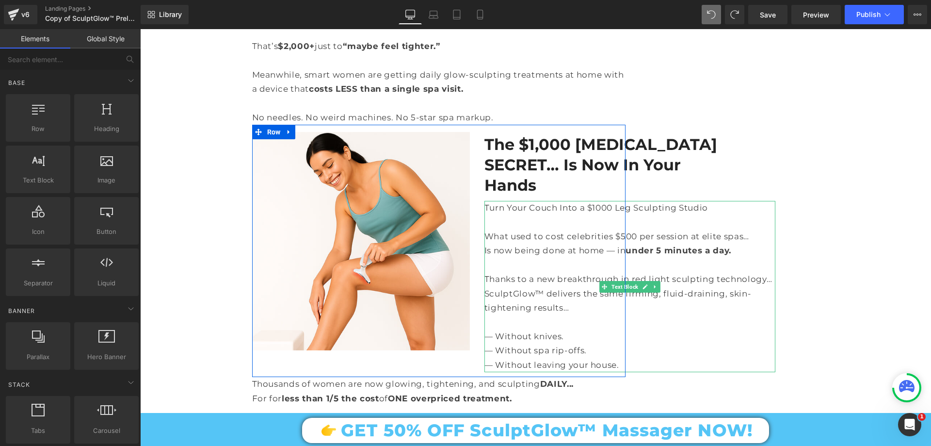
scroll to position [2189, 0]
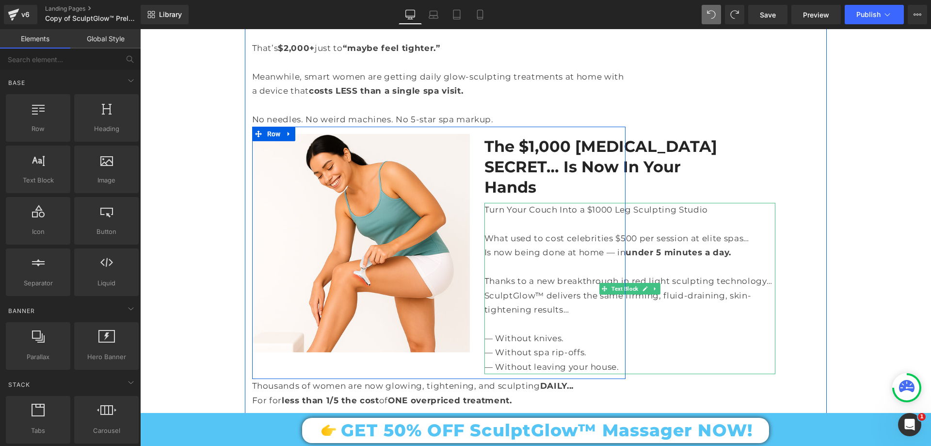
click at [630, 203] on p "Turn Your Couch Into a $1000 Leg Sculpting Studio" at bounding box center [629, 210] width 291 height 14
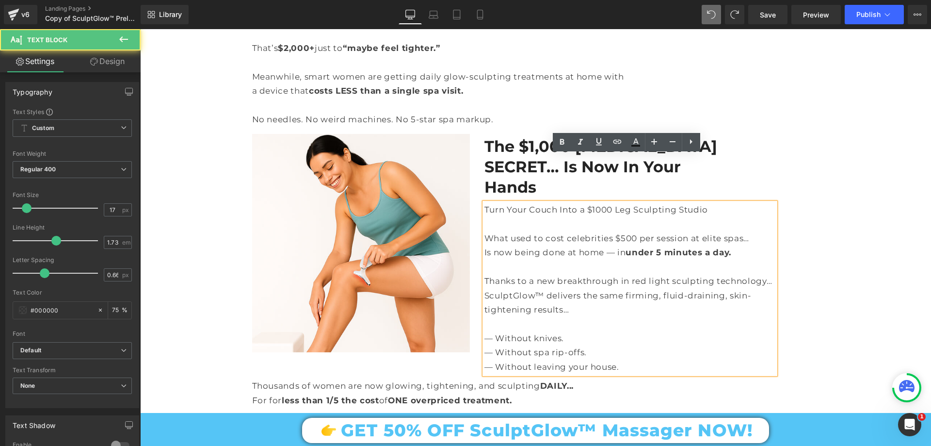
click at [627, 203] on p "Turn Your Couch Into a $1000 Leg Sculpting Studio" at bounding box center [629, 210] width 291 height 14
drag, startPoint x: 627, startPoint y: 164, endPoint x: 614, endPoint y: 166, distance: 13.2
click at [614, 203] on p "Turn Your Couch Into a $1000 Leg Sculpting Studio" at bounding box center [629, 210] width 291 height 14
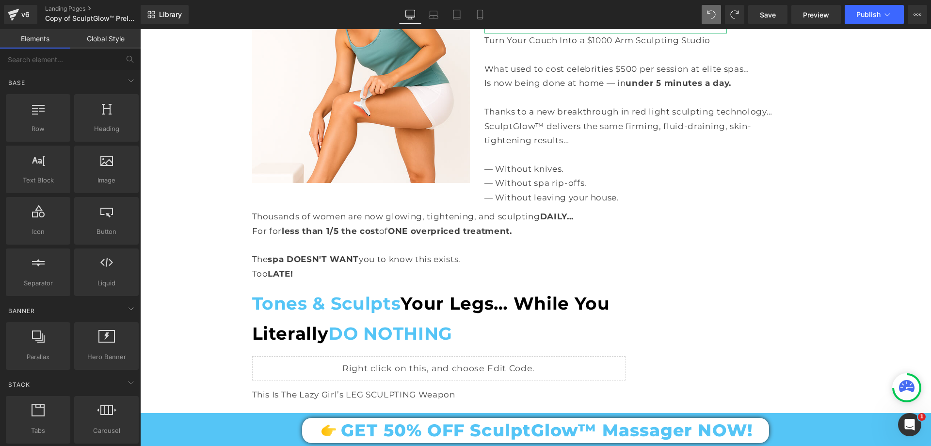
scroll to position [2238, 0]
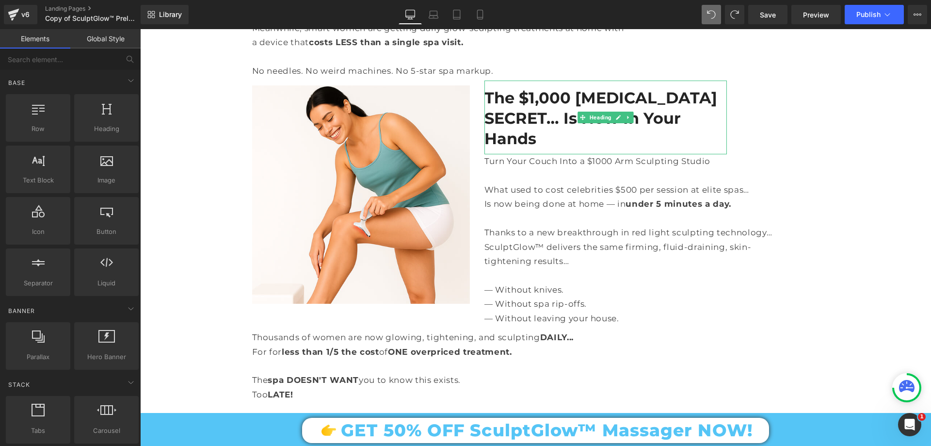
click at [497, 225] on p "Thanks to a new breakthrough in red light sculpting technology…" at bounding box center [629, 232] width 291 height 14
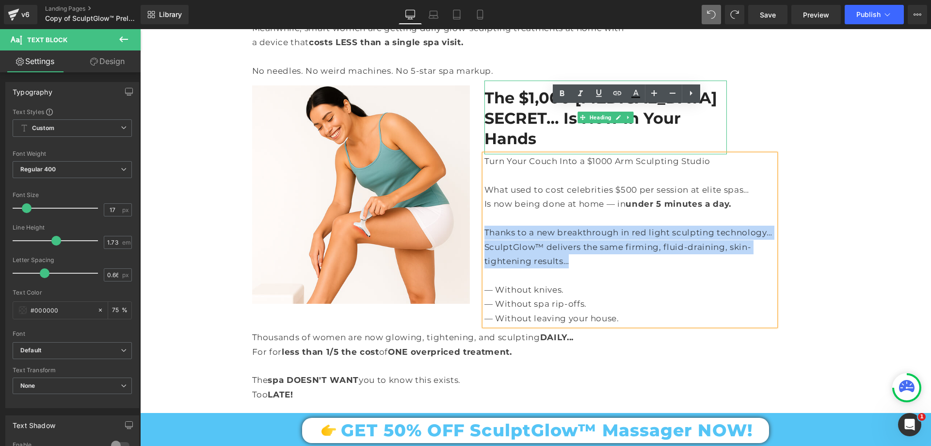
drag, startPoint x: 482, startPoint y: 181, endPoint x: 592, endPoint y: 212, distance: 114.8
click at [592, 212] on div "Turn Your Couch Into a $1000 Arm Sculpting Studio What used to cost celebrities…" at bounding box center [629, 239] width 291 height 171
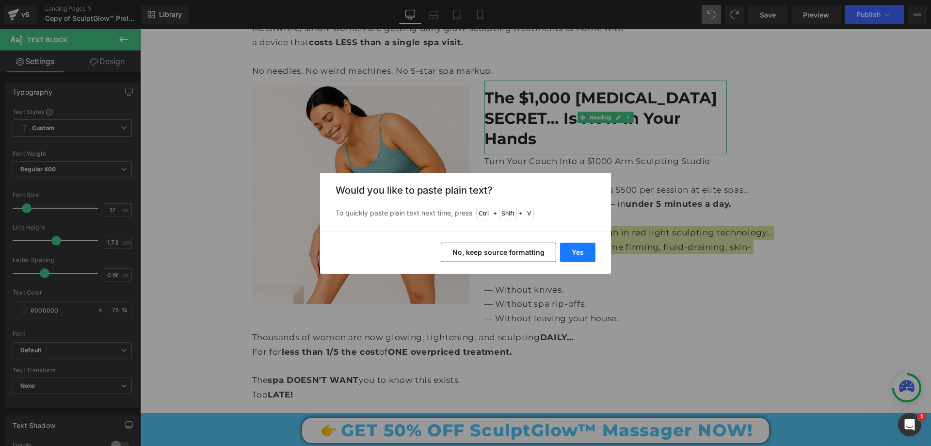
click at [582, 246] on button "Yes" at bounding box center [577, 251] width 35 height 19
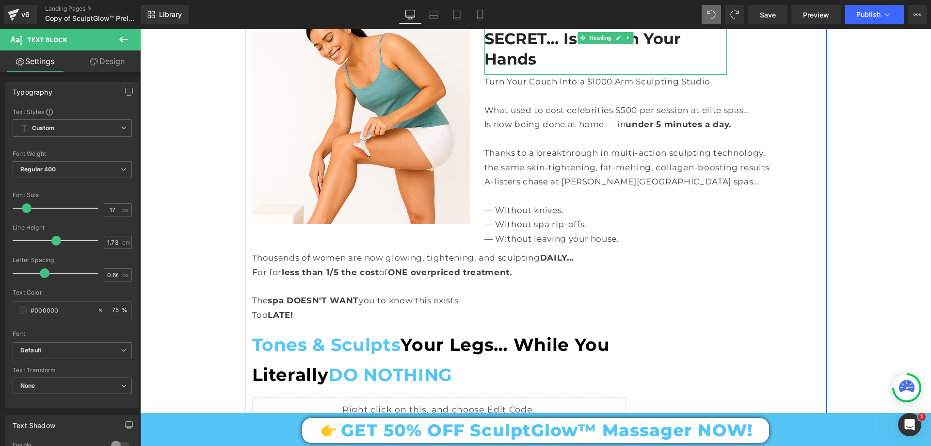
scroll to position [2335, 0]
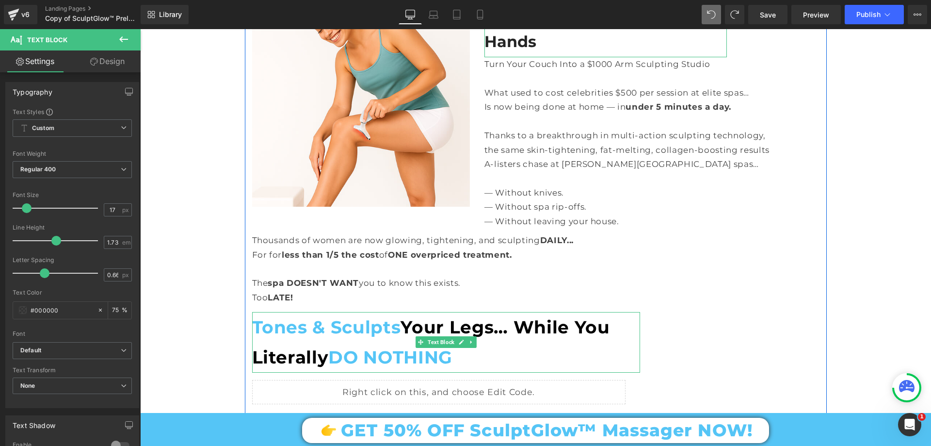
click at [458, 316] on span "Tones & Sculpts Your Legs… While You Literally DO NOTHING" at bounding box center [431, 341] width 358 height 51
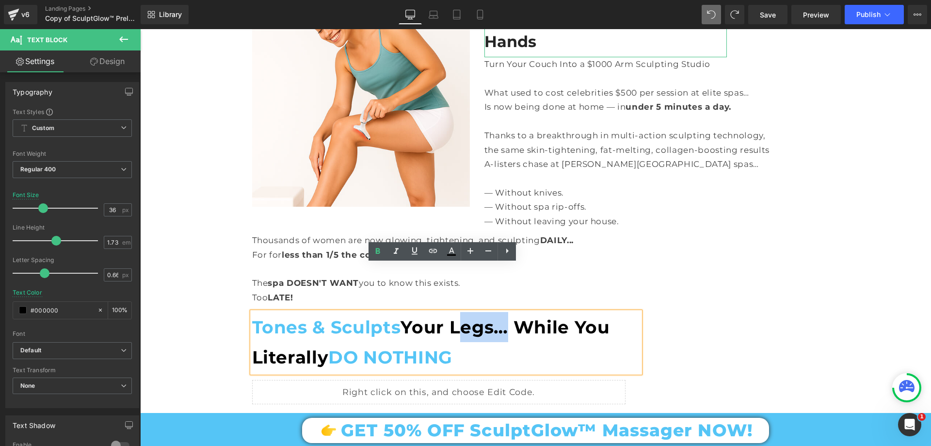
drag, startPoint x: 452, startPoint y: 276, endPoint x: 493, endPoint y: 283, distance: 40.8
click at [493, 316] on span "Tones & Sculpts Your Legs… While You Literally DO NOTHING" at bounding box center [431, 341] width 358 height 51
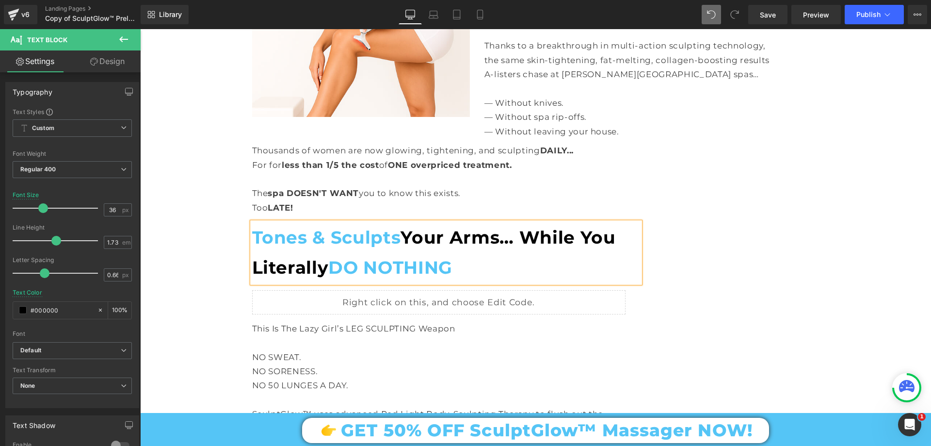
scroll to position [2529, 0]
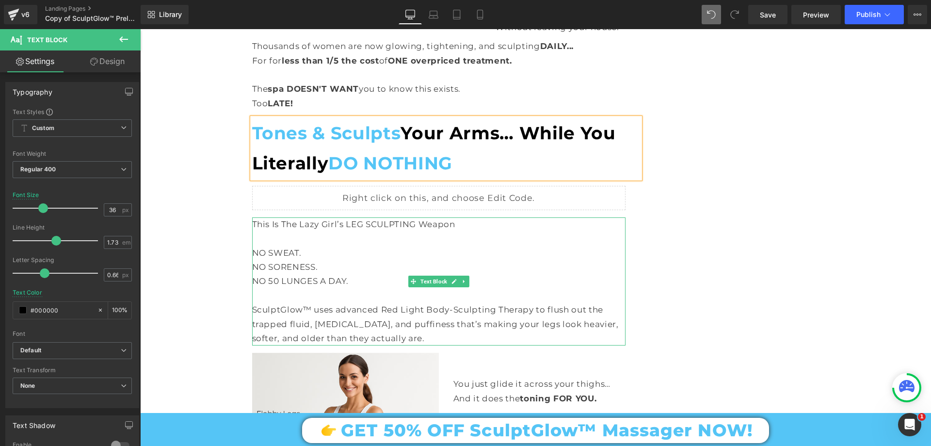
click at [302, 260] on p "NO SORENESS." at bounding box center [438, 267] width 373 height 14
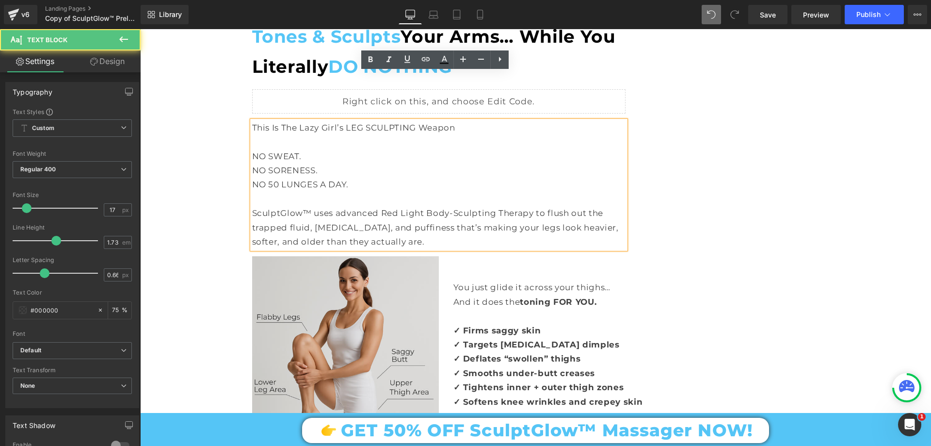
scroll to position [2626, 0]
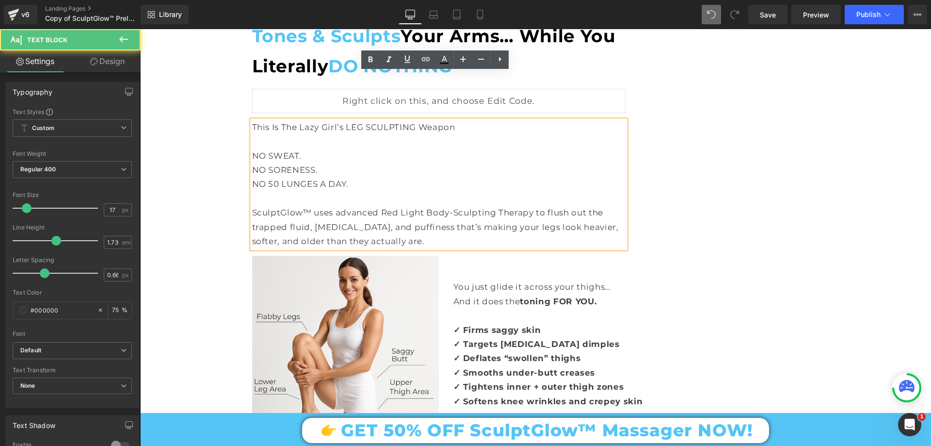
click at [396, 206] on p "SculptGlow™ uses advanced Red Light Body-Sculpting Therapy to flush out the tra…" at bounding box center [438, 227] width 373 height 43
click at [373, 206] on p "SculptGlow™ uses advanced Red Light Body-Sculpting Therapy to flush out the tra…" at bounding box center [438, 227] width 373 height 43
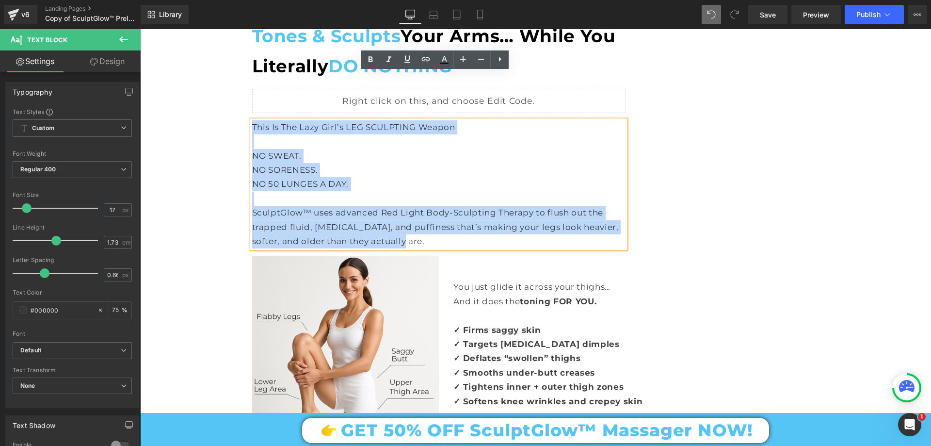
drag, startPoint x: 399, startPoint y: 196, endPoint x: 239, endPoint y: 78, distance: 199.7
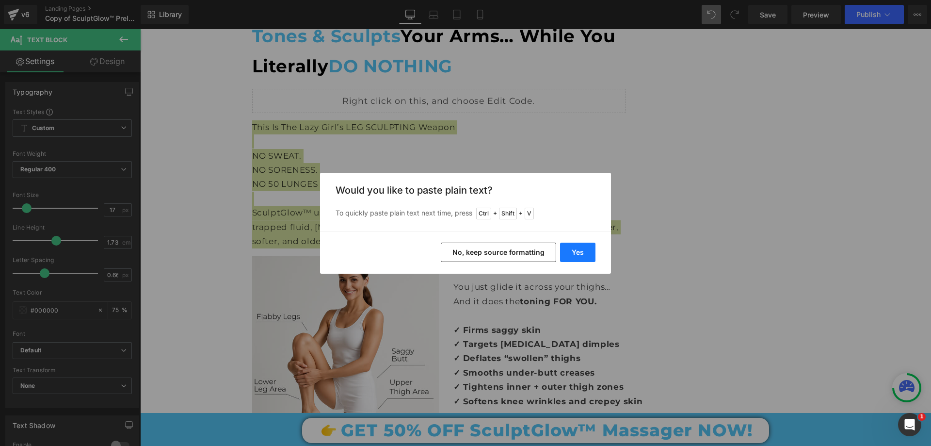
click at [579, 249] on button "Yes" at bounding box center [577, 251] width 35 height 19
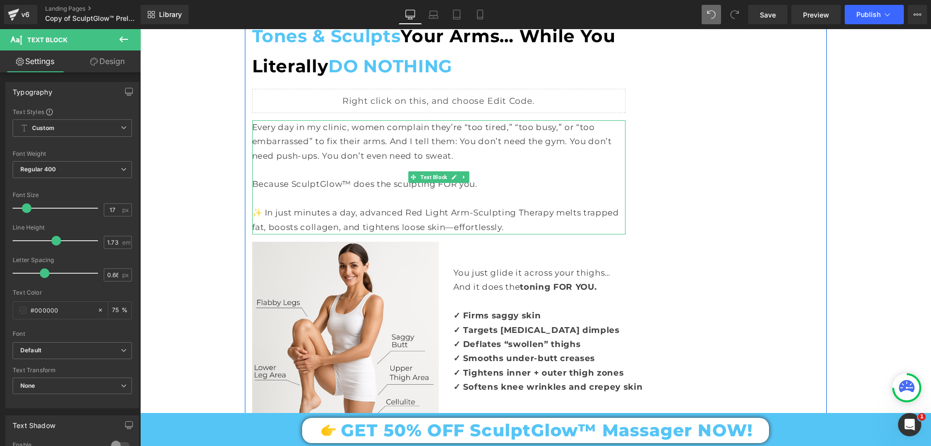
click at [288, 177] on p "Because SculptGlow™ does the sculpting FOR you." at bounding box center [438, 184] width 373 height 14
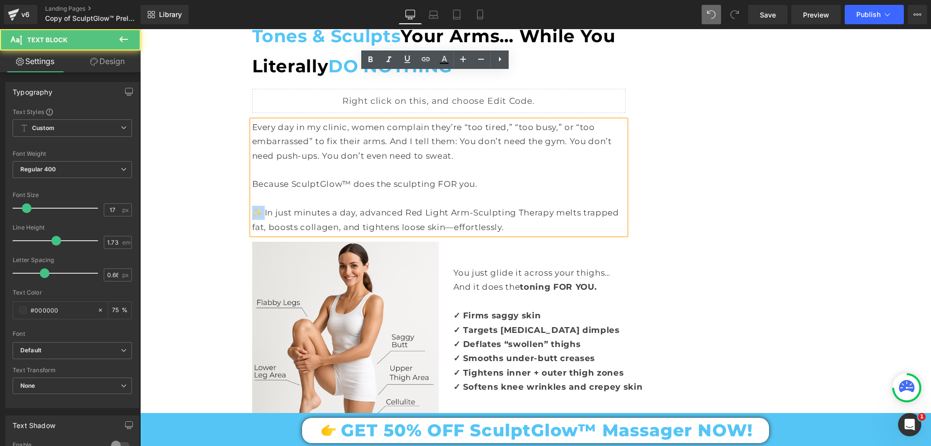
drag, startPoint x: 262, startPoint y: 164, endPoint x: 243, endPoint y: 162, distance: 19.4
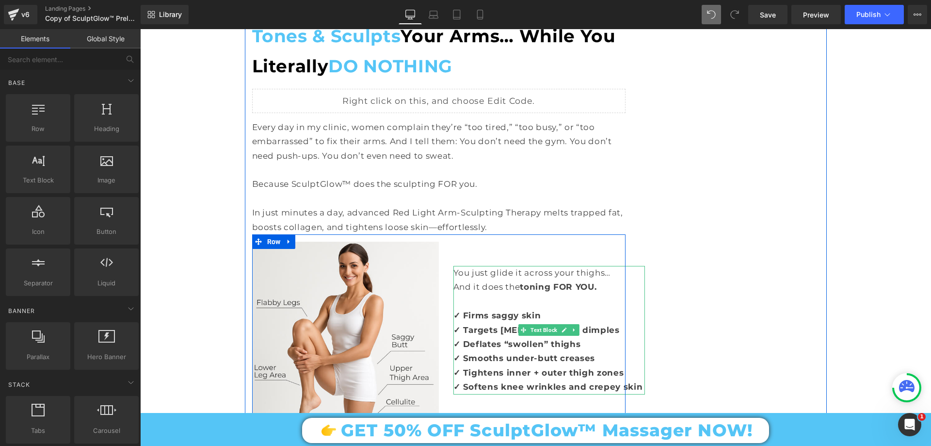
click at [515, 266] on p "You just glide it across your thighs…" at bounding box center [548, 273] width 191 height 14
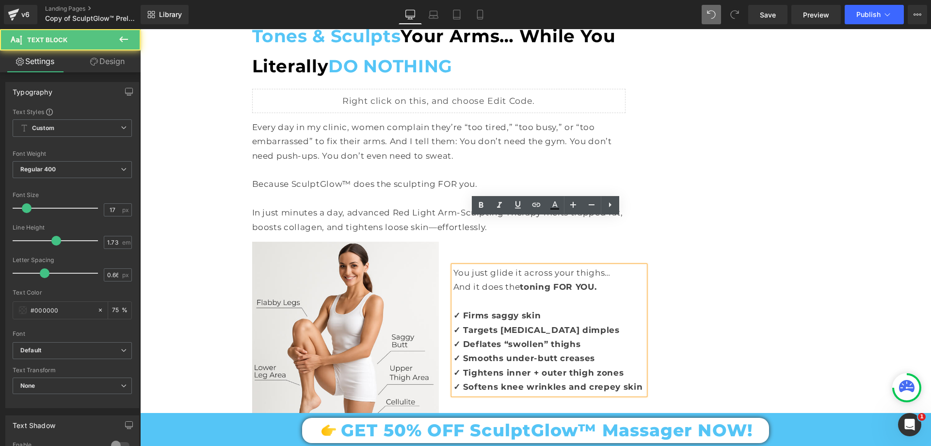
click at [525, 266] on p "You just glide it across your thighs…" at bounding box center [548, 273] width 191 height 14
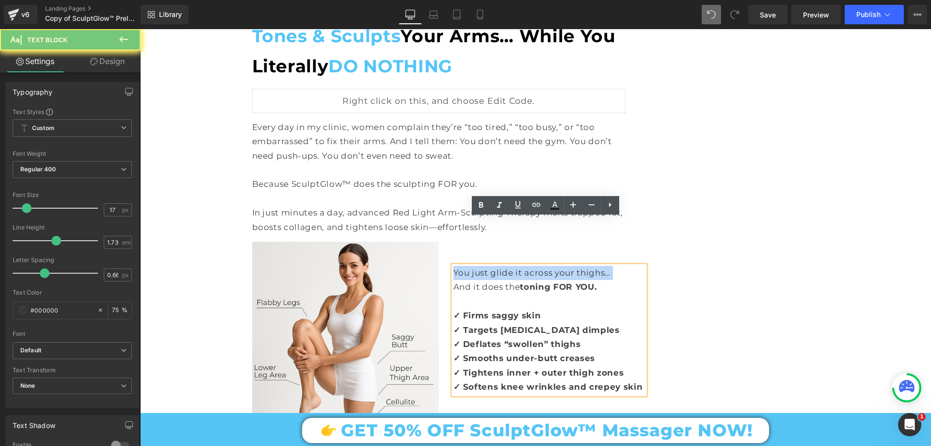
click at [525, 266] on p "You just glide it across your thighs…" at bounding box center [548, 273] width 191 height 14
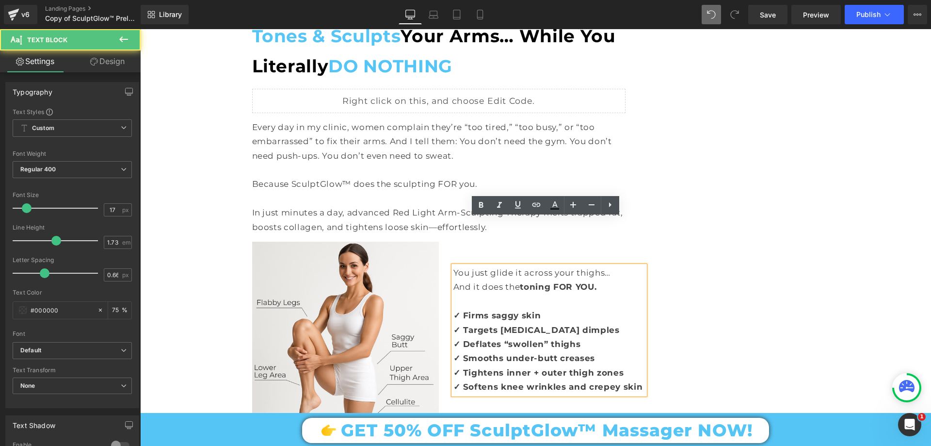
click at [538, 282] on strong "toning FOR YOU." at bounding box center [558, 287] width 77 height 10
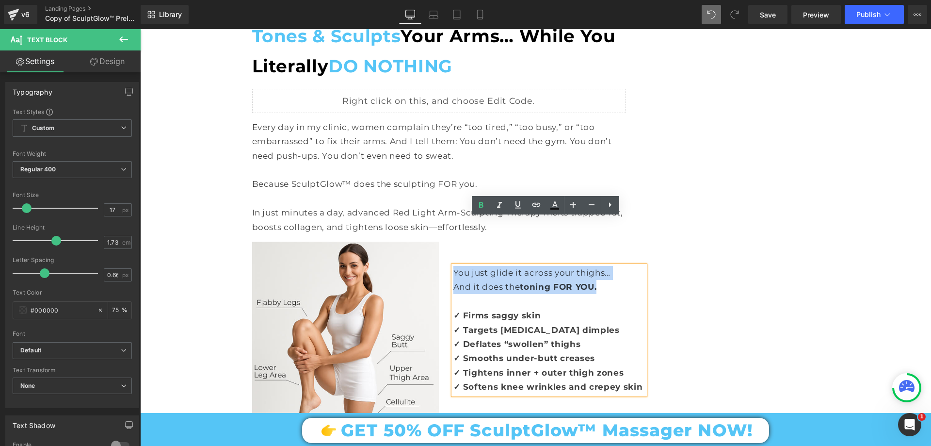
drag, startPoint x: 602, startPoint y: 238, endPoint x: 444, endPoint y: 226, distance: 159.0
click at [444, 241] on div "You just glide it across your thighs… And it does the toning FOR YOU. ✓ Firms s…" at bounding box center [532, 317] width 187 height 153
click at [499, 266] on p "You just glide it across your thighs…" at bounding box center [548, 273] width 191 height 14
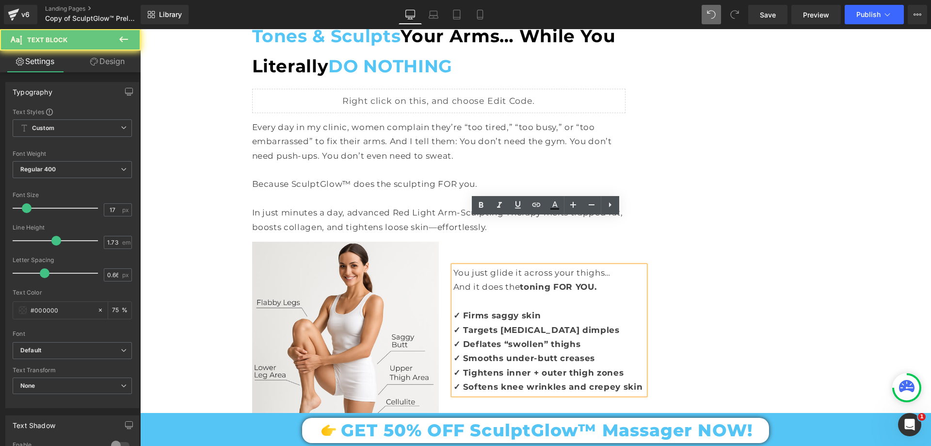
click at [604, 266] on p "You just glide it across your thighs…" at bounding box center [548, 273] width 191 height 14
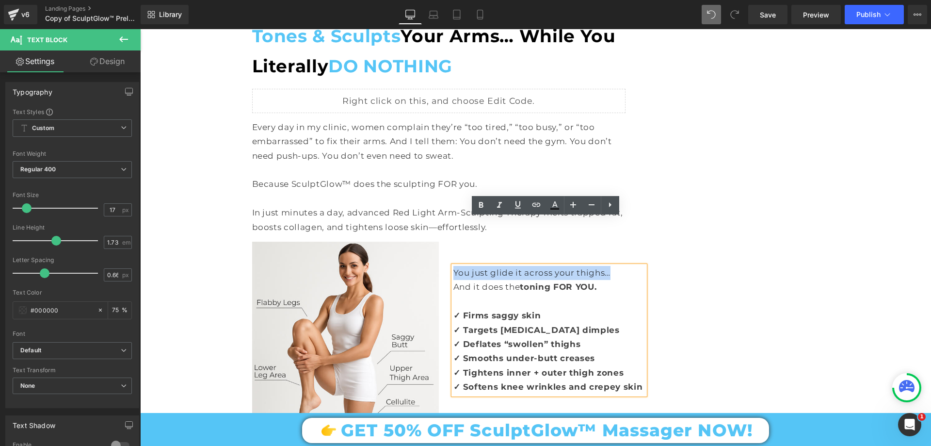
drag, startPoint x: 602, startPoint y: 225, endPoint x: 450, endPoint y: 224, distance: 151.7
click at [453, 266] on p "You just glide it across your thighs…" at bounding box center [548, 273] width 191 height 14
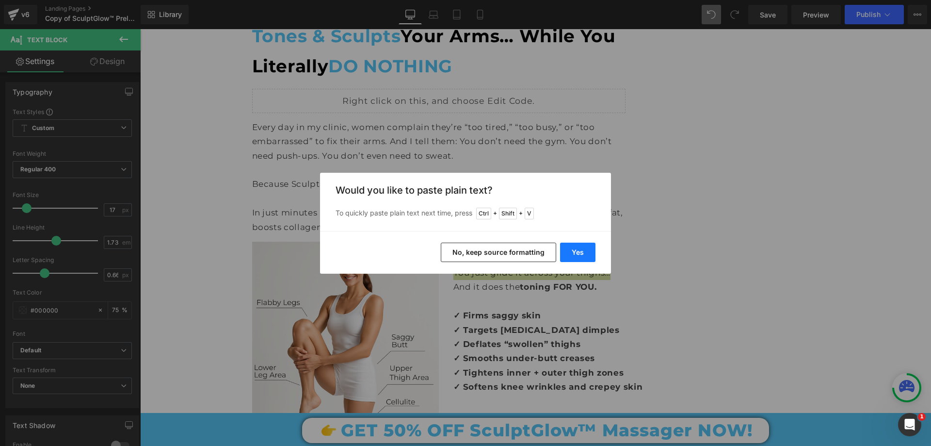
click at [574, 249] on button "Yes" at bounding box center [577, 251] width 35 height 19
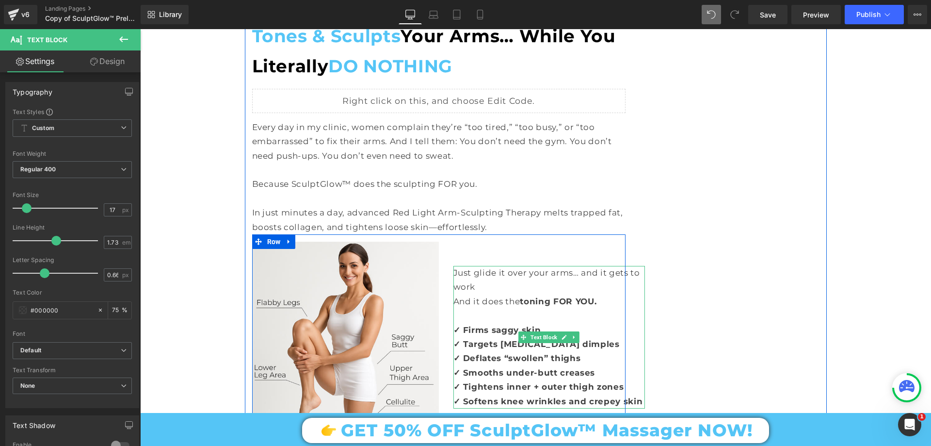
click at [574, 266] on p "Just glide it over your arms… and it gets to work" at bounding box center [548, 280] width 191 height 29
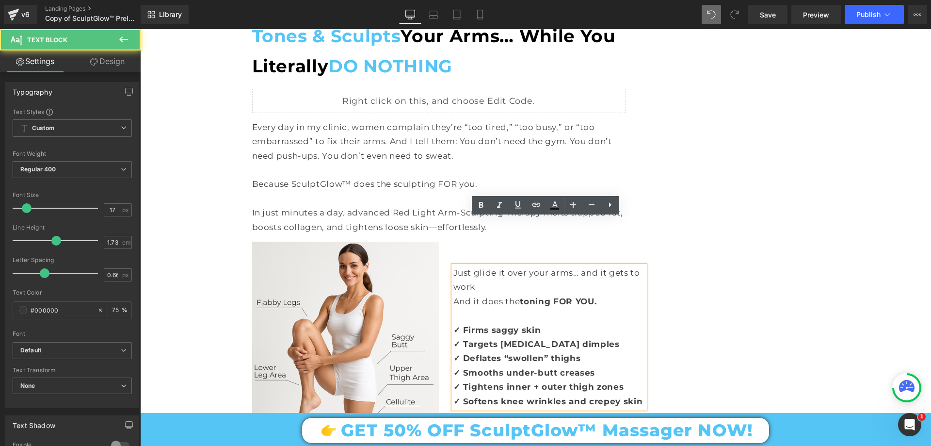
click at [576, 266] on p "Just glide it over your arms… and it gets to work" at bounding box center [548, 280] width 191 height 29
drag, startPoint x: 574, startPoint y: 223, endPoint x: 625, endPoint y: 241, distance: 54.4
click at [625, 266] on p "Just glide it over your arms… and it gets to work" at bounding box center [548, 280] width 191 height 29
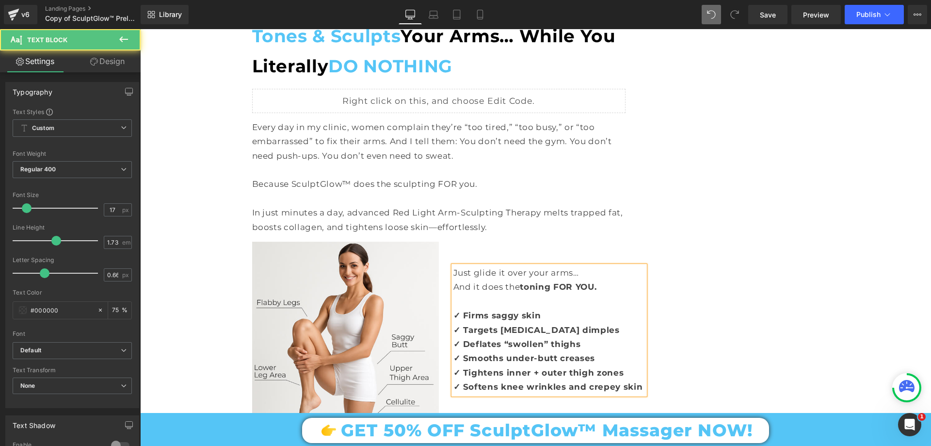
click at [489, 310] on strong "✓ Firms saggy skin" at bounding box center [497, 315] width 88 height 10
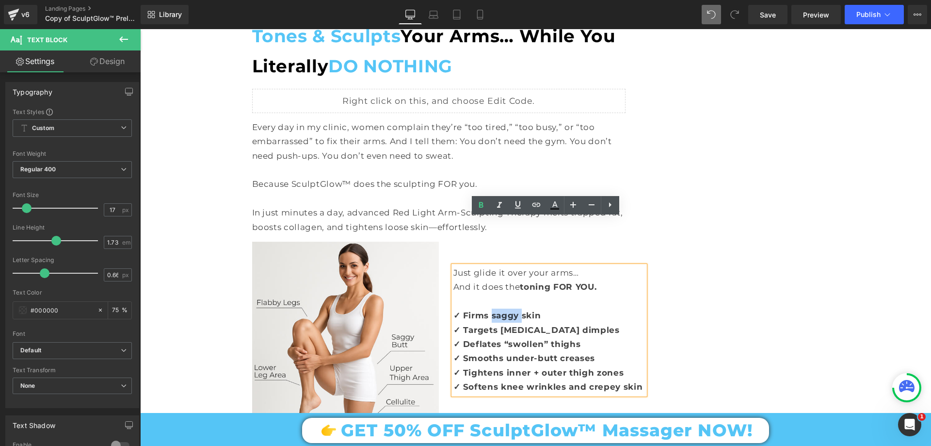
click at [489, 310] on strong "✓ Firms saggy skin" at bounding box center [497, 315] width 88 height 10
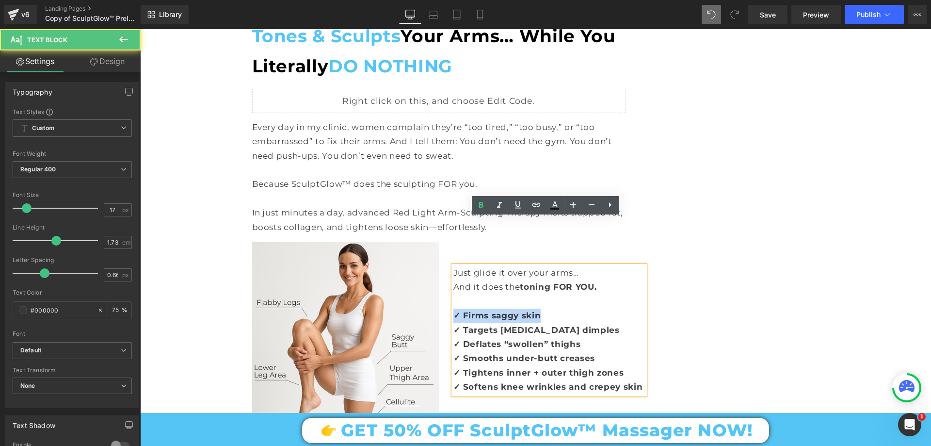
click at [489, 310] on strong "✓ Firms saggy skin" at bounding box center [497, 315] width 88 height 10
click at [462, 310] on strong "✓ Firms saggy skin" at bounding box center [497, 315] width 88 height 10
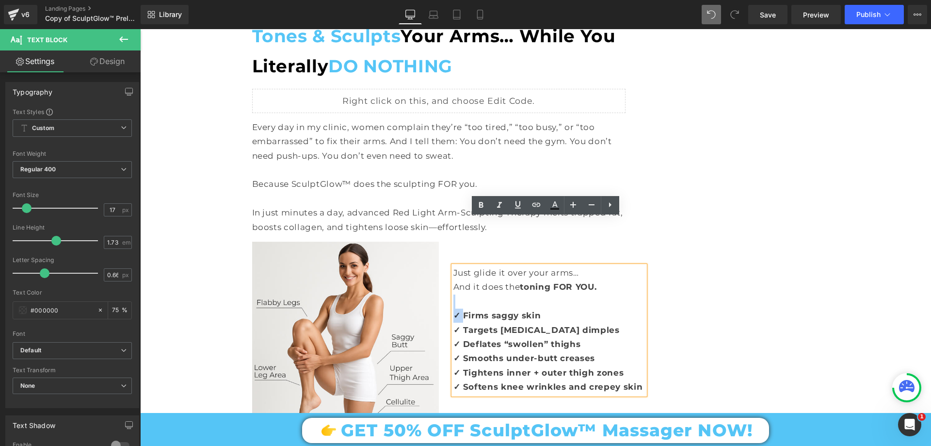
drag, startPoint x: 458, startPoint y: 266, endPoint x: 552, endPoint y: 260, distance: 94.2
click at [552, 266] on div "Just glide it over your arms… And it does the toning FOR YOU. ✓ Firms saggy ski…" at bounding box center [548, 330] width 191 height 128
click at [526, 310] on strong "✓ Firms saggy skin" at bounding box center [497, 315] width 88 height 10
drag, startPoint x: 535, startPoint y: 267, endPoint x: 461, endPoint y: 263, distance: 74.8
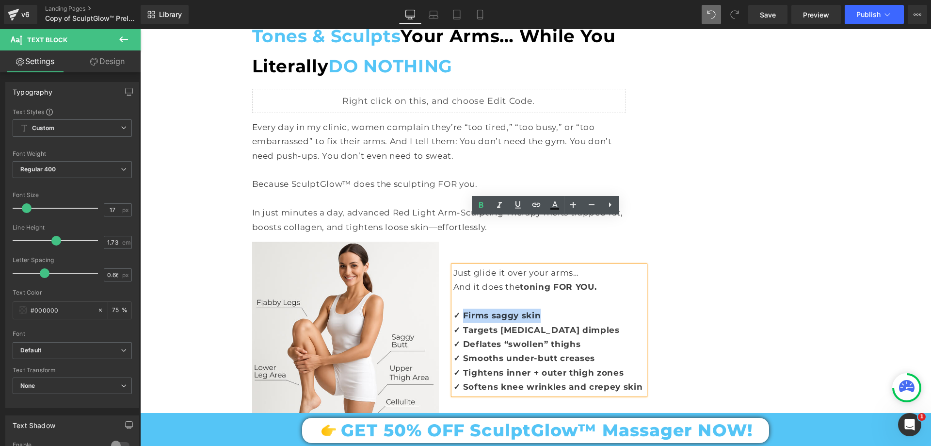
click at [461, 310] on strong "✓ Firms saggy skin" at bounding box center [497, 315] width 88 height 10
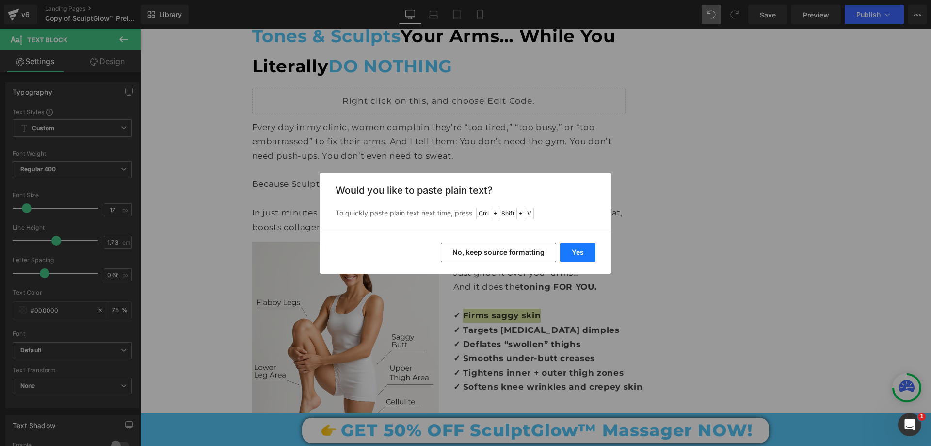
click at [567, 249] on button "Yes" at bounding box center [577, 251] width 35 height 19
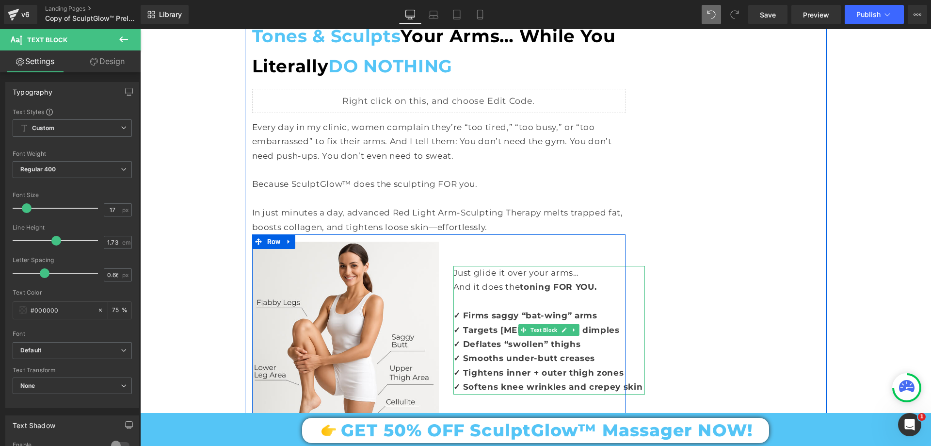
click at [463, 325] on strong "✓ Targets cellulite dimples" at bounding box center [536, 330] width 166 height 10
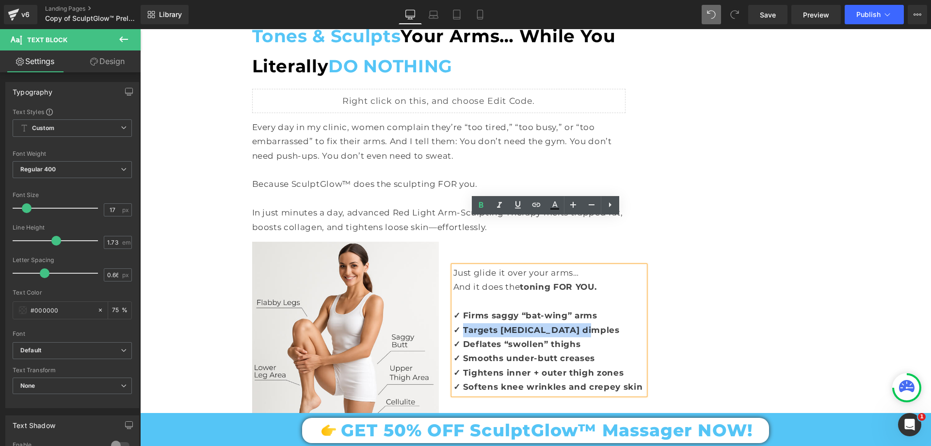
drag, startPoint x: 460, startPoint y: 280, endPoint x: 572, endPoint y: 287, distance: 111.7
click at [572, 325] on strong "✓ Targets cellulite dimples" at bounding box center [536, 330] width 166 height 10
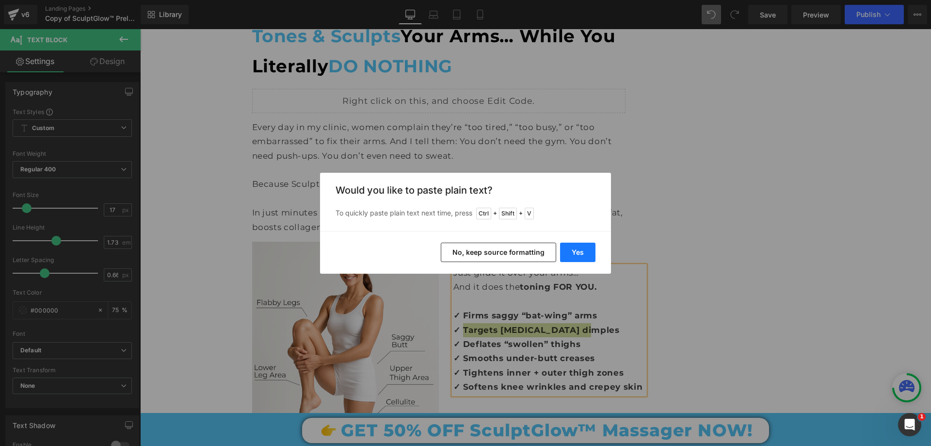
click at [579, 255] on button "Yes" at bounding box center [577, 251] width 35 height 19
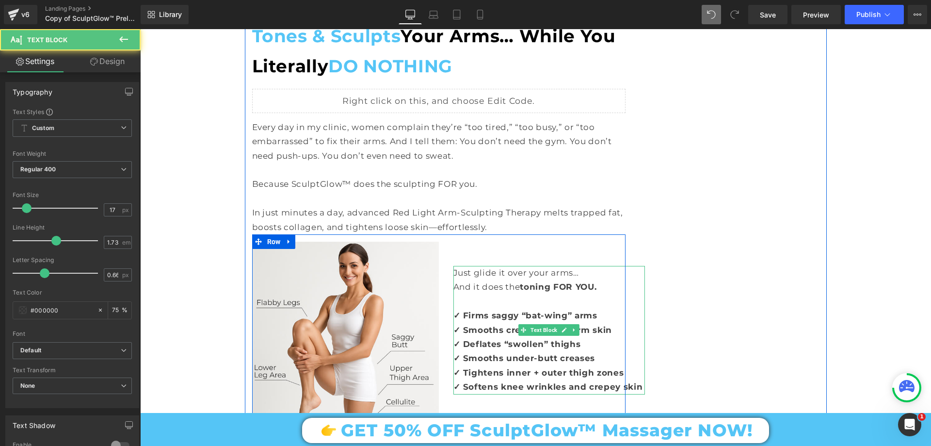
click at [463, 339] on strong "✓ Deflates “swollen” thighs" at bounding box center [517, 344] width 128 height 10
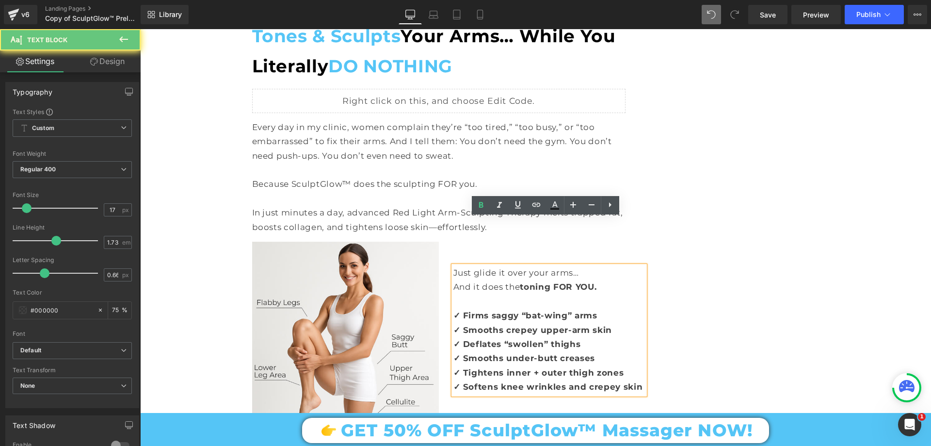
click at [461, 339] on strong "✓ Deflates “swollen” thighs" at bounding box center [517, 344] width 128 height 10
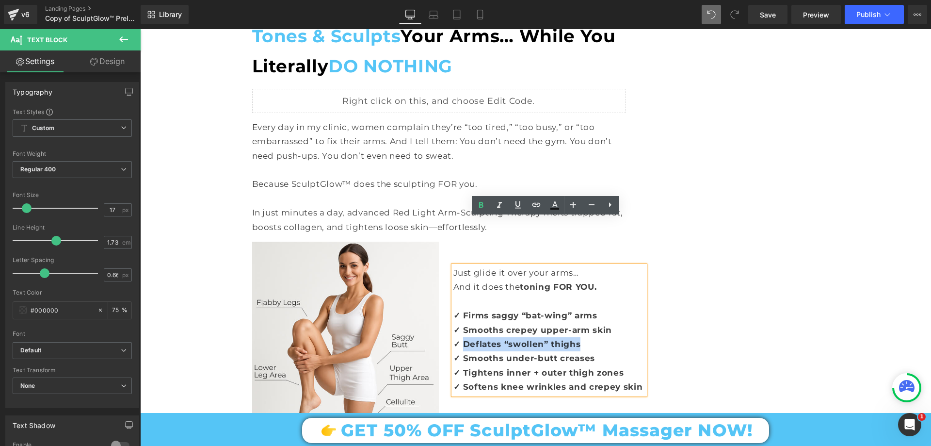
drag, startPoint x: 460, startPoint y: 294, endPoint x: 575, endPoint y: 300, distance: 115.5
click at [575, 339] on strong "✓ Deflates “swollen” thighs" at bounding box center [517, 344] width 128 height 10
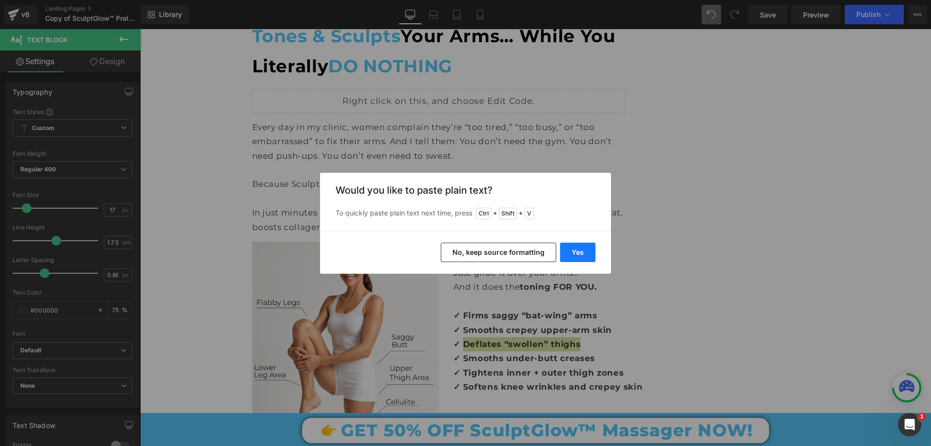
click at [579, 256] on button "Yes" at bounding box center [577, 251] width 35 height 19
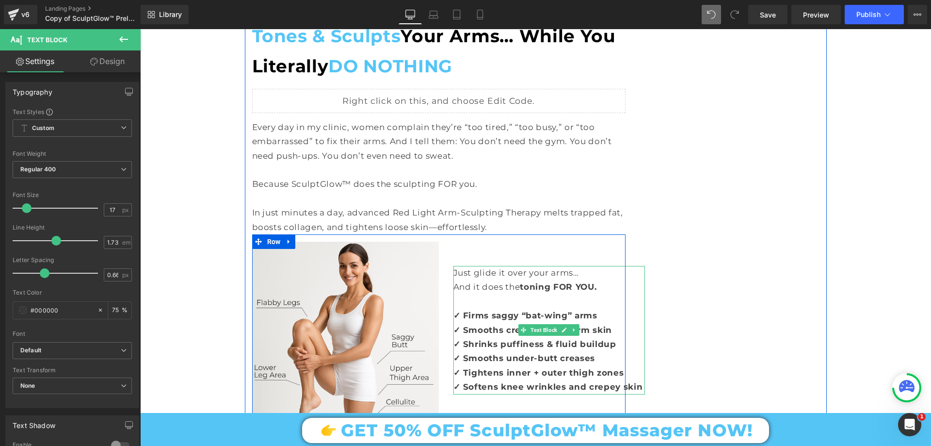
click at [463, 353] on strong "✓ Smooths under-butt creases" at bounding box center [524, 358] width 142 height 10
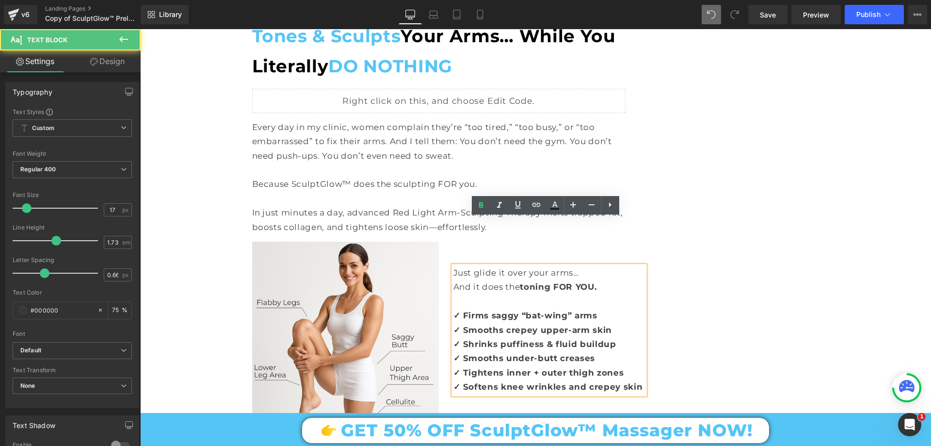
click at [460, 353] on strong "✓ Smooths under-butt creases" at bounding box center [524, 358] width 142 height 10
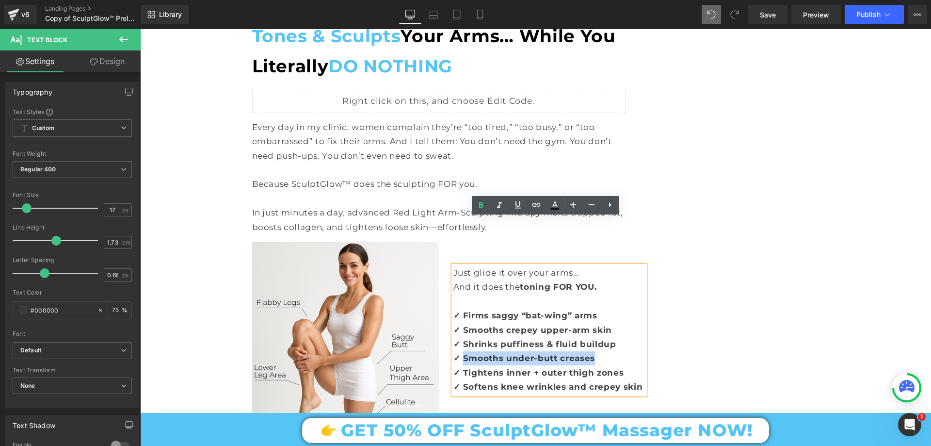
drag, startPoint x: 459, startPoint y: 309, endPoint x: 590, endPoint y: 314, distance: 131.5
click at [590, 351] on p "✓ Smooths under-butt creases" at bounding box center [548, 358] width 191 height 14
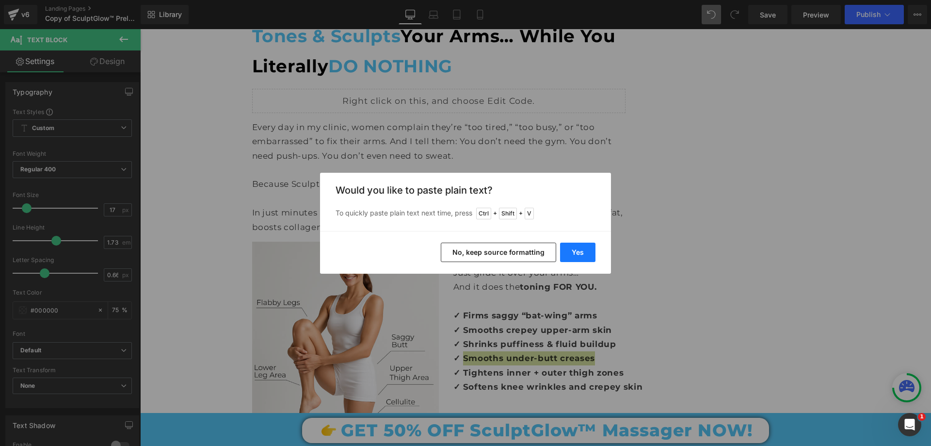
click at [577, 256] on button "Yes" at bounding box center [577, 251] width 35 height 19
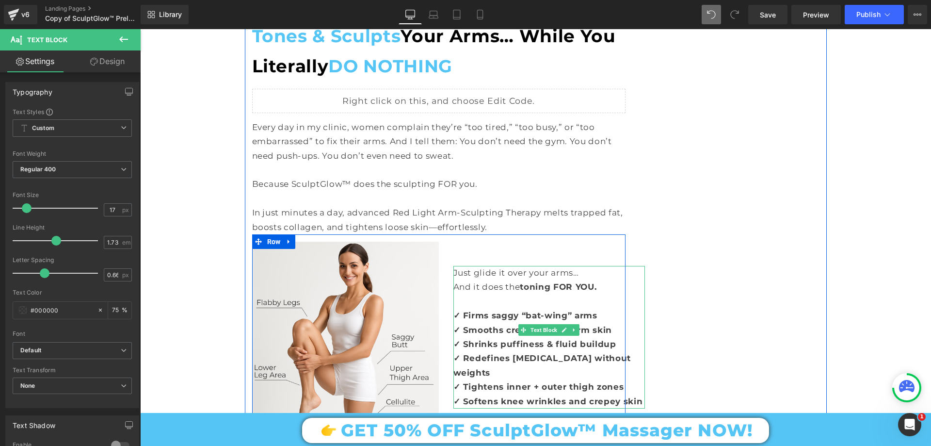
click at [491, 382] on strong "✓ Tightens inner + outer thigh zones" at bounding box center [538, 387] width 171 height 10
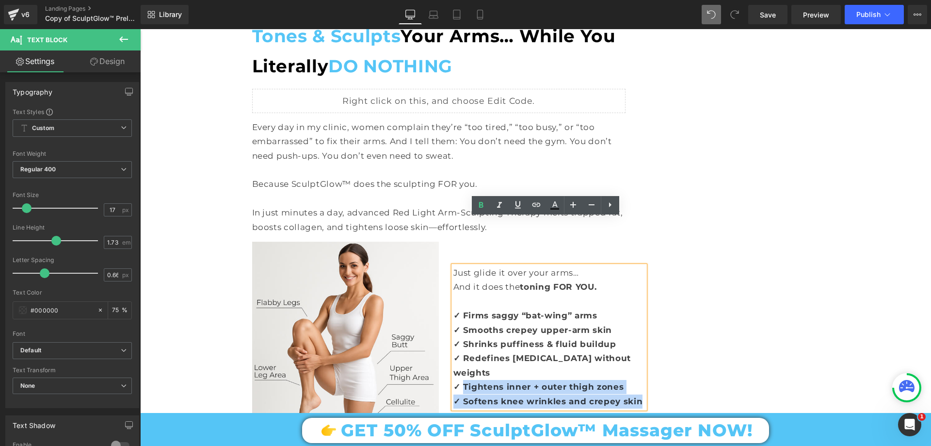
drag, startPoint x: 460, startPoint y: 323, endPoint x: 642, endPoint y: 337, distance: 182.8
click at [642, 337] on div "Just glide it over your arms… And it does the toning FOR YOU. ✓ Firms saggy “ba…" at bounding box center [548, 337] width 191 height 143
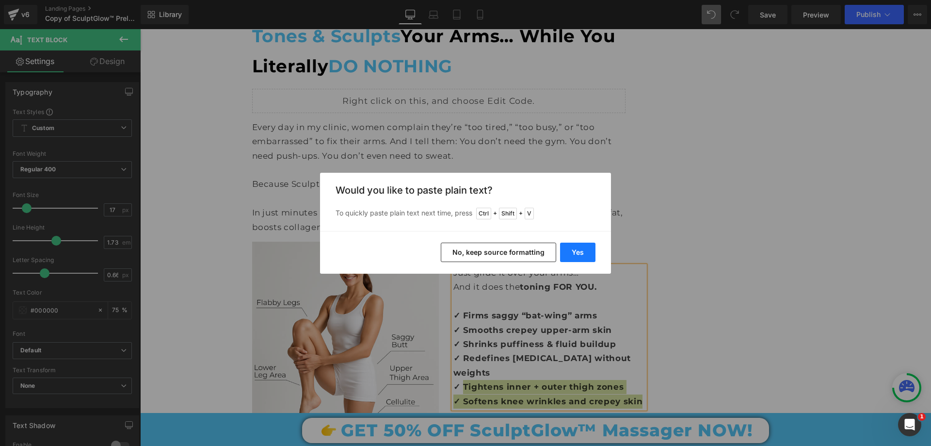
click at [578, 247] on button "Yes" at bounding box center [577, 251] width 35 height 19
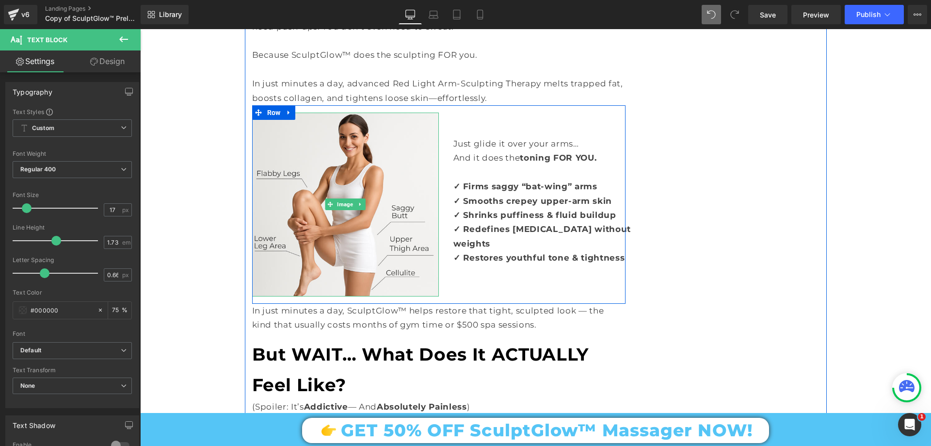
scroll to position [2771, 0]
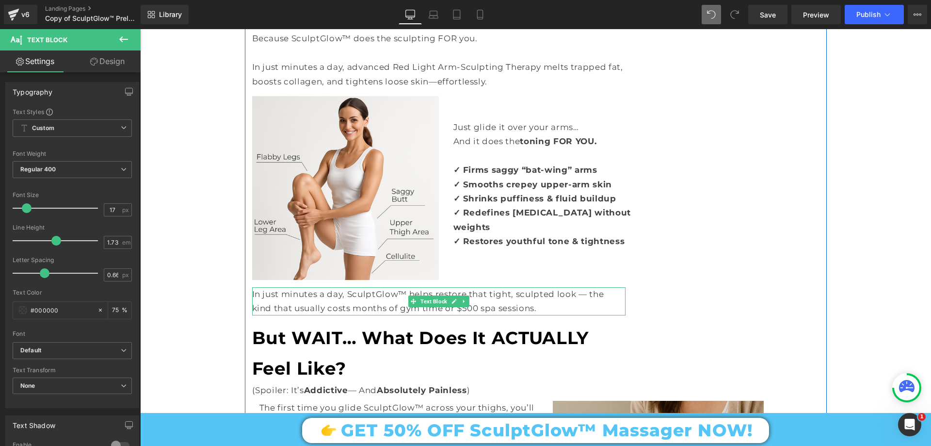
click at [480, 287] on p "In just minutes a day, SculptGlow™ helps restore that tight, sculpted look — th…" at bounding box center [438, 301] width 373 height 29
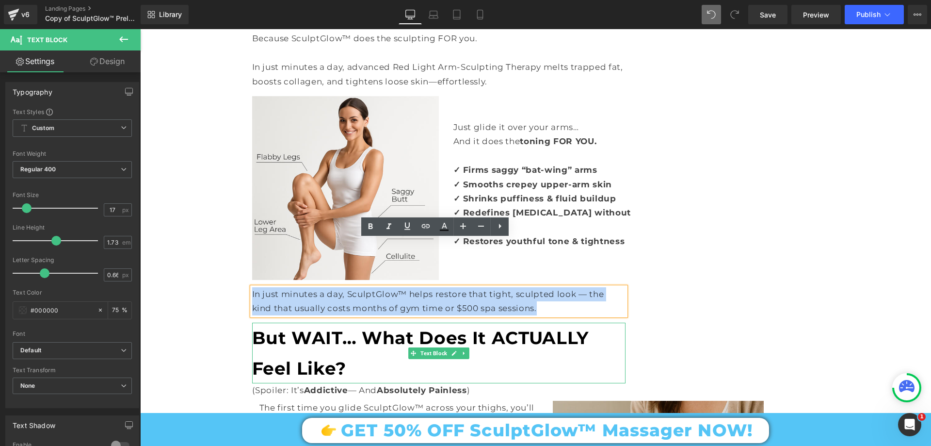
drag, startPoint x: 540, startPoint y: 264, endPoint x: 249, endPoint y: 244, distance: 291.6
click at [252, 287] on p "In just minutes a day, SculptGlow™ helps restore that tight, sculpted look — th…" at bounding box center [438, 301] width 373 height 29
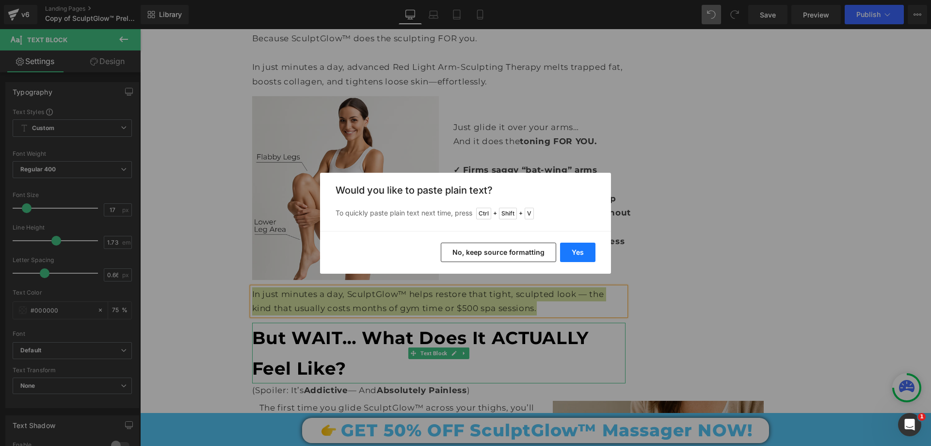
click at [579, 255] on button "Yes" at bounding box center [577, 251] width 35 height 19
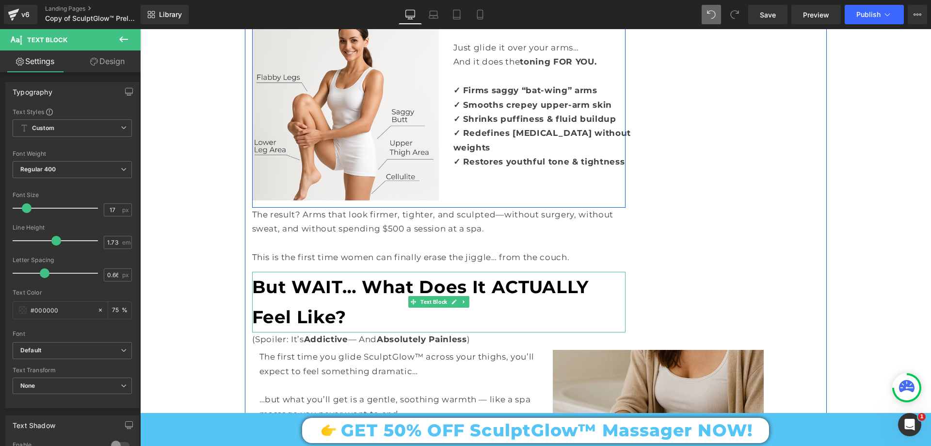
scroll to position [2868, 0]
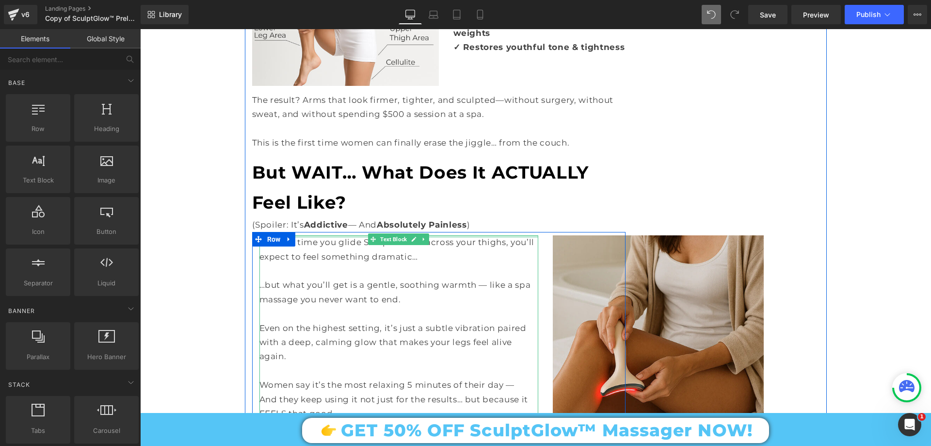
scroll to position [3013, 0]
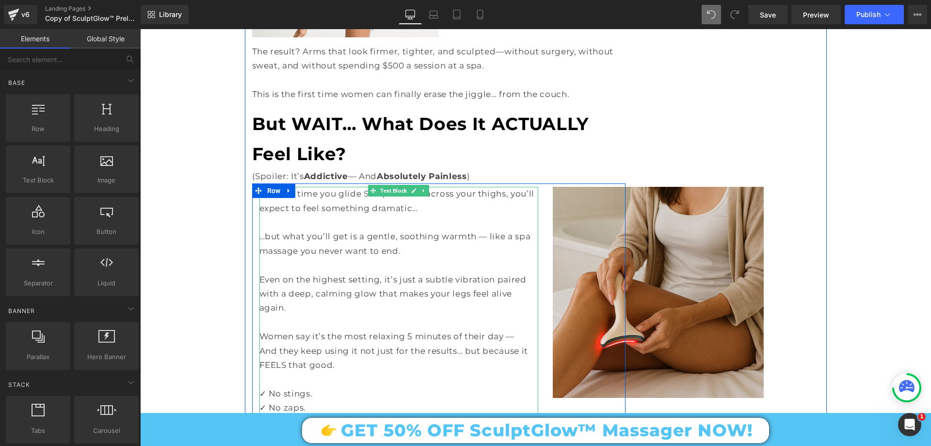
click at [290, 187] on p "The first time you glide SculptGlow™ across your thighs, you’ll expect to feel …" at bounding box center [398, 201] width 279 height 29
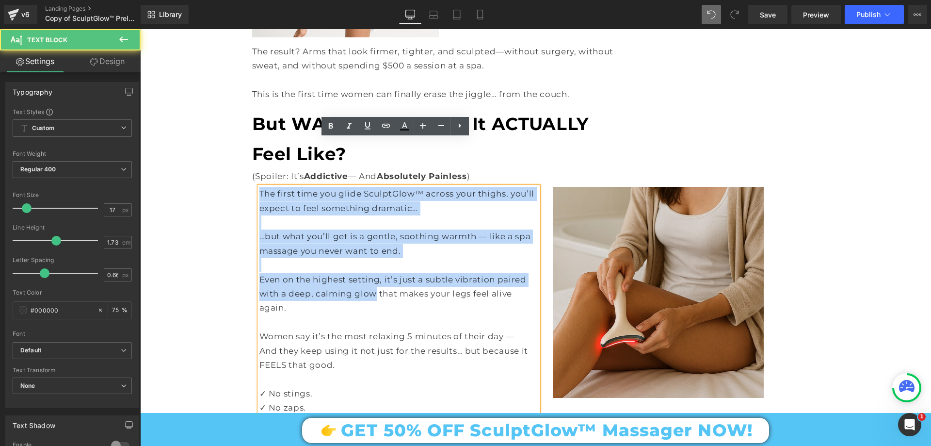
scroll to position [3062, 0]
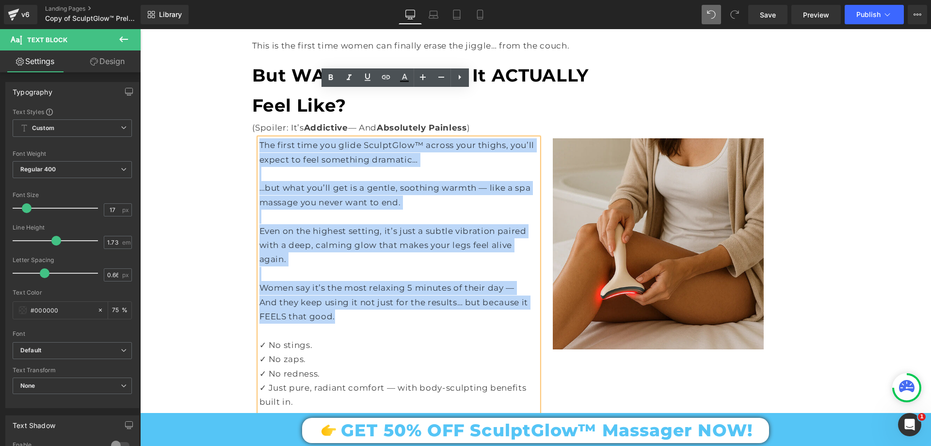
drag, startPoint x: 257, startPoint y: 145, endPoint x: 443, endPoint y: 268, distance: 222.9
click at [443, 268] on div "The first time you glide SculptGlow™ across your thighs, you’ll expect to feel …" at bounding box center [438, 303] width 373 height 336
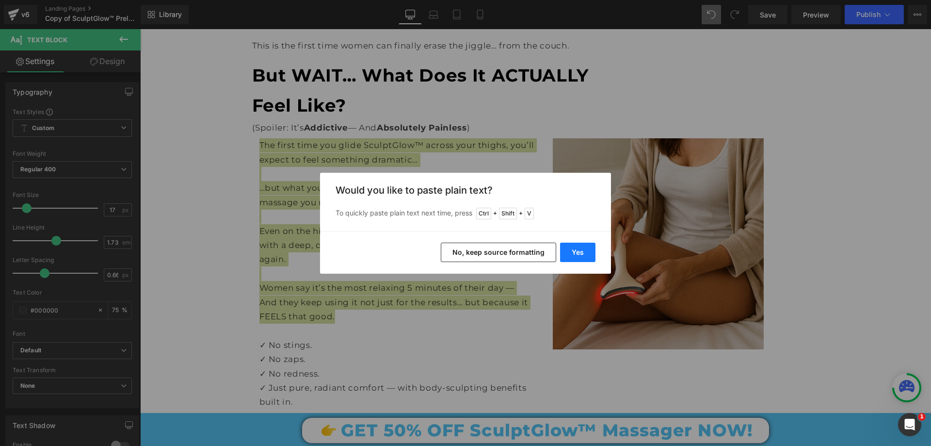
click at [568, 252] on button "Yes" at bounding box center [577, 251] width 35 height 19
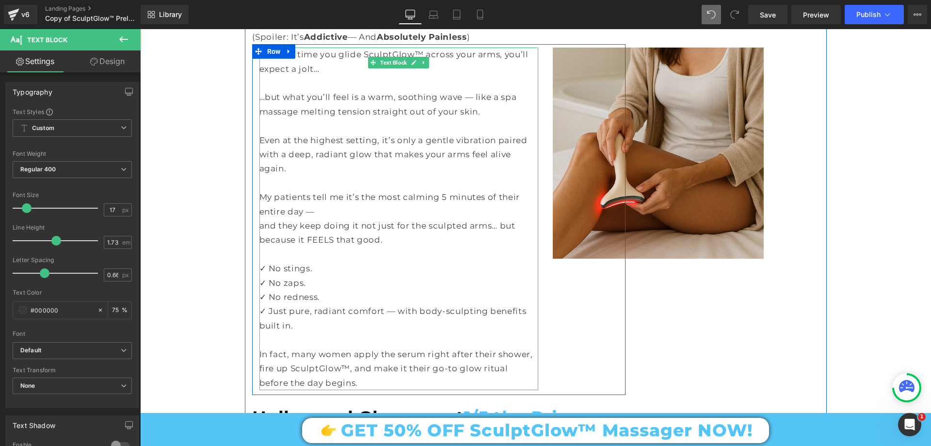
scroll to position [3159, 0]
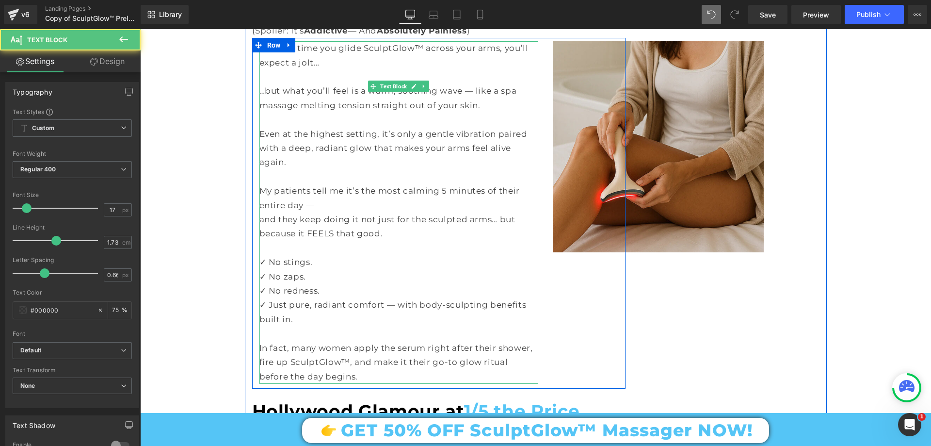
click at [259, 212] on p "and they keep doing it not just for the sculpted arms… but because it FEELS tha…" at bounding box center [398, 226] width 279 height 29
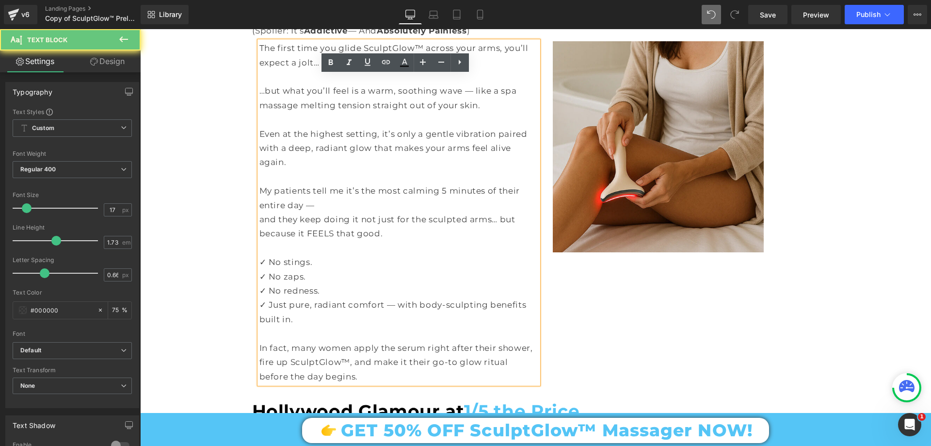
click at [259, 212] on p "and they keep doing it not just for the sculpted arms… but because it FEELS tha…" at bounding box center [398, 226] width 279 height 29
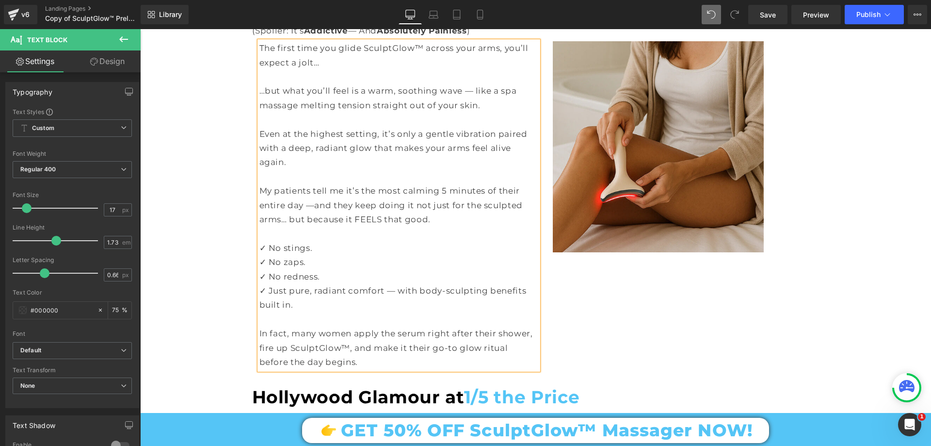
click at [432, 184] on p "My patients tell me it’s the most calming 5 minutes of their entire day — and t…" at bounding box center [398, 205] width 279 height 43
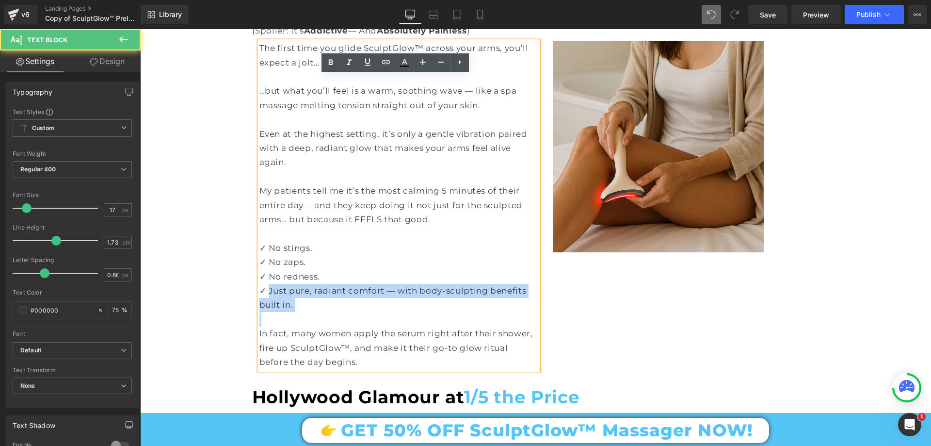
drag, startPoint x: 263, startPoint y: 242, endPoint x: 316, endPoint y: 265, distance: 57.5
click at [316, 265] on div "The first time you glide SculptGlow™ across your arms, you’ll expect a jolt… …b…" at bounding box center [398, 205] width 279 height 328
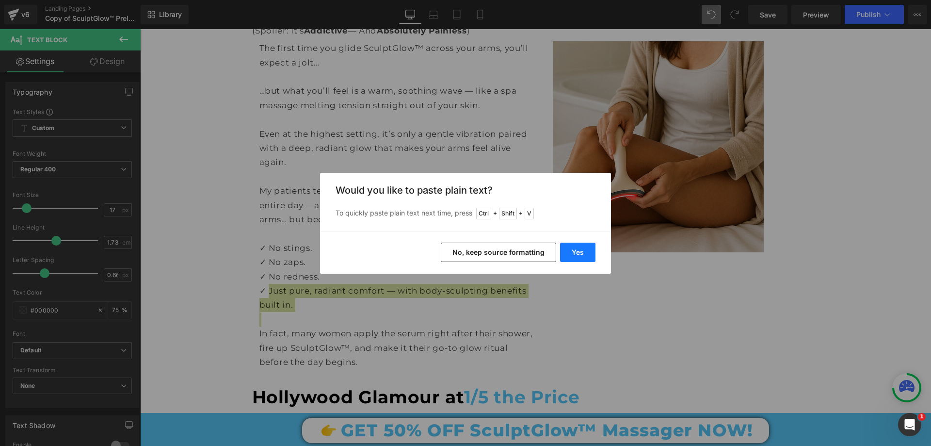
click at [570, 249] on button "Yes" at bounding box center [577, 251] width 35 height 19
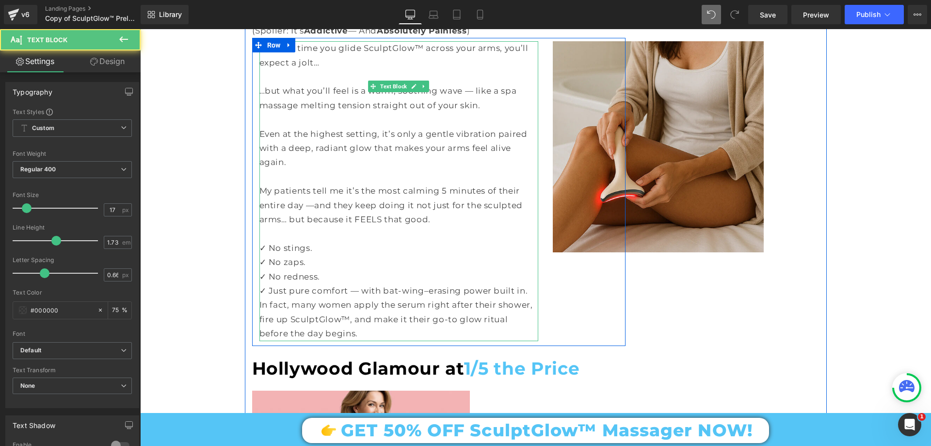
click at [524, 284] on p "✓ Just pure comfort — with bat-wing–erasing power built in." at bounding box center [398, 291] width 279 height 14
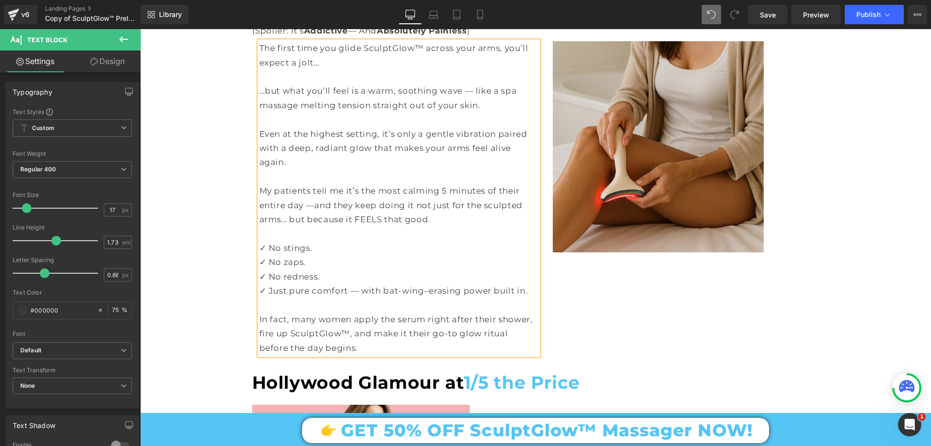
click at [317, 270] on p "✓ No redness." at bounding box center [398, 277] width 279 height 14
click at [289, 255] on p "✓ No zaps." at bounding box center [398, 262] width 279 height 14
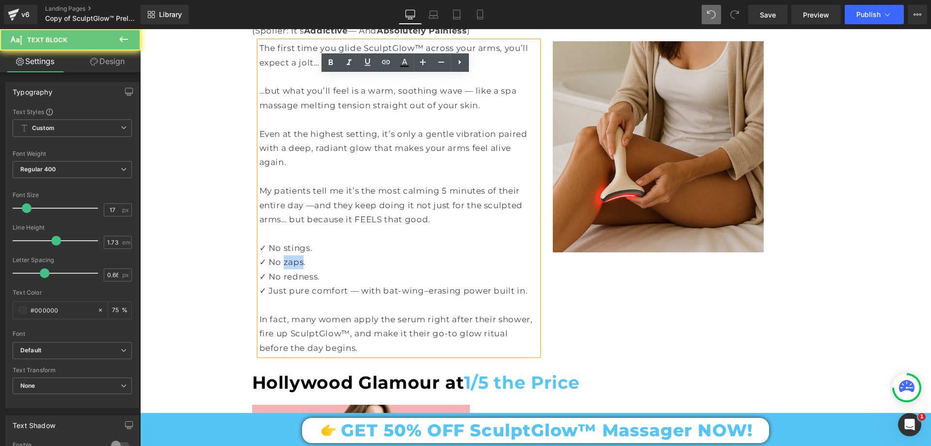
click at [289, 255] on p "✓ No zaps." at bounding box center [398, 262] width 279 height 14
copy p "zaps"
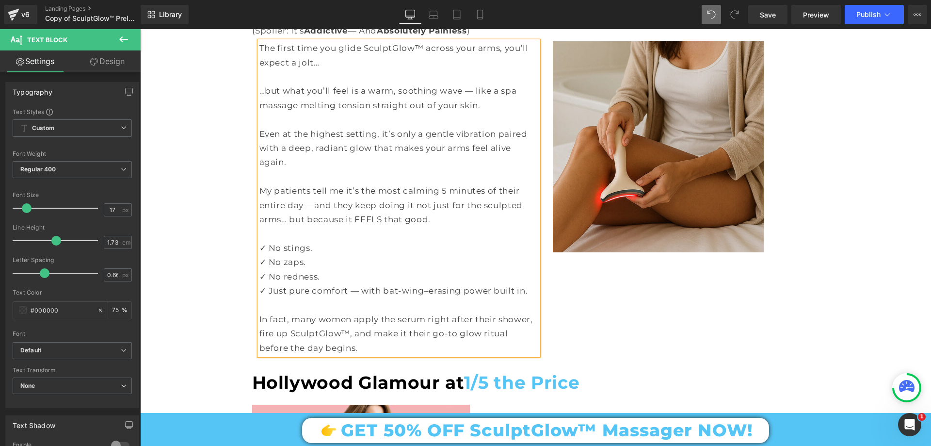
click at [317, 312] on p "In fact, many women apply the serum right after their shower, fire up SculptGlo…" at bounding box center [398, 333] width 279 height 43
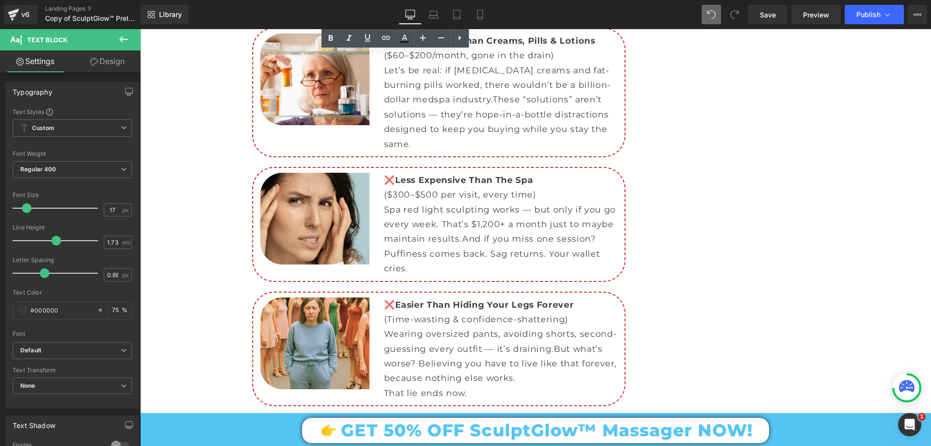
scroll to position [3935, 0]
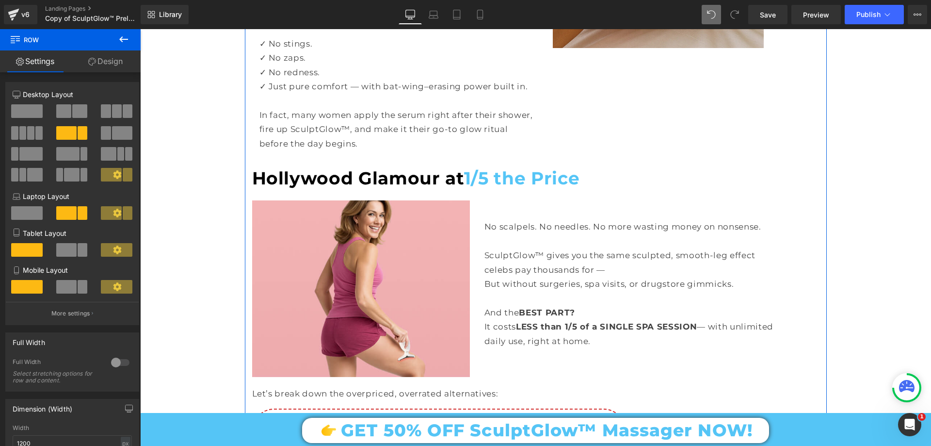
scroll to position [3450, 0]
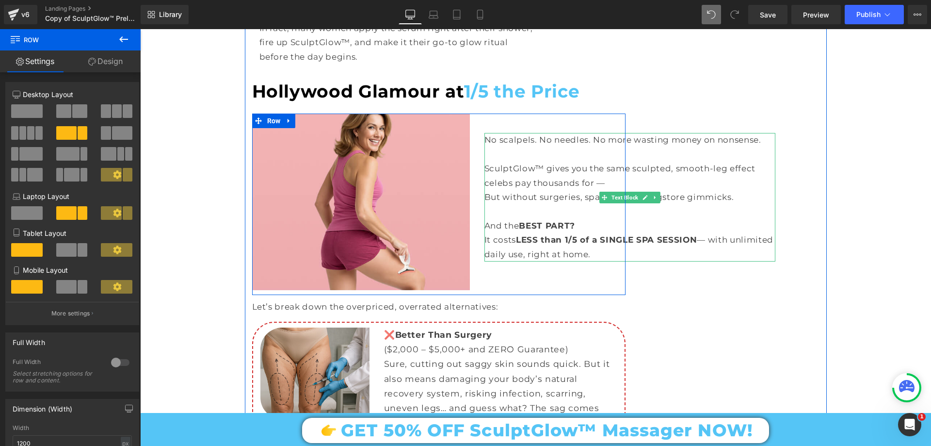
click at [486, 190] on div "But without surgeries, spa visits, or drugstore gimmicks." at bounding box center [629, 197] width 291 height 14
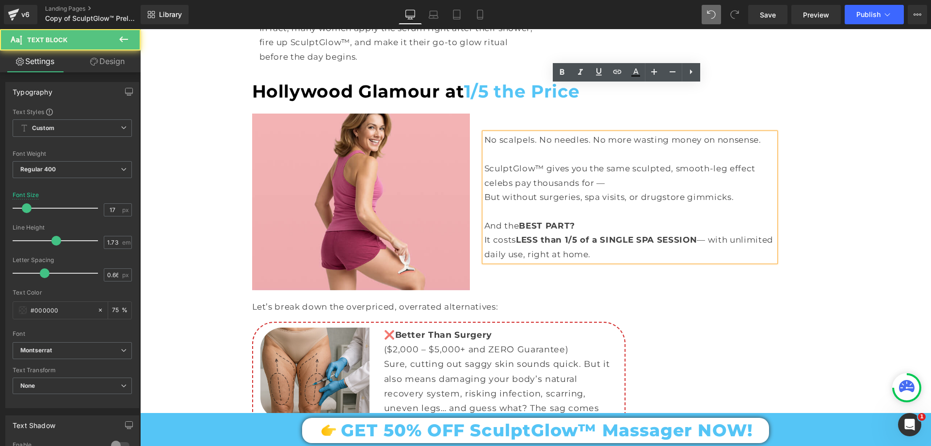
click at [484, 190] on div "But without surgeries, spa visits, or drugstore gimmicks." at bounding box center [629, 197] width 291 height 14
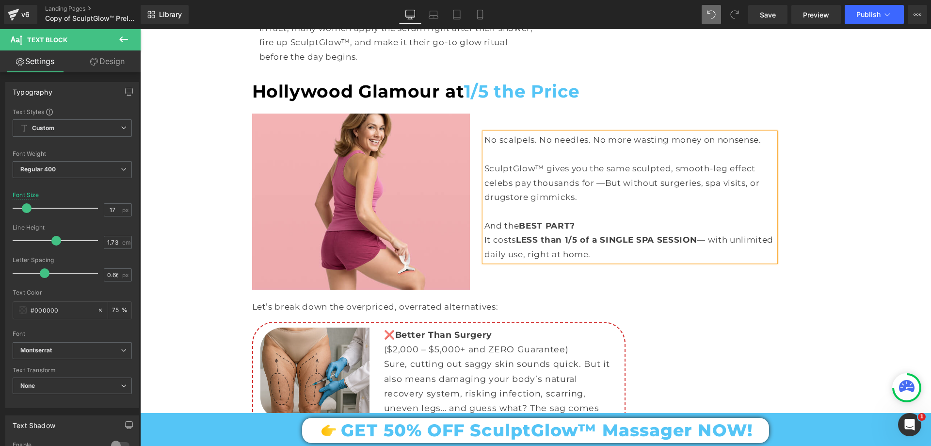
click at [523, 161] on div "SculptGlow™ gives you the same sculpted, smooth-leg effect celebs pay thousands…" at bounding box center [629, 182] width 291 height 43
drag, startPoint x: 481, startPoint y: 90, endPoint x: 693, endPoint y: 211, distance: 243.9
click at [693, 211] on div "No scalpels. No needles. No more wasting money on nonsense. SculptGlow™ gives y…" at bounding box center [629, 197] width 291 height 128
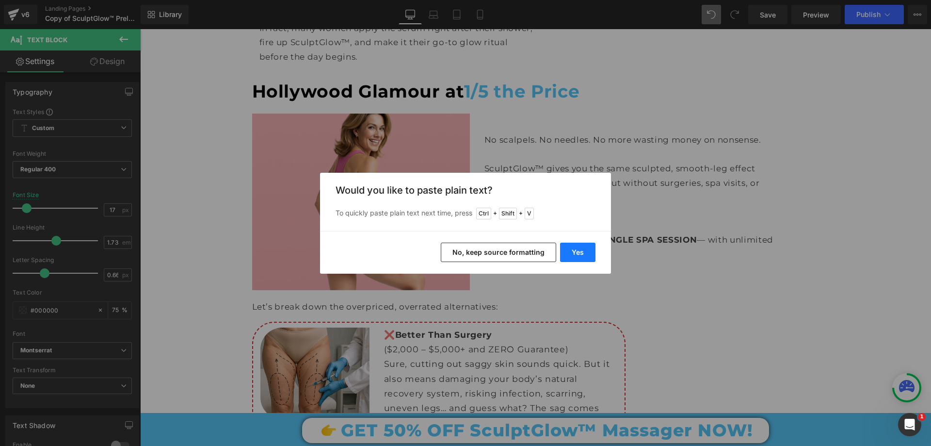
click at [581, 254] on button "Yes" at bounding box center [577, 251] width 35 height 19
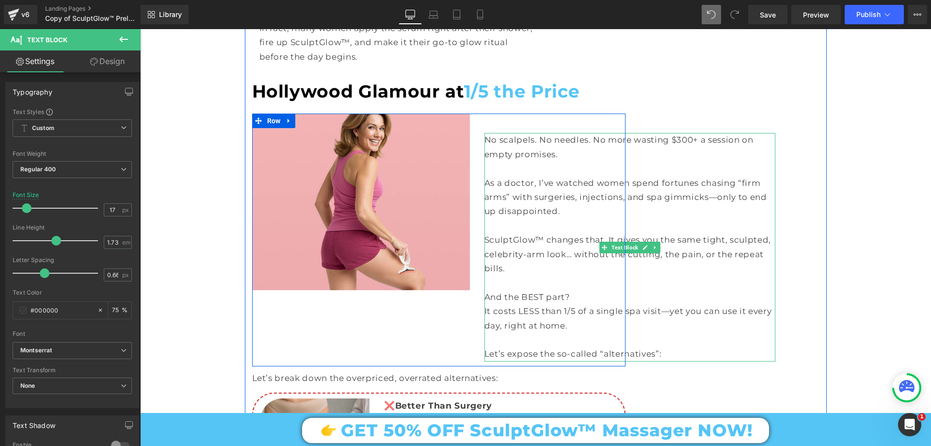
click at [490, 133] on div "No scalpels. No needles. No more wasting $300+ a session on empty promises. As …" at bounding box center [629, 247] width 291 height 228
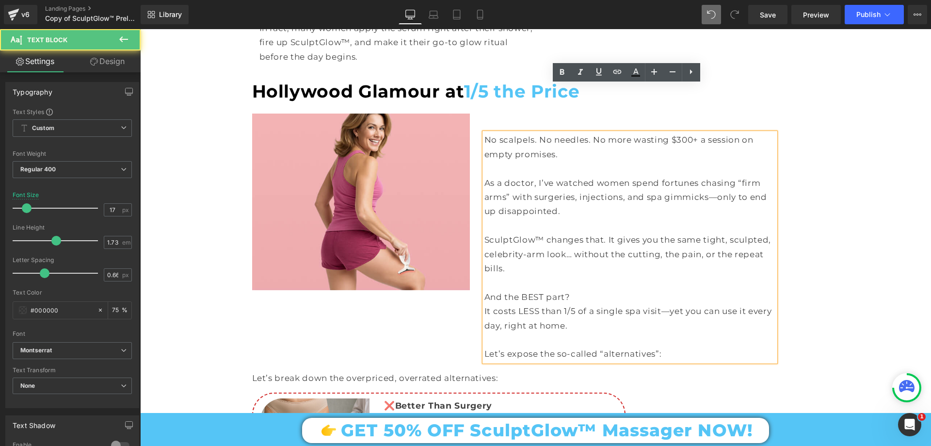
click at [366, 313] on div "Image No scalpels. No needles. No more wasting $300+ a session on empty promise…" at bounding box center [438, 239] width 373 height 253
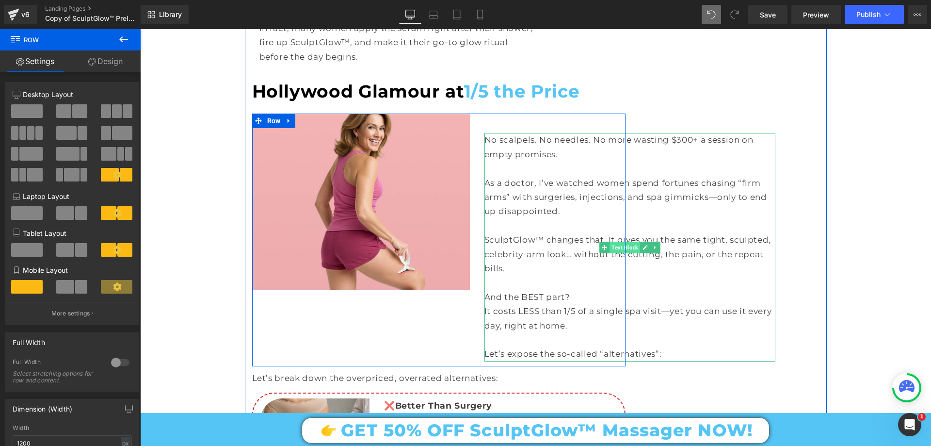
click at [618, 241] on span "Text Block" at bounding box center [624, 247] width 31 height 12
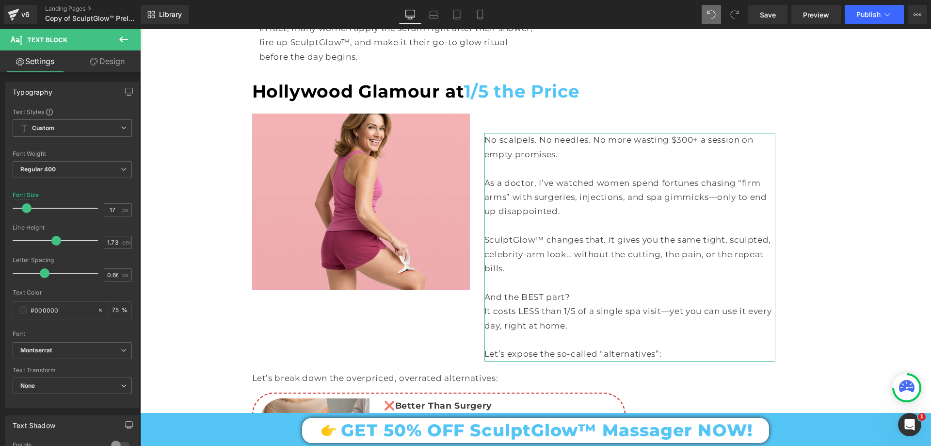
click at [127, 63] on link "Design" at bounding box center [107, 61] width 70 height 22
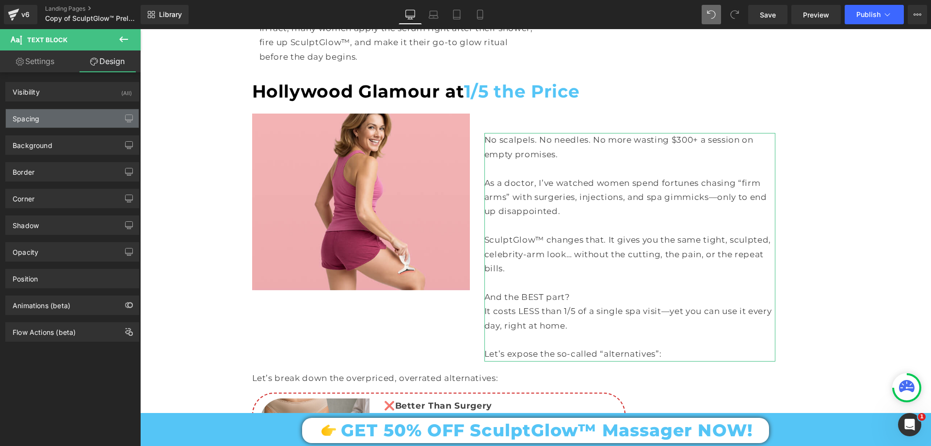
click at [55, 117] on div "Spacing" at bounding box center [72, 118] width 133 height 18
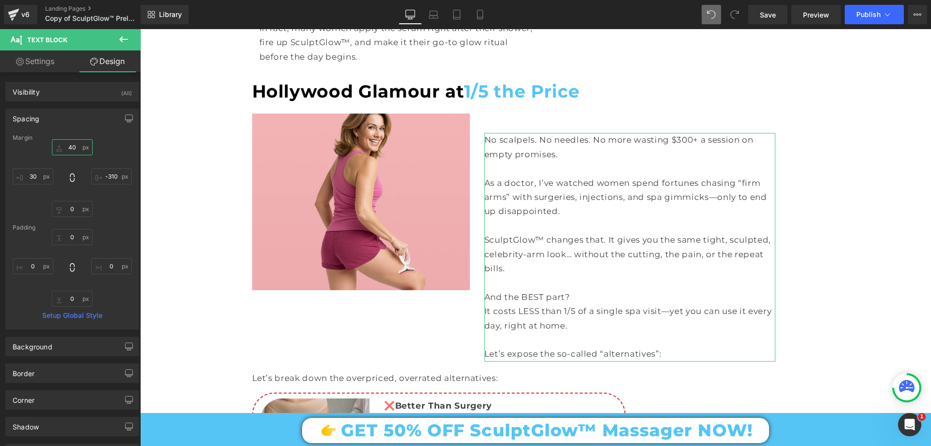
click at [80, 151] on input "text" at bounding box center [72, 147] width 41 height 16
type input "40"
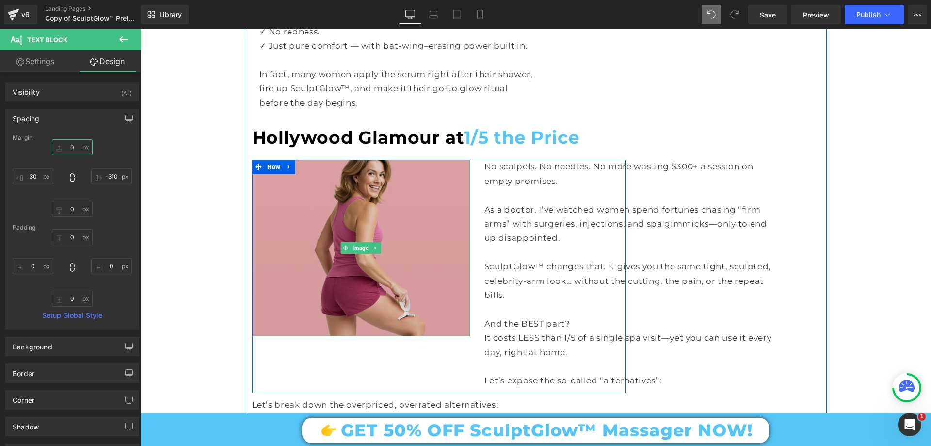
scroll to position [3401, 0]
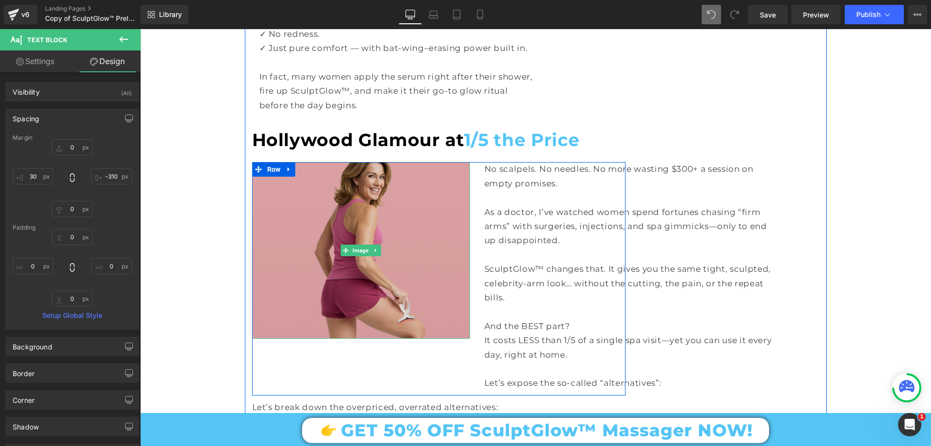
click at [401, 227] on img at bounding box center [361, 250] width 218 height 176
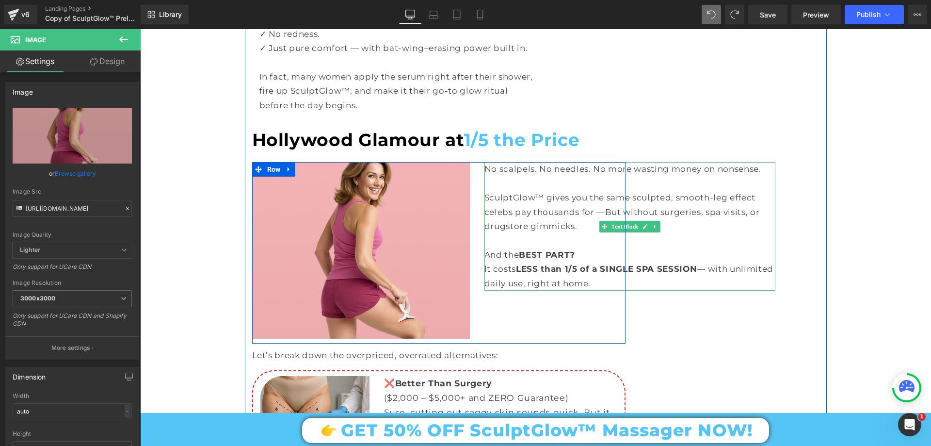
click at [505, 191] on div "SculptGlow™ gives you the same sculpted, smooth-leg effect celebs pay thousands…" at bounding box center [629, 212] width 291 height 43
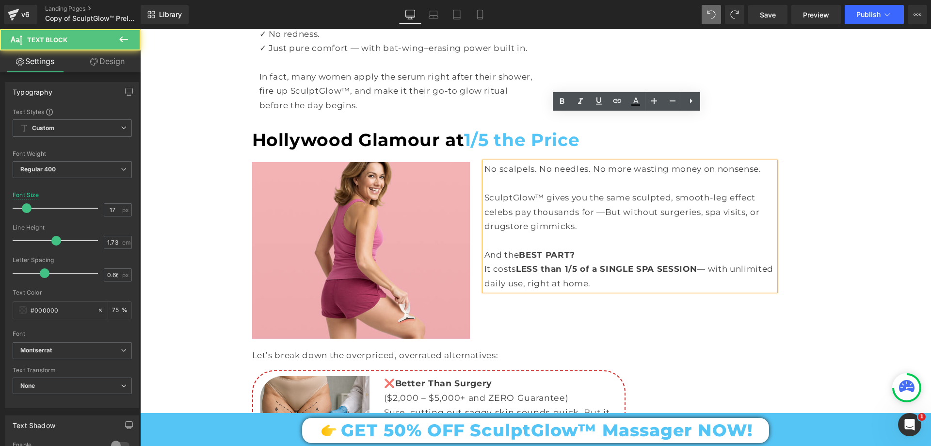
click at [484, 191] on div "SculptGlow™ gives you the same sculpted, smooth-leg effect celebs pay thousands…" at bounding box center [629, 212] width 291 height 43
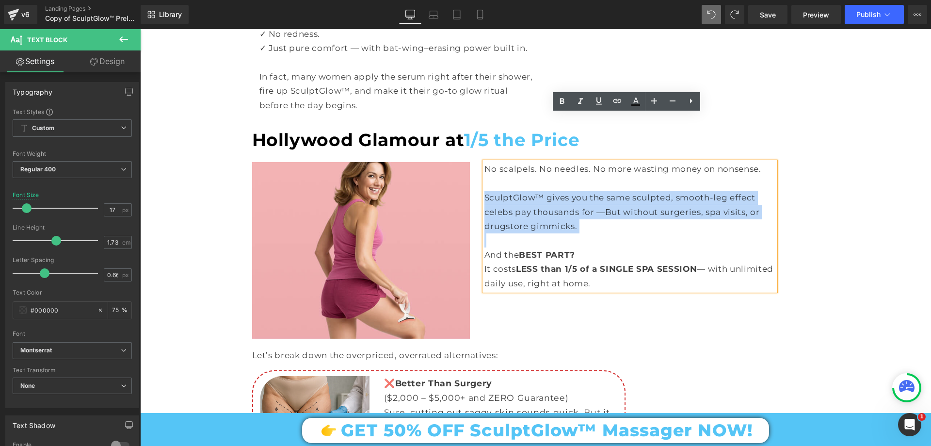
drag, startPoint x: 482, startPoint y: 146, endPoint x: 608, endPoint y: 186, distance: 132.2
click at [608, 186] on div "No scalpels. No needles. No more wasting money on nonsense. SculptGlow™ gives y…" at bounding box center [629, 226] width 291 height 128
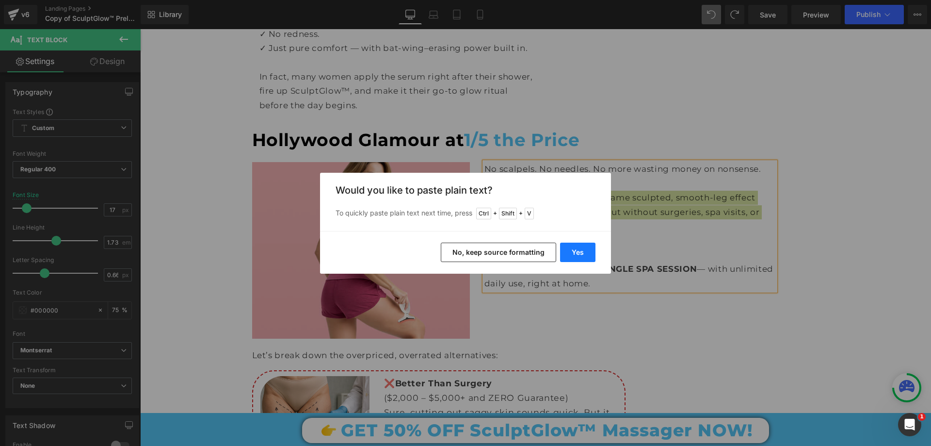
click at [581, 256] on button "Yes" at bounding box center [577, 251] width 35 height 19
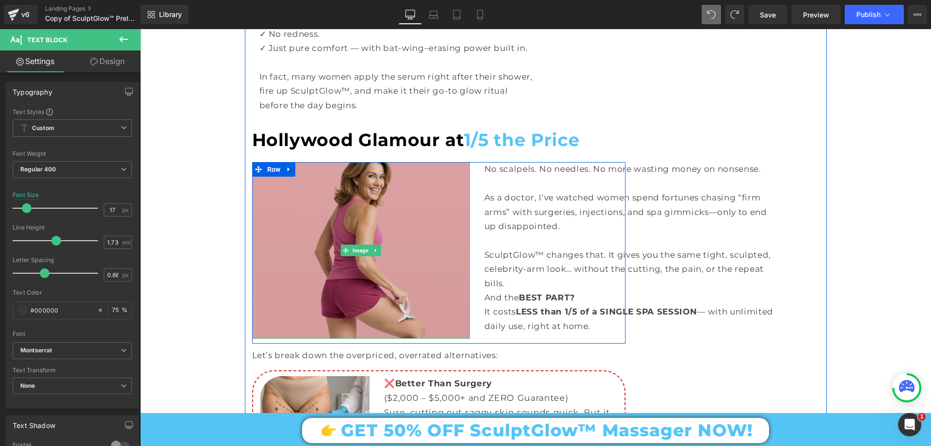
scroll to position [3547, 0]
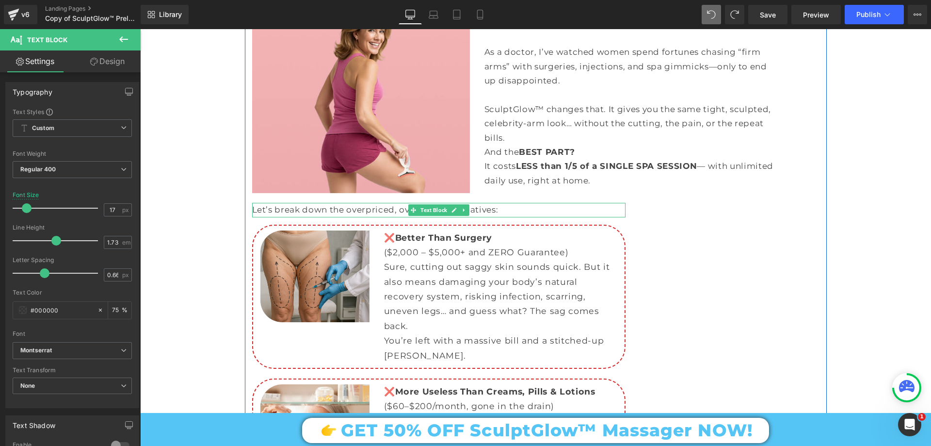
click at [370, 203] on div "Let’s break down the overpriced, overrated alternatives:" at bounding box center [438, 210] width 373 height 14
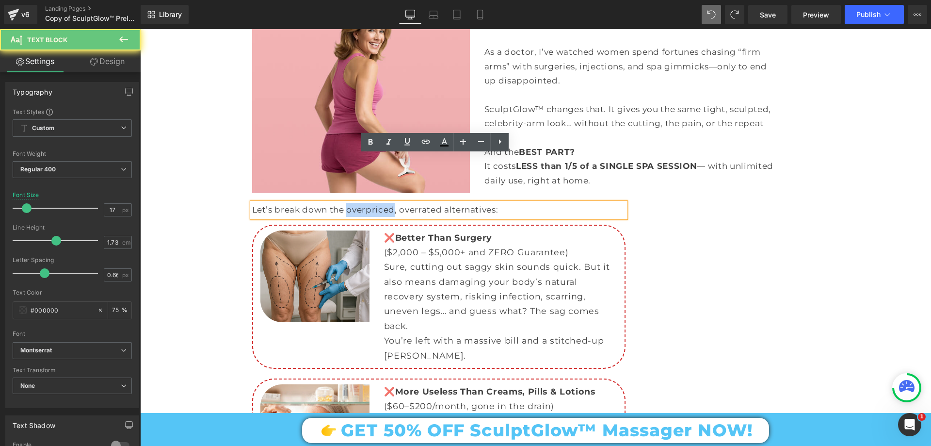
click at [370, 203] on div "Let’s break down the overpriced, overrated alternatives:" at bounding box center [438, 210] width 373 height 14
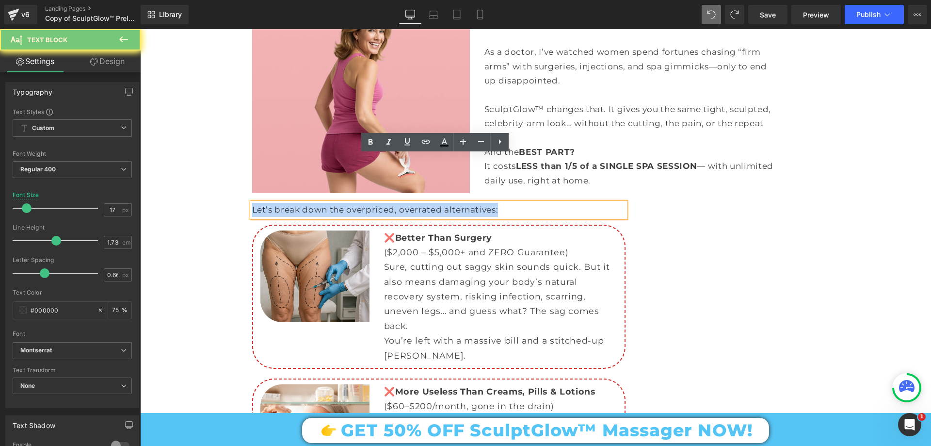
click at [370, 203] on div "Let’s break down the overpriced, overrated alternatives:" at bounding box center [438, 210] width 373 height 14
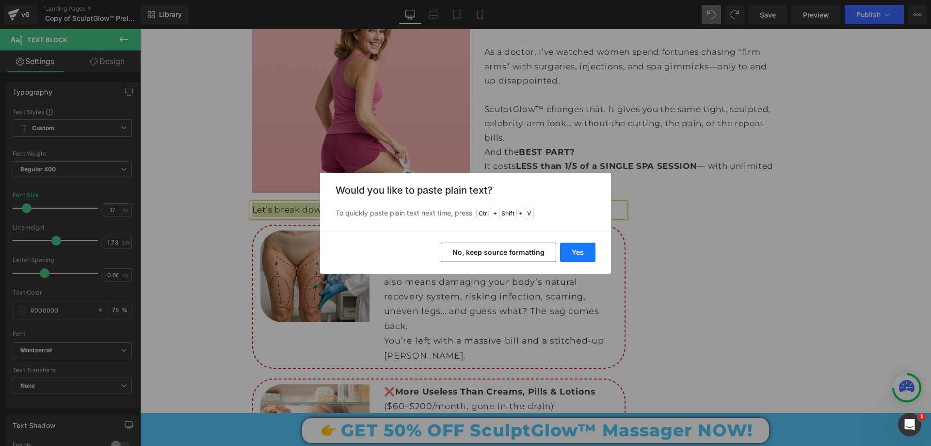
click at [564, 249] on button "Yes" at bounding box center [577, 251] width 35 height 19
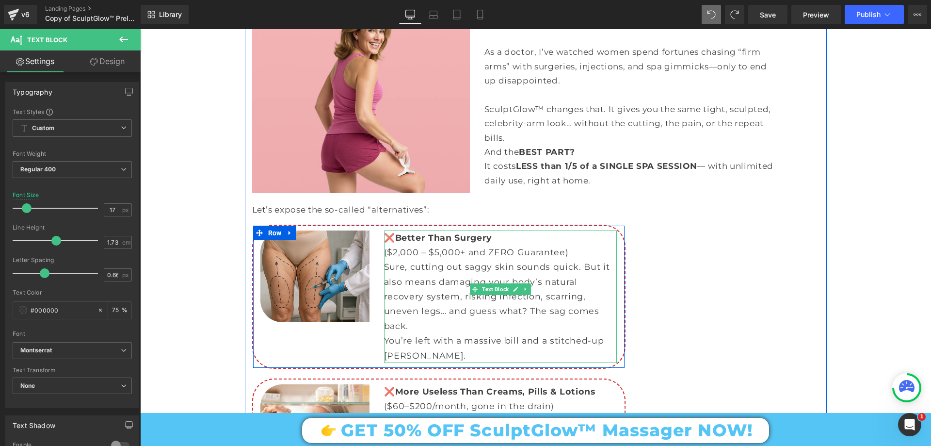
click at [446, 333] on p "You’re left with a massive bill and a stitched-up gamble." at bounding box center [500, 348] width 233 height 30
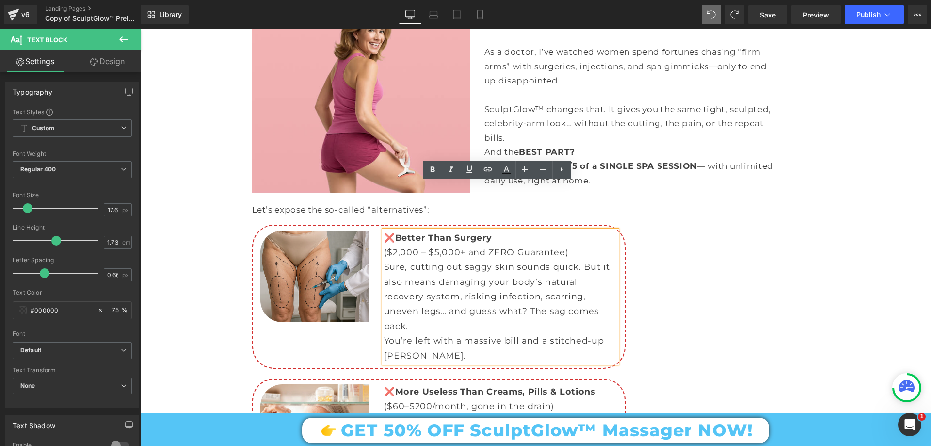
click at [384, 230] on div "❌ Better Than Surgery ($2,000 – $5,000+ and ZERO Guarantee) Sure, cutting out s…" at bounding box center [500, 296] width 233 height 132
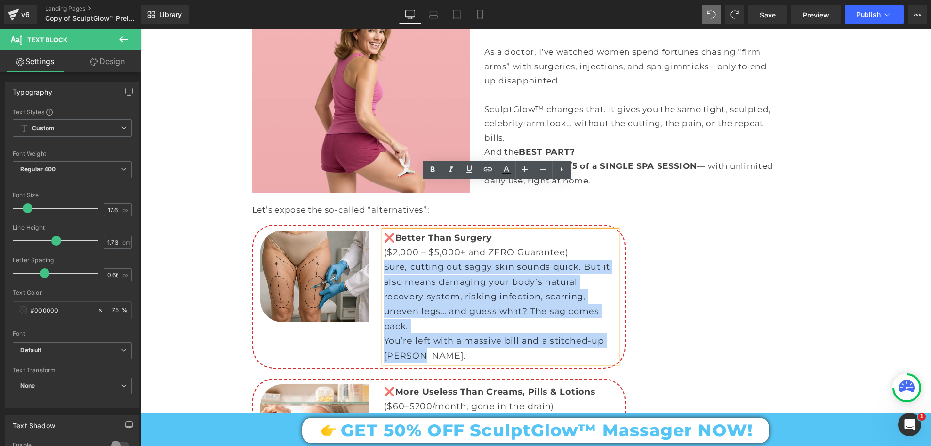
drag, startPoint x: 382, startPoint y: 217, endPoint x: 477, endPoint y: 296, distance: 123.3
click at [477, 296] on div "❌ Better Than Surgery ($2,000 – $5,000+ and ZERO Guarantee) Sure, cutting out s…" at bounding box center [500, 296] width 233 height 132
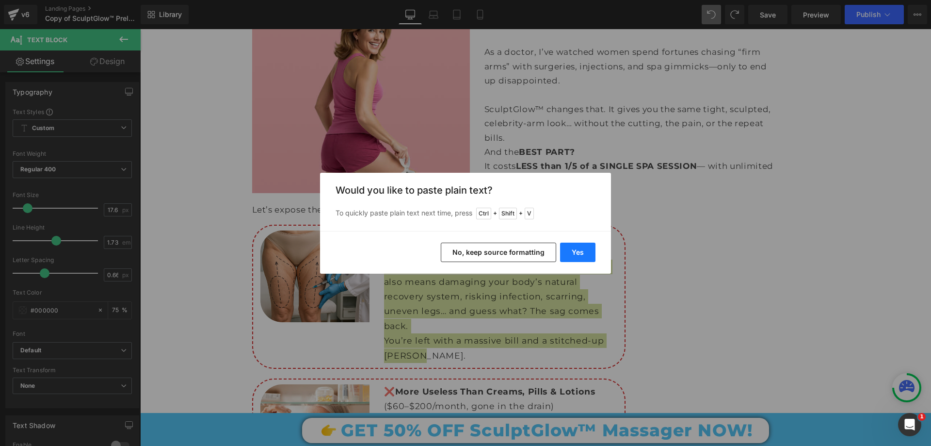
click at [585, 253] on button "Yes" at bounding box center [577, 251] width 35 height 19
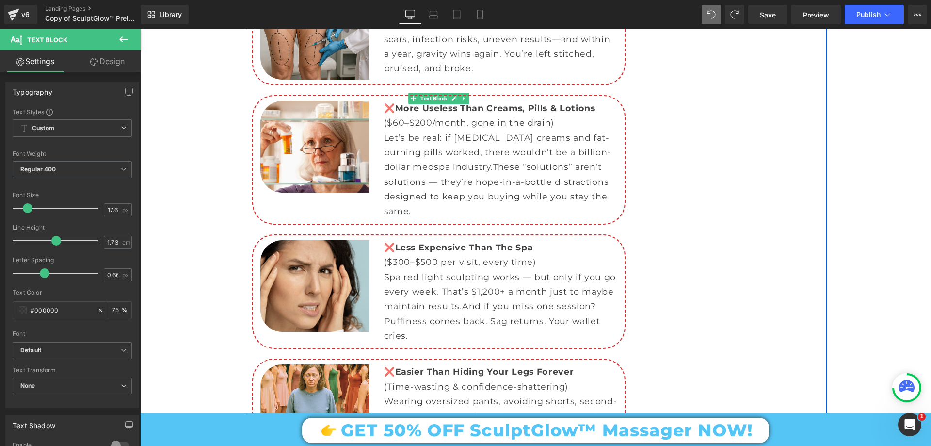
scroll to position [3935, 0]
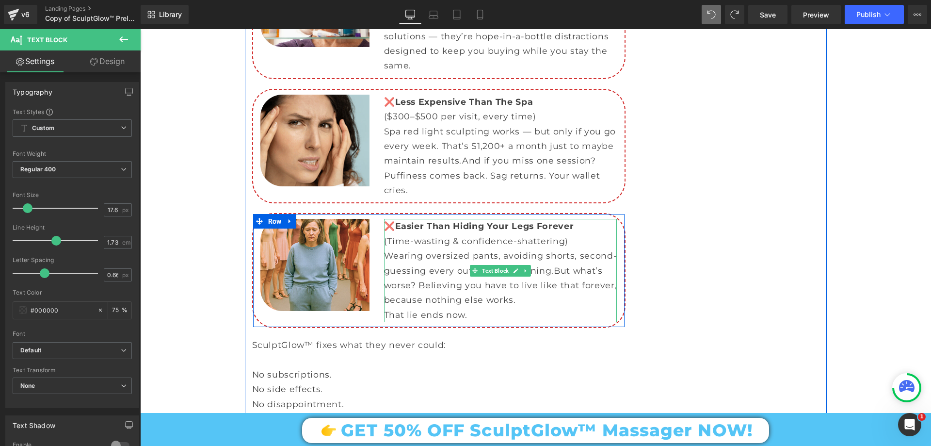
click at [453, 234] on p "(Time-wasting & confidence-shattering)" at bounding box center [500, 241] width 233 height 15
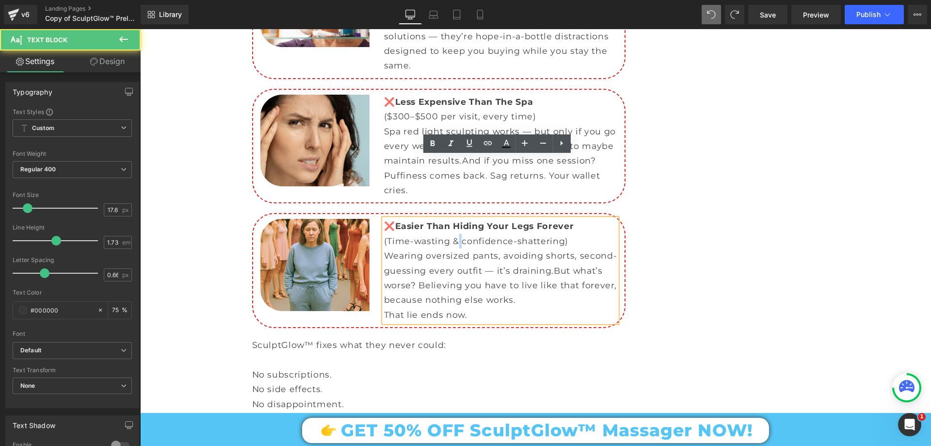
click at [453, 234] on p "(Time-wasting & confidence-shattering)" at bounding box center [500, 241] width 233 height 15
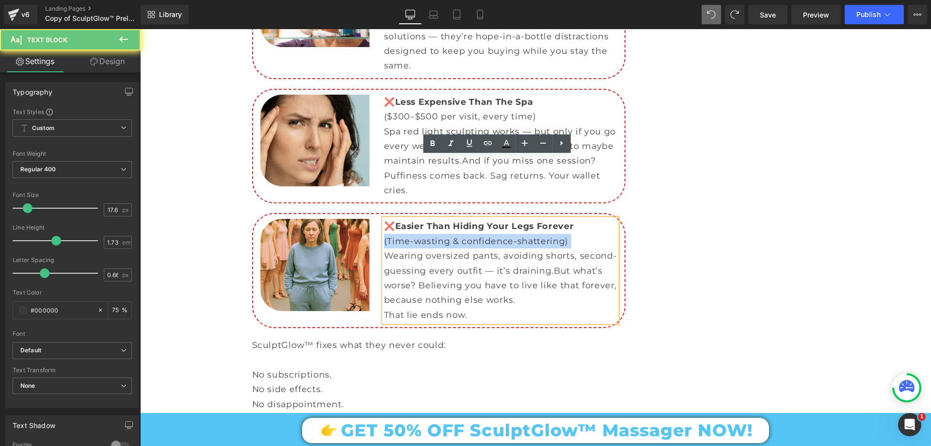
click at [453, 234] on p "(Time-wasting & confidence-shattering)" at bounding box center [500, 241] width 233 height 15
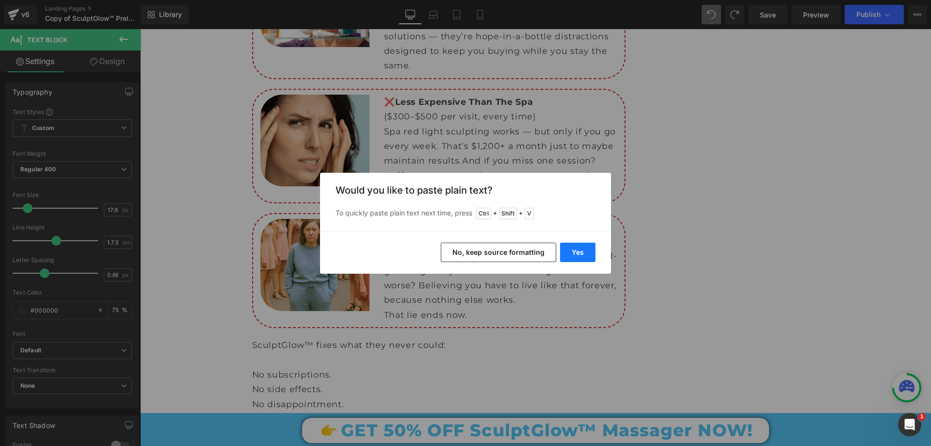
click at [585, 250] on button "Yes" at bounding box center [577, 251] width 35 height 19
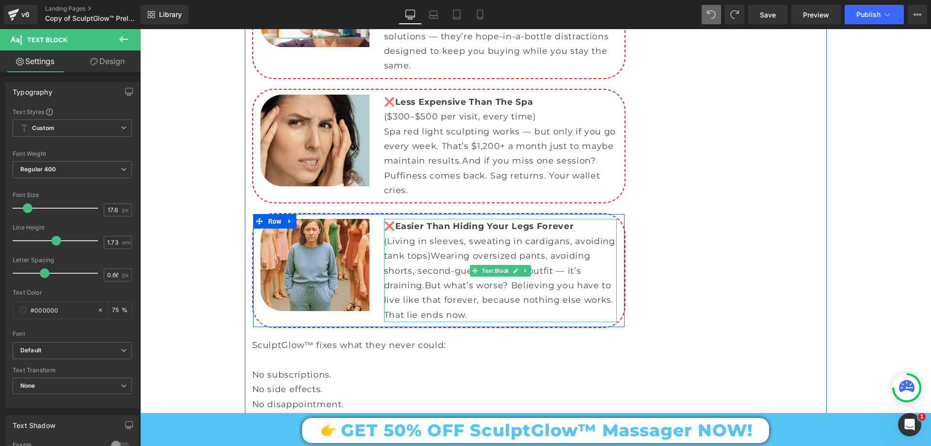
click at [482, 307] on p "That lie ends now." at bounding box center [500, 314] width 233 height 15
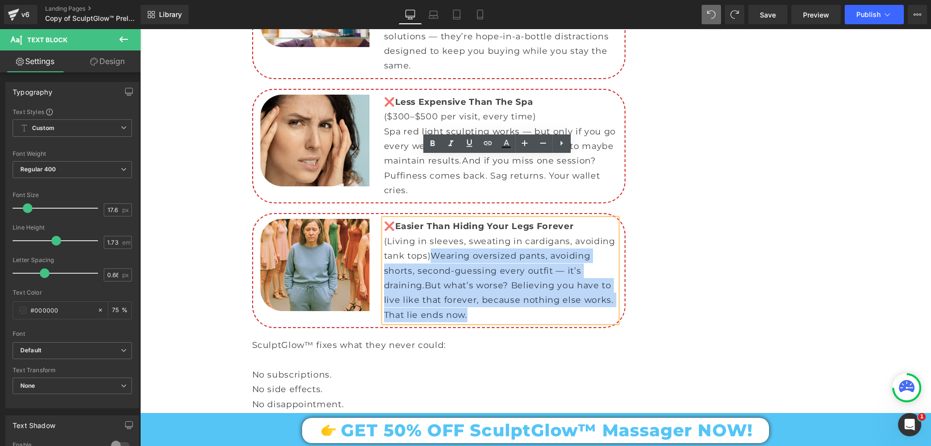
drag, startPoint x: 480, startPoint y: 257, endPoint x: 426, endPoint y: 195, distance: 82.5
click at [426, 219] on div "❌ Easier Than Hiding Your Legs Forever (Living in sleeves, sweating in cardigan…" at bounding box center [500, 270] width 233 height 103
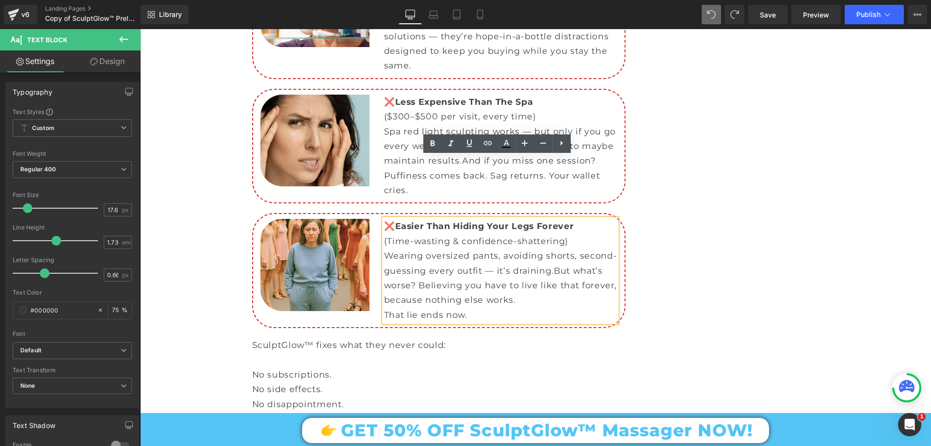
click at [486, 265] on span "But what’s worse? Believing you have to live like that forever, because nothing…" at bounding box center [500, 285] width 233 height 40
click at [468, 307] on p "That lie ends now." at bounding box center [500, 314] width 233 height 15
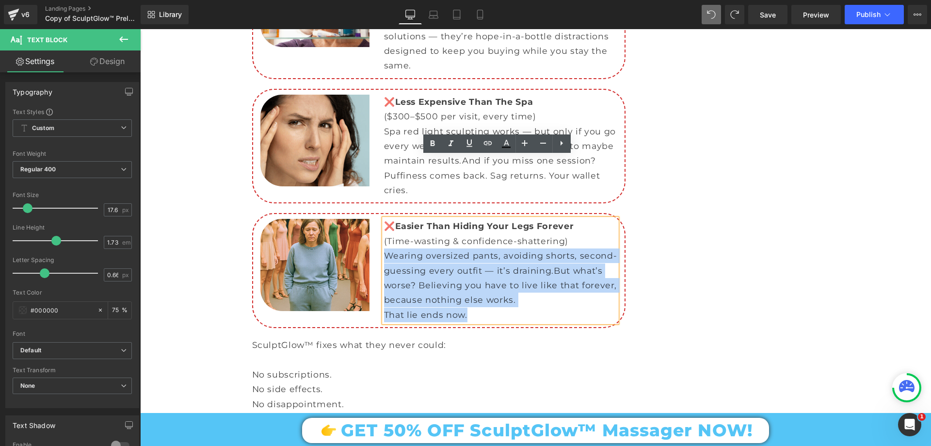
drag, startPoint x: 465, startPoint y: 253, endPoint x: 382, endPoint y: 199, distance: 99.6
click at [384, 219] on div "❌ Easier Than Hiding Your Legs Forever (Time-wasting & confidence-shattering) W…" at bounding box center [500, 270] width 233 height 103
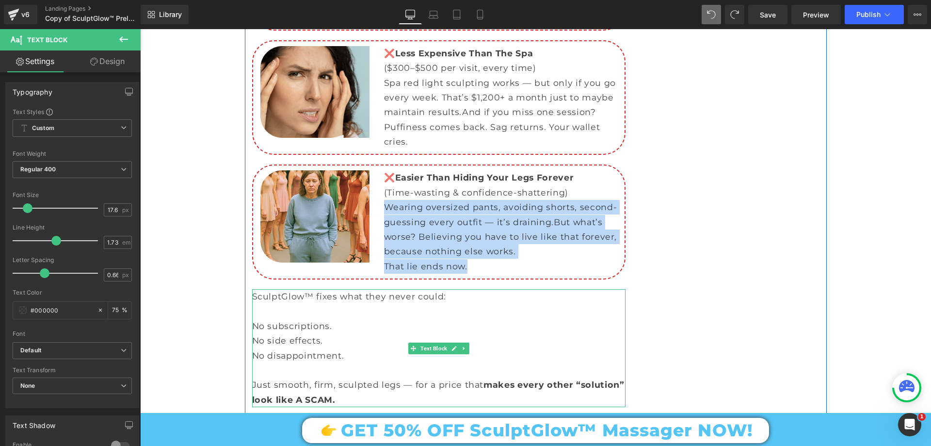
click at [323, 377] on p "Just smooth, firm, sculpted legs — for a price that makes every other “solution…" at bounding box center [438, 392] width 373 height 30
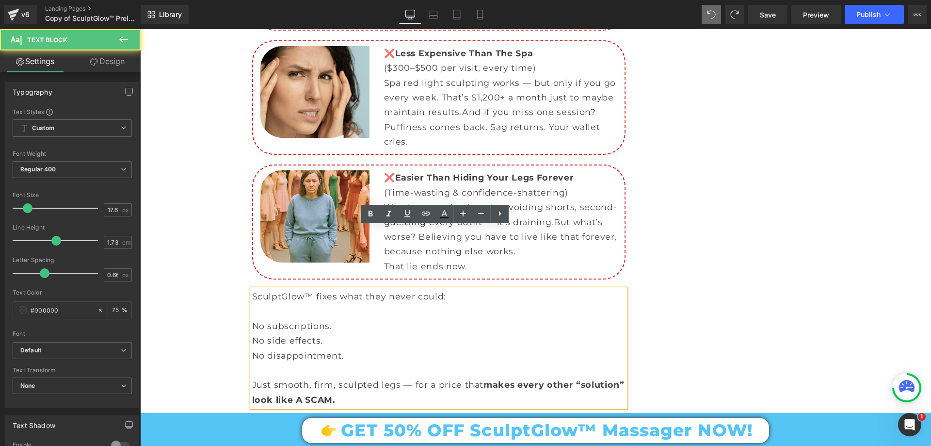
click at [285, 377] on p "Just smooth, firm, sculpted legs — for a price that makes every other “solution…" at bounding box center [438, 392] width 373 height 30
click at [358, 377] on p "Just smooth, firm, sculpted legs — for a price that makes every other “solution…" at bounding box center [438, 392] width 373 height 30
click at [382, 377] on p "Just smooth, firm, sculpted legs — for a price that makes every other “solution…" at bounding box center [438, 392] width 373 height 30
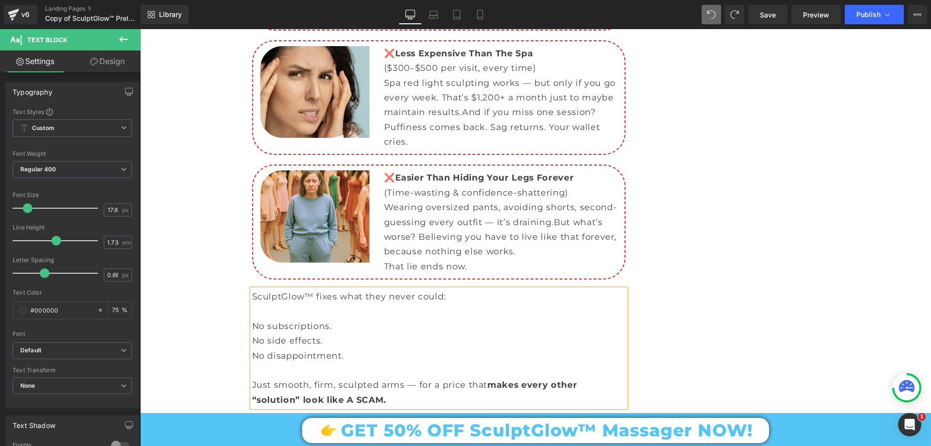
click at [389, 377] on p "Just smooth, firm, sculpted arms — for a price that makes every other “solution…" at bounding box center [438, 392] width 373 height 30
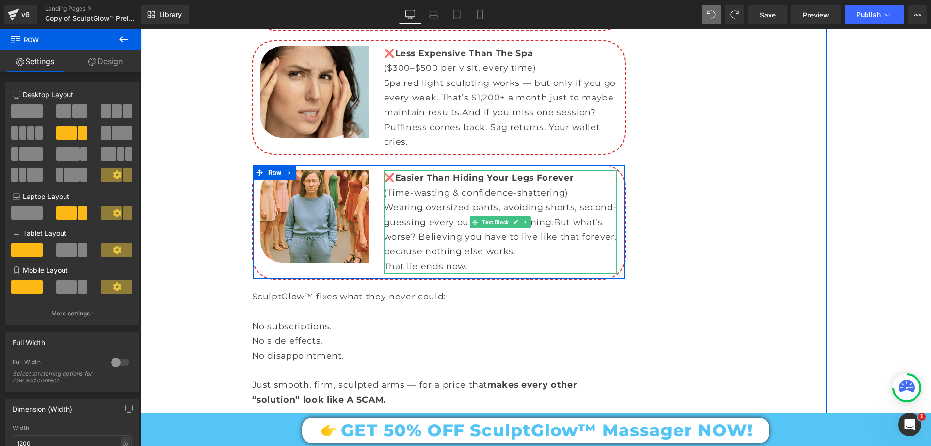
click at [459, 200] on p "Wearing oversized pants, avoiding shorts, second-guessing every outfit — it’s d…" at bounding box center [500, 229] width 233 height 59
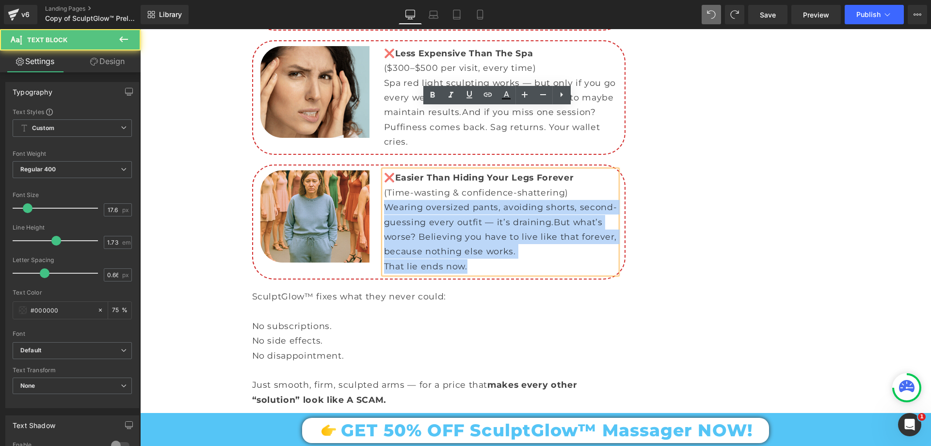
drag, startPoint x: 383, startPoint y: 145, endPoint x: 488, endPoint y: 204, distance: 120.4
click at [488, 204] on div "❌ Easier Than Hiding Your Legs Forever (Time-wasting & confidence-shattering) W…" at bounding box center [500, 221] width 233 height 103
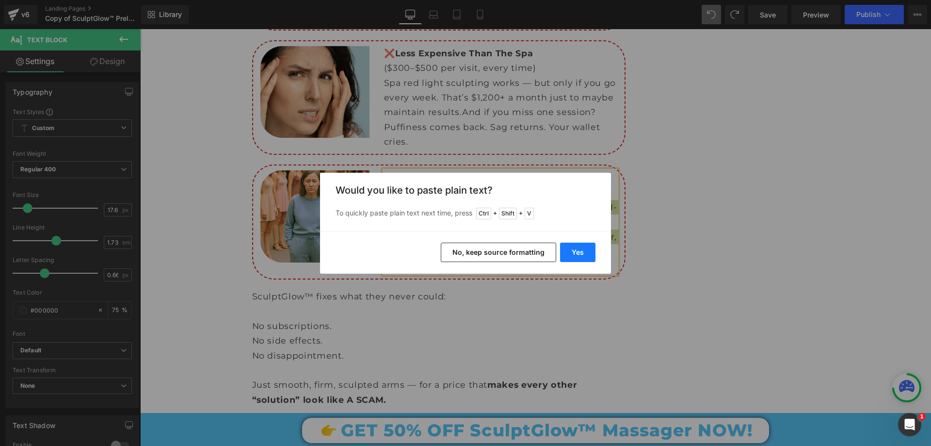
click at [588, 251] on button "Yes" at bounding box center [577, 251] width 35 height 19
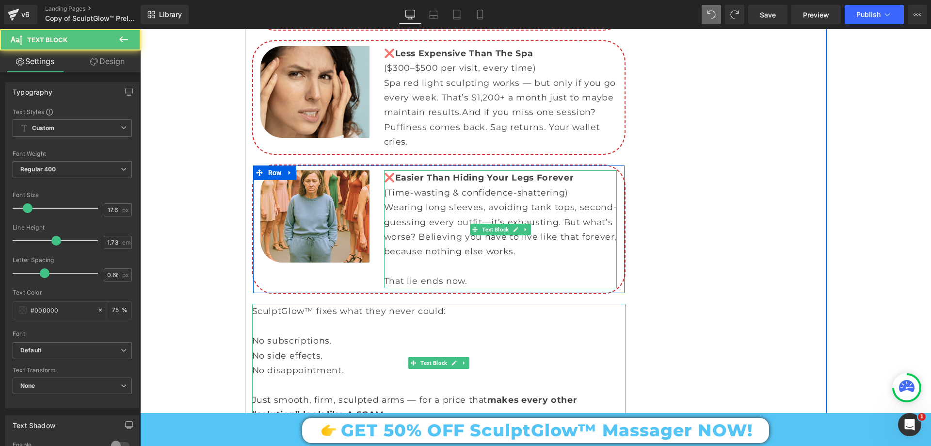
click at [384, 273] on p "That lie ends now." at bounding box center [500, 280] width 233 height 15
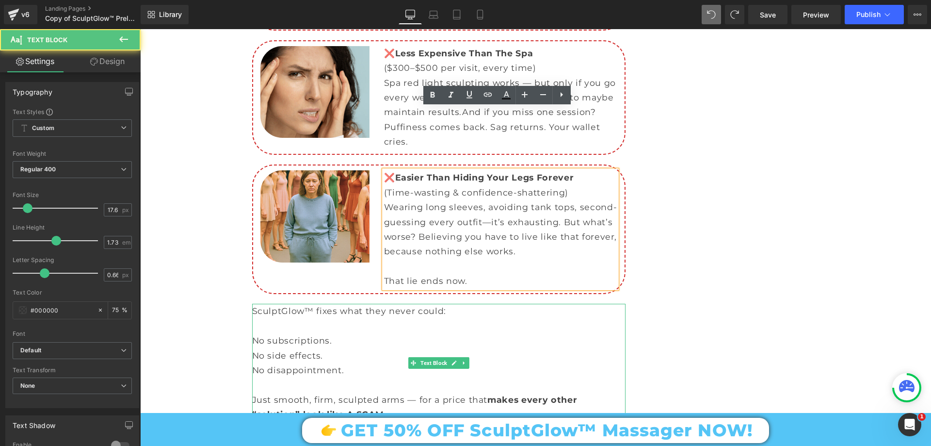
click at [384, 273] on p "That lie ends now." at bounding box center [500, 280] width 233 height 15
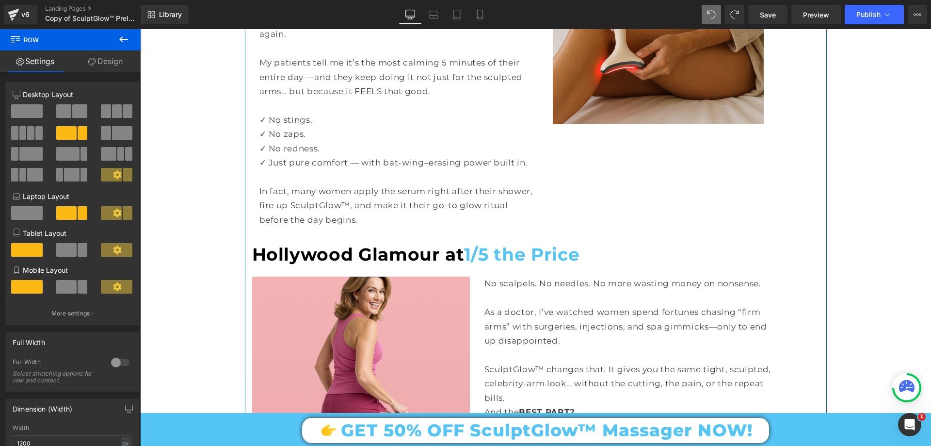
scroll to position [3006, 0]
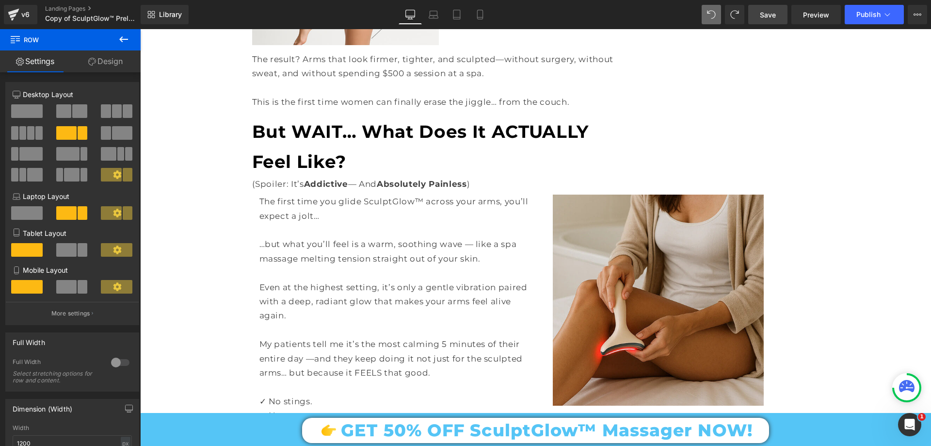
click at [767, 10] on span "Save" at bounding box center [768, 15] width 16 height 10
